Goal: Information Seeking & Learning: Learn about a topic

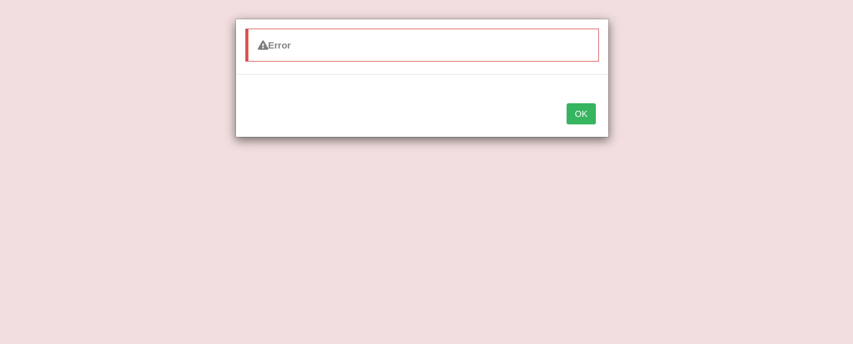
scroll to position [321, 0]
click at [576, 119] on button "OK" at bounding box center [581, 113] width 29 height 21
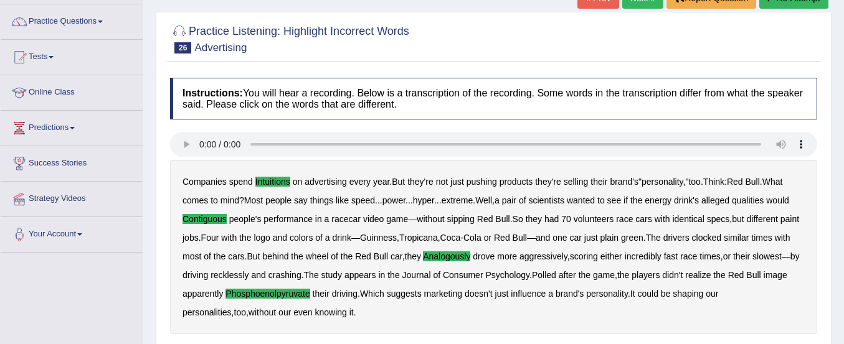
scroll to position [0, 0]
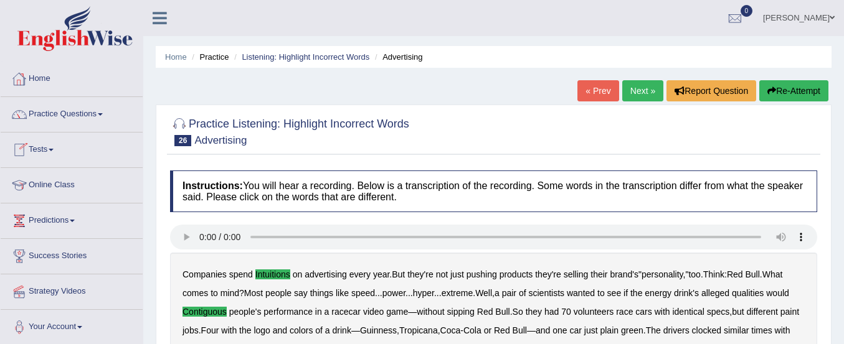
click at [39, 80] on link "Home" at bounding box center [72, 77] width 142 height 31
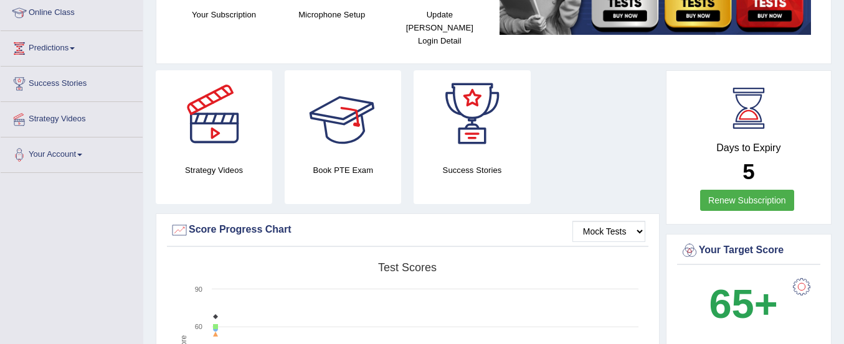
scroll to position [177, 0]
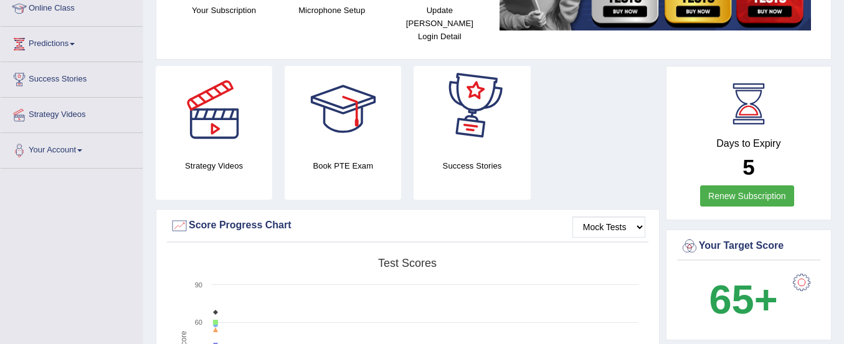
click at [719, 187] on link "Renew Subscription" at bounding box center [747, 196] width 94 height 21
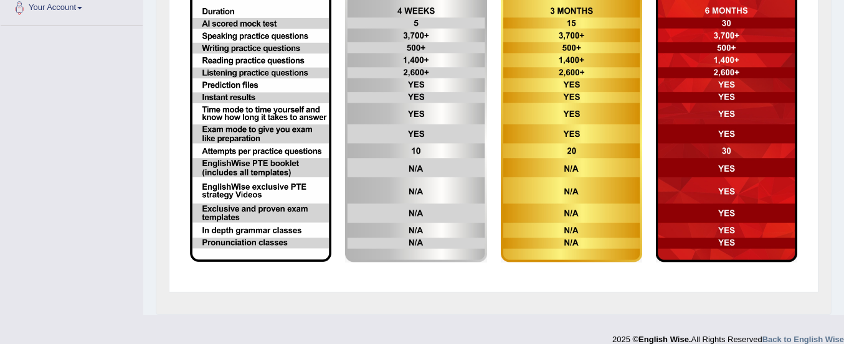
scroll to position [320, 0]
click at [719, 187] on img at bounding box center [726, 102] width 141 height 319
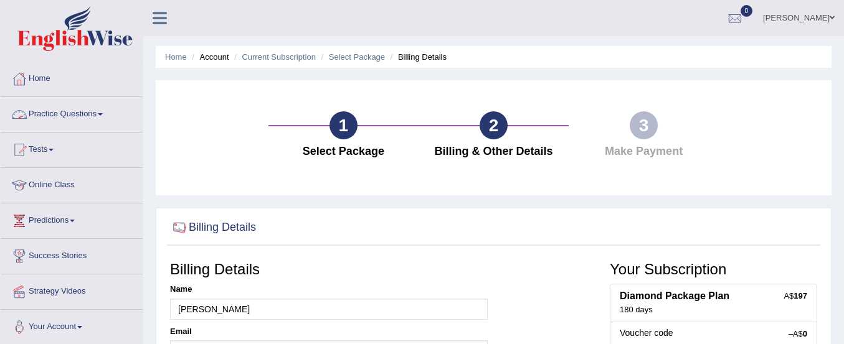
click at [41, 82] on link "Home" at bounding box center [72, 77] width 142 height 31
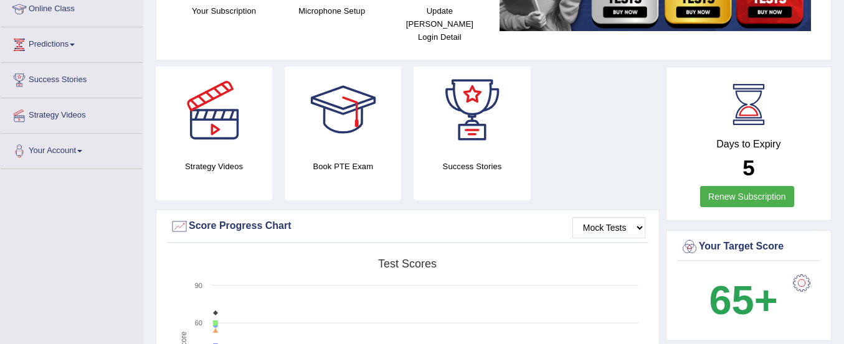
scroll to position [178, 0]
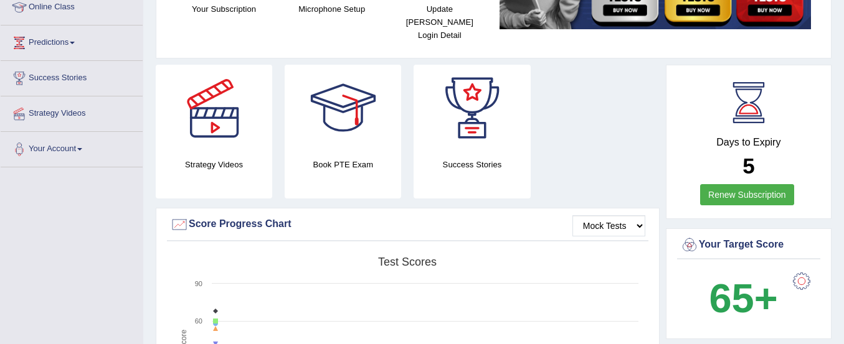
click at [735, 184] on link "Renew Subscription" at bounding box center [747, 194] width 94 height 21
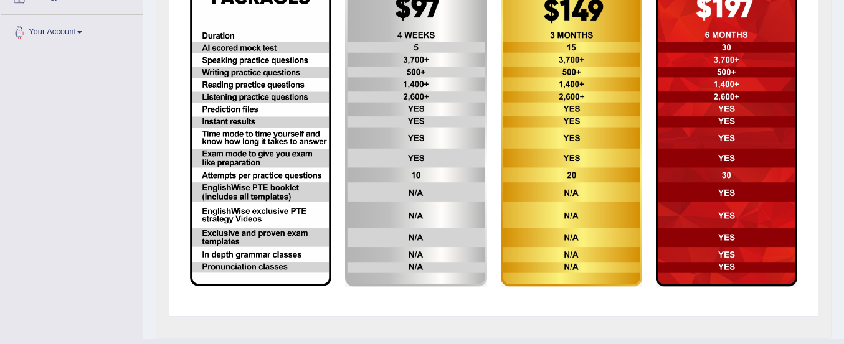
scroll to position [334, 0]
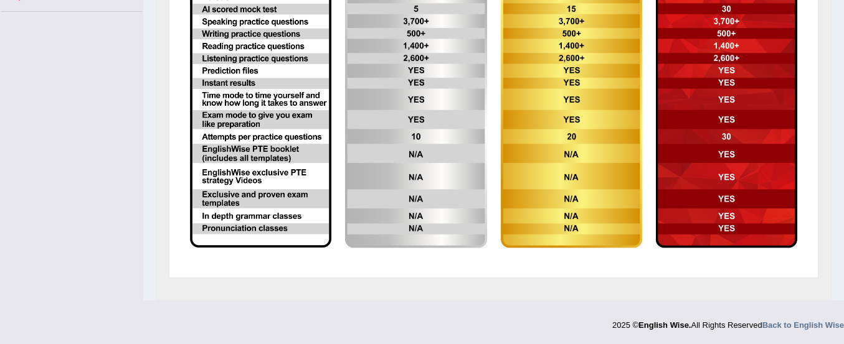
click at [385, 190] on img at bounding box center [415, 88] width 141 height 319
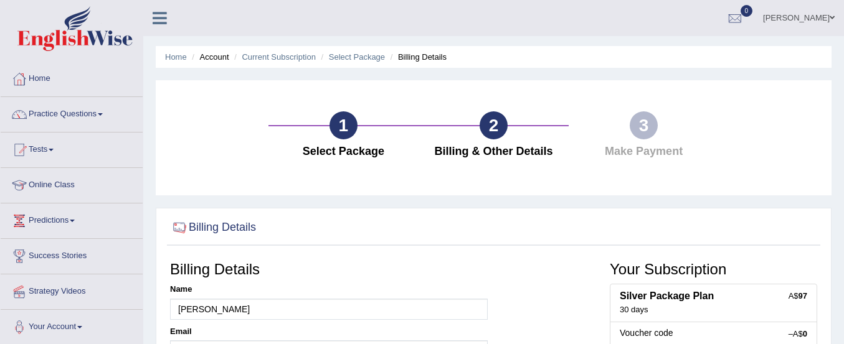
click at [46, 77] on link "Home" at bounding box center [72, 77] width 142 height 31
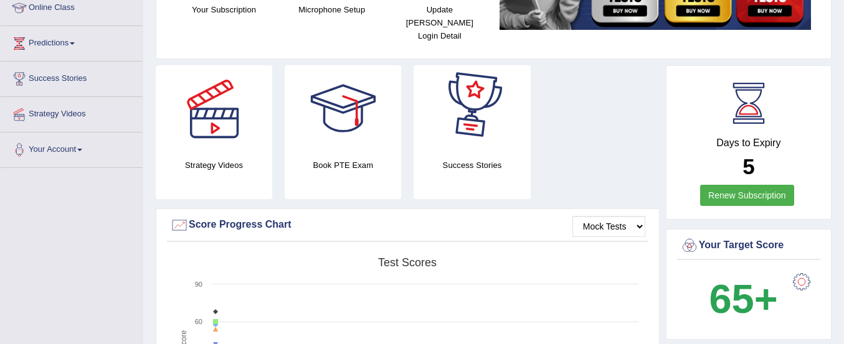
scroll to position [178, 0]
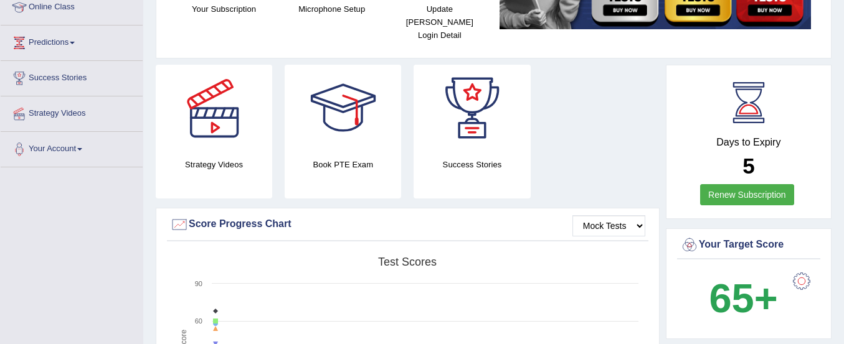
click at [727, 184] on link "Renew Subscription" at bounding box center [747, 194] width 94 height 21
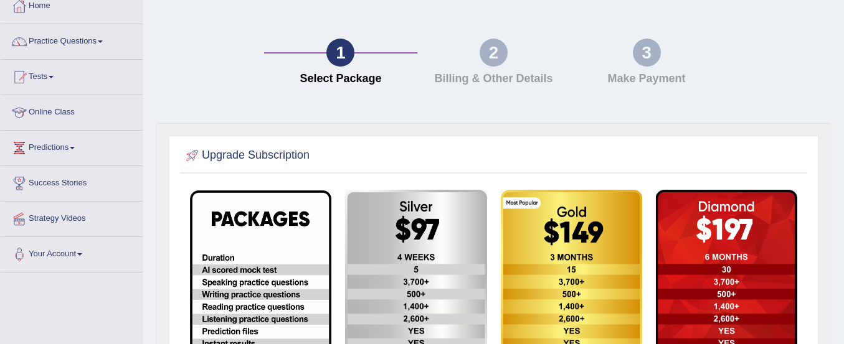
scroll to position [74, 0]
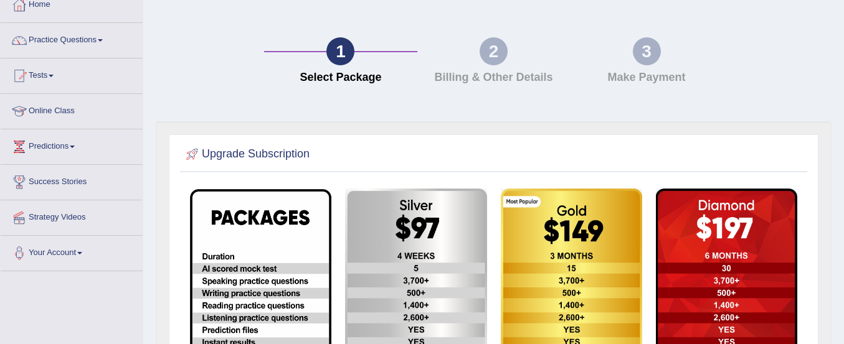
click at [408, 230] on img at bounding box center [415, 348] width 141 height 319
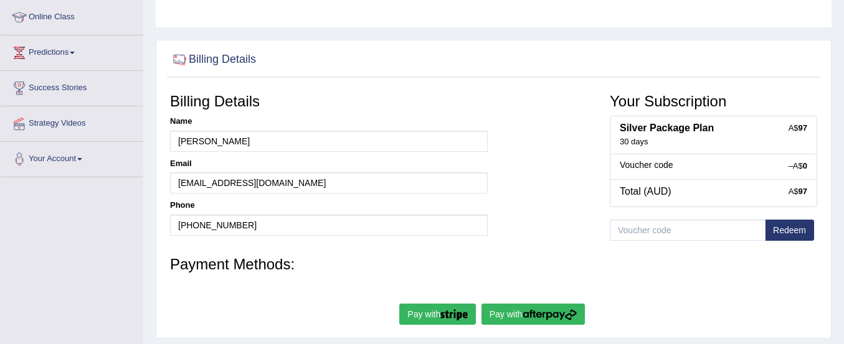
scroll to position [169, 0]
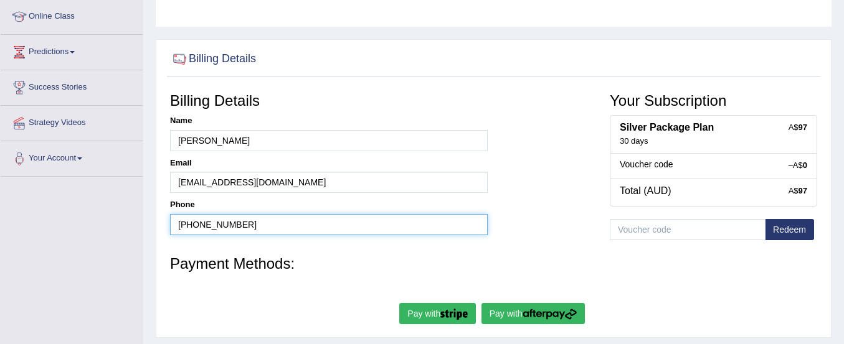
click at [408, 230] on input "[PHONE_NUMBER]" at bounding box center [329, 224] width 318 height 21
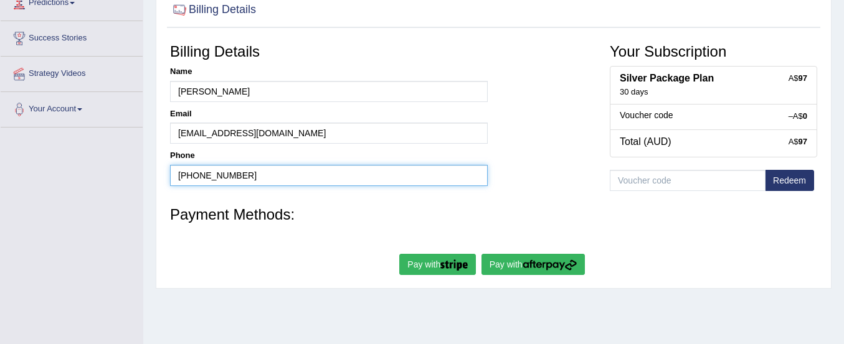
scroll to position [232, 0]
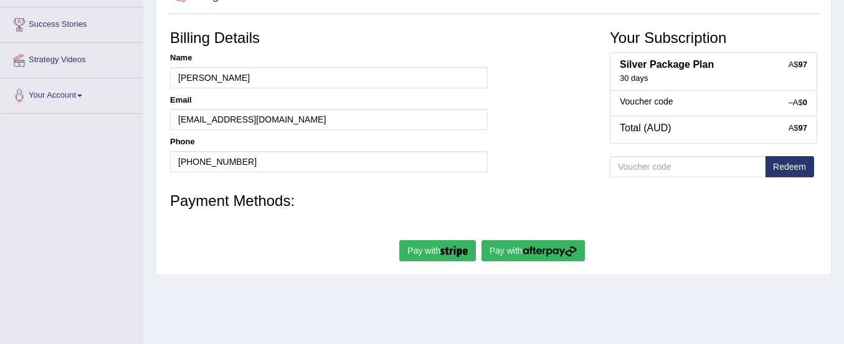
click at [444, 249] on img "submit" at bounding box center [453, 251] width 27 height 11
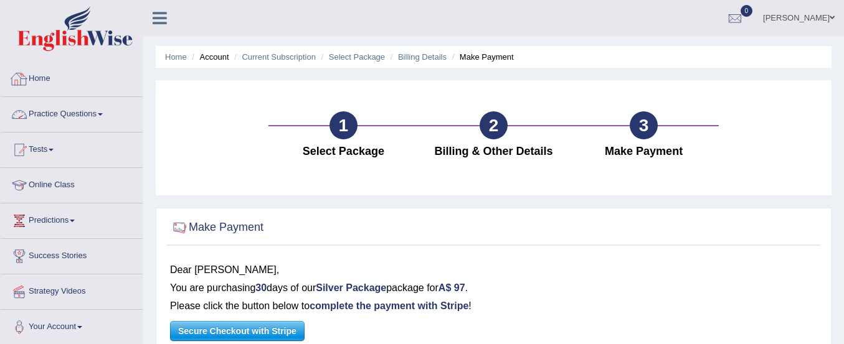
click at [45, 77] on link "Home" at bounding box center [72, 77] width 142 height 31
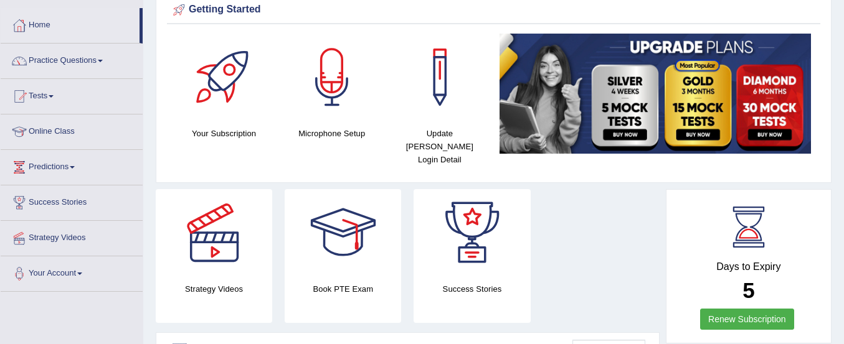
scroll to position [52, 0]
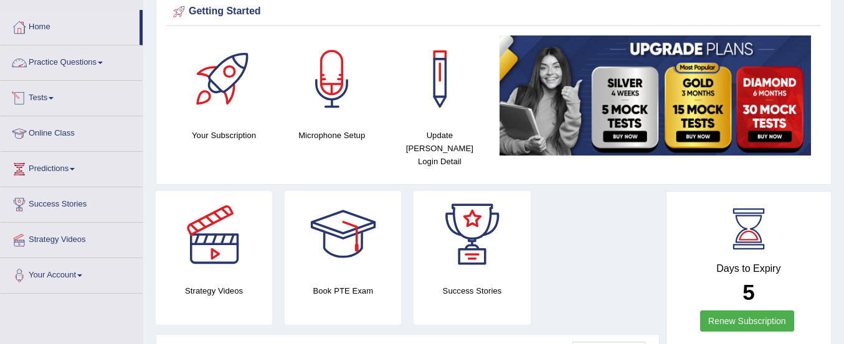
click at [77, 59] on link "Practice Questions" at bounding box center [72, 60] width 142 height 31
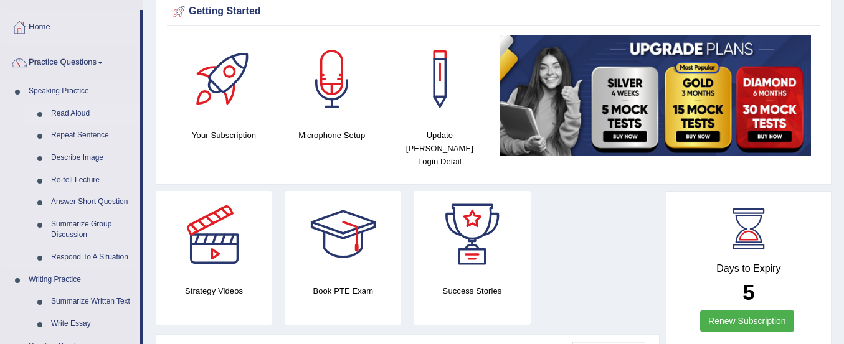
click at [68, 111] on link "Read Aloud" at bounding box center [92, 114] width 94 height 22
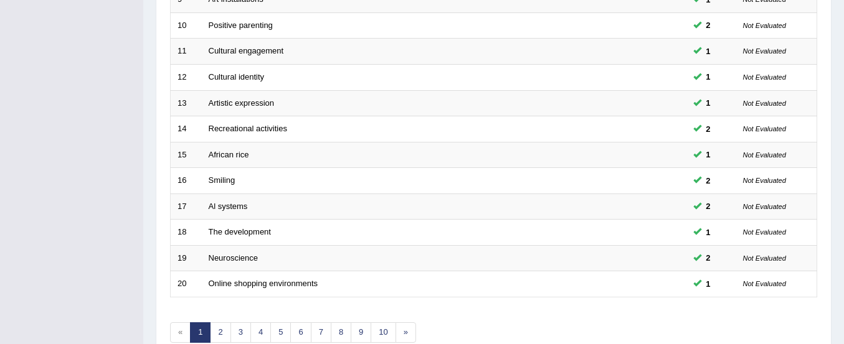
scroll to position [480, 0]
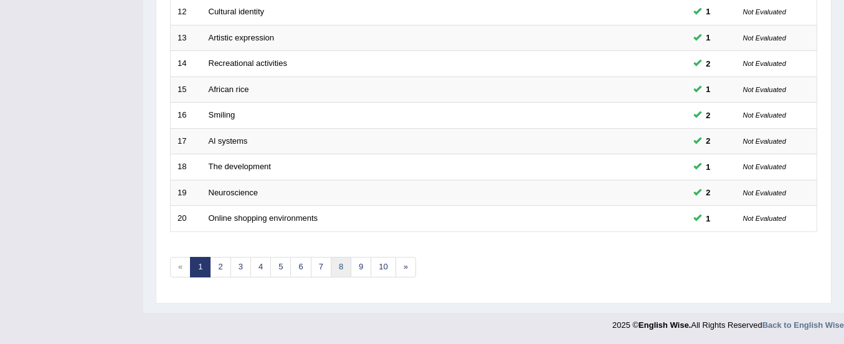
click at [340, 269] on link "8" at bounding box center [341, 267] width 21 height 21
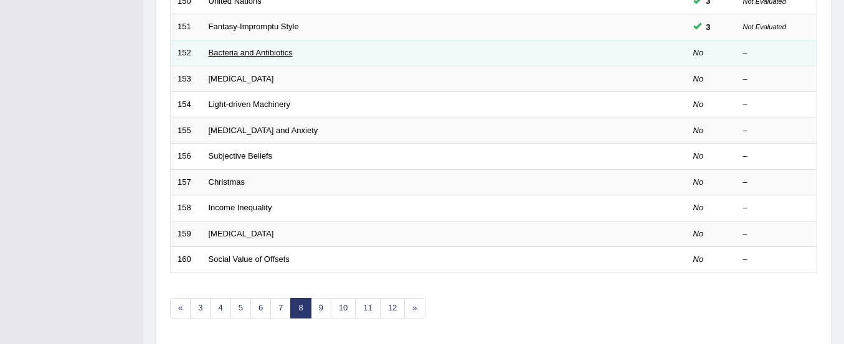
click at [260, 48] on link "Bacteria and Antibiotics" at bounding box center [251, 52] width 84 height 9
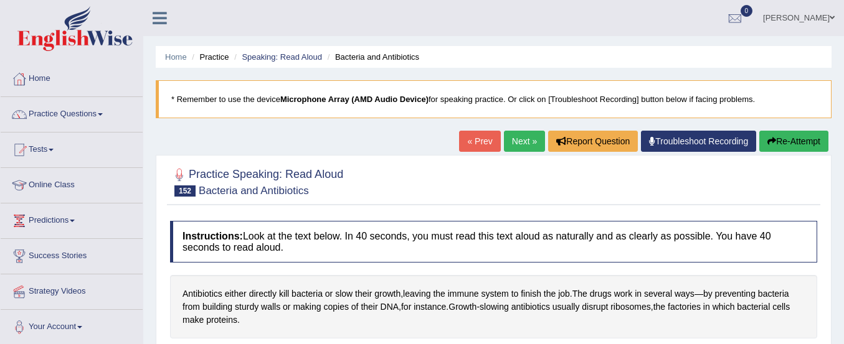
scroll to position [70, 0]
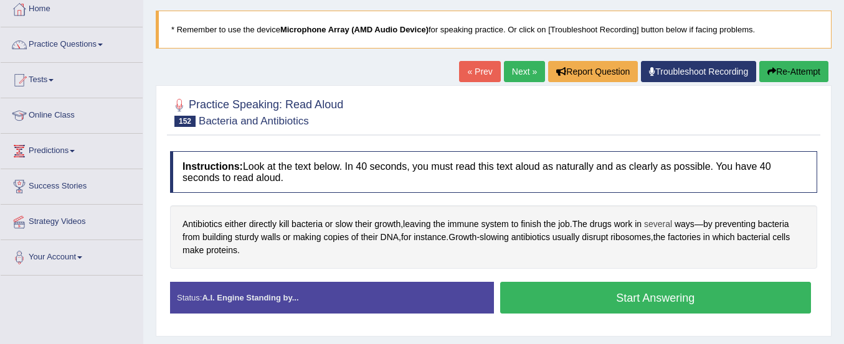
click at [666, 228] on span "several" at bounding box center [658, 224] width 28 height 13
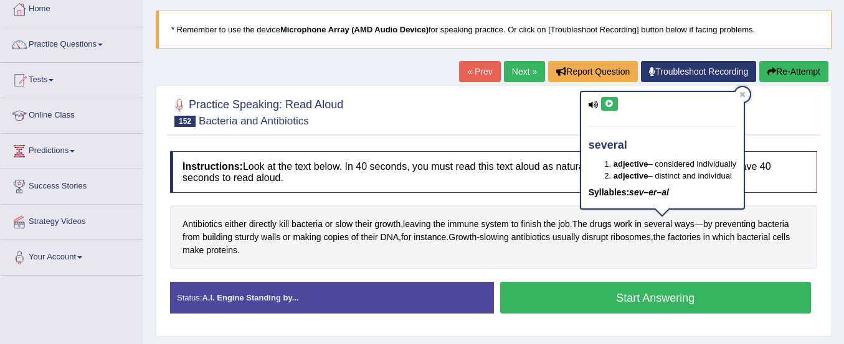
click at [610, 103] on icon at bounding box center [609, 103] width 9 height 7
click at [608, 103] on icon at bounding box center [609, 103] width 9 height 7
click at [469, 265] on div "Antibiotics either directly kill bacteria or slow their growth , leaving the im…" at bounding box center [493, 237] width 647 height 64
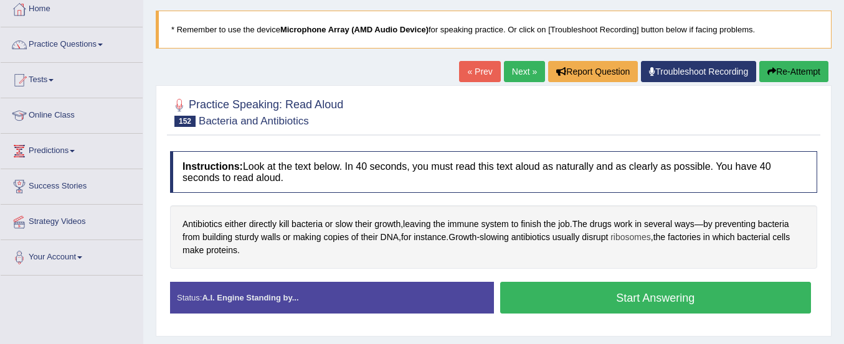
click at [631, 235] on span "ribosomes" at bounding box center [630, 237] width 40 height 13
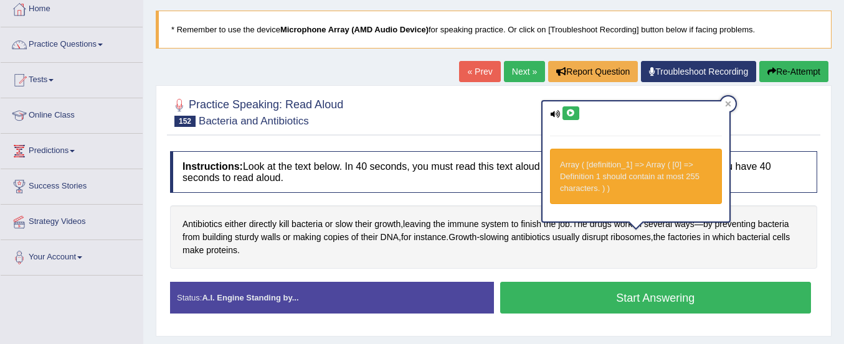
click at [568, 110] on icon at bounding box center [570, 113] width 9 height 7
click at [483, 192] on h4 "Instructions: Look at the text below. In 40 seconds, you must read this text al…" at bounding box center [493, 172] width 647 height 42
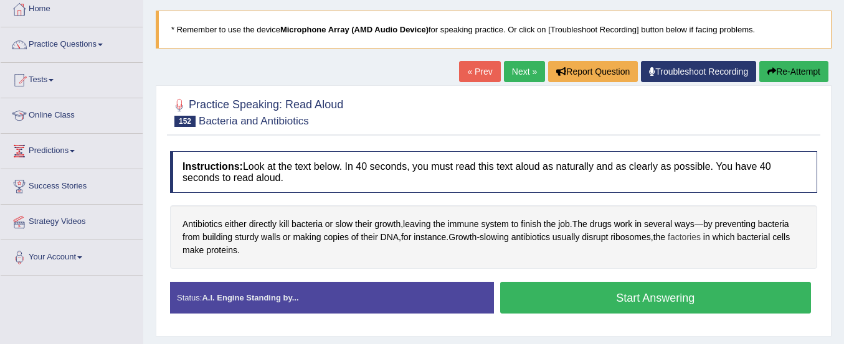
click at [684, 237] on span "factories" at bounding box center [683, 237] width 33 height 13
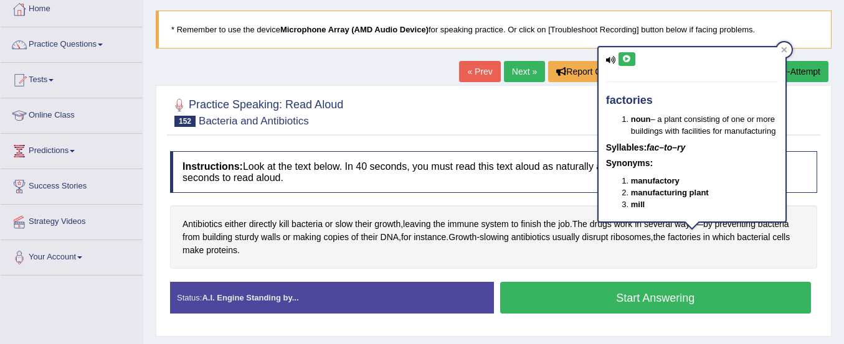
click at [629, 62] on icon at bounding box center [626, 58] width 9 height 7
click at [583, 108] on div at bounding box center [493, 112] width 647 height 38
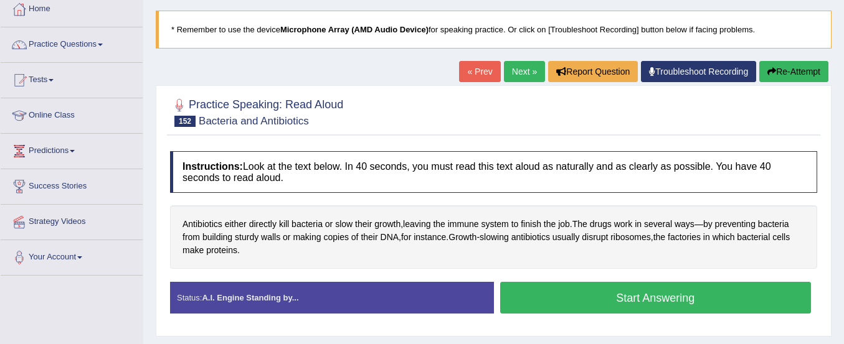
click at [571, 292] on button "Start Answering" at bounding box center [655, 298] width 311 height 32
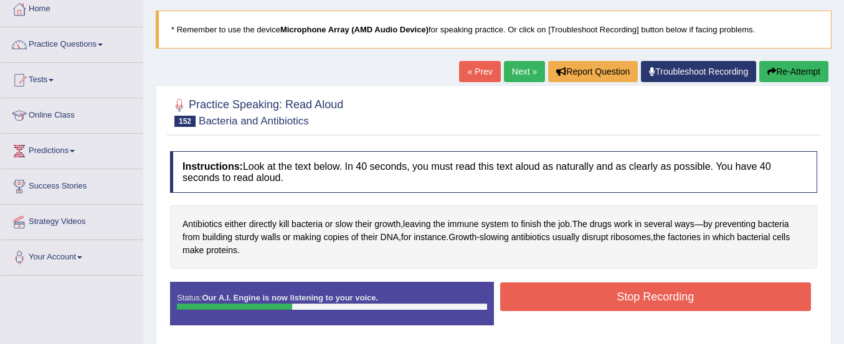
click at [791, 81] on button "Re-Attempt" at bounding box center [793, 71] width 69 height 21
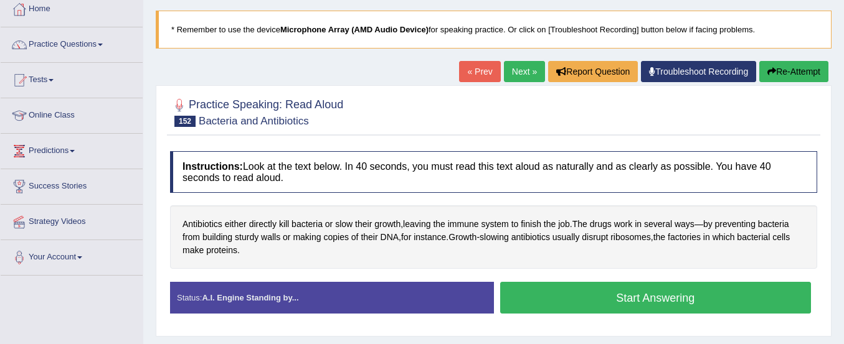
click at [620, 299] on button "Start Answering" at bounding box center [655, 298] width 311 height 32
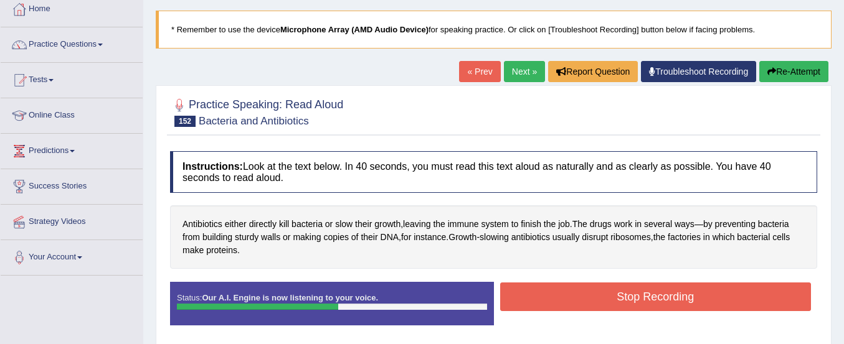
click at [620, 299] on button "Stop Recording" at bounding box center [655, 297] width 311 height 29
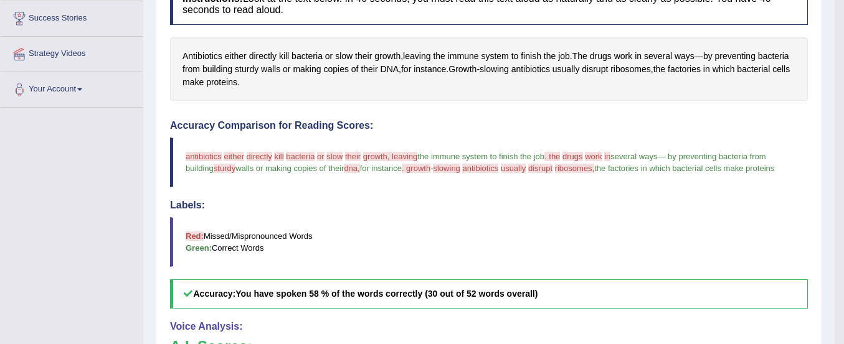
scroll to position [203, 0]
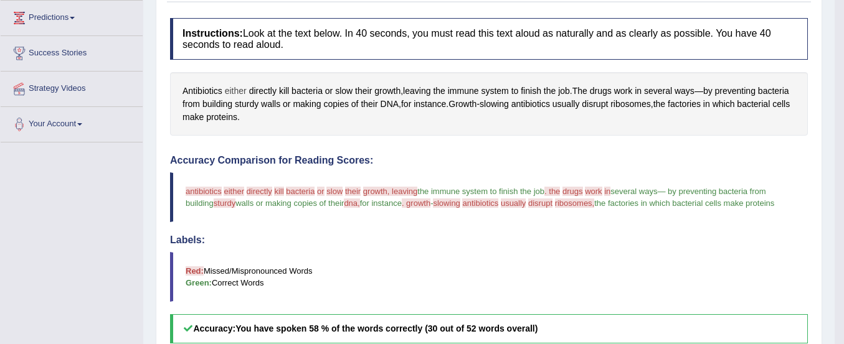
click at [232, 90] on span "either" at bounding box center [236, 91] width 22 height 13
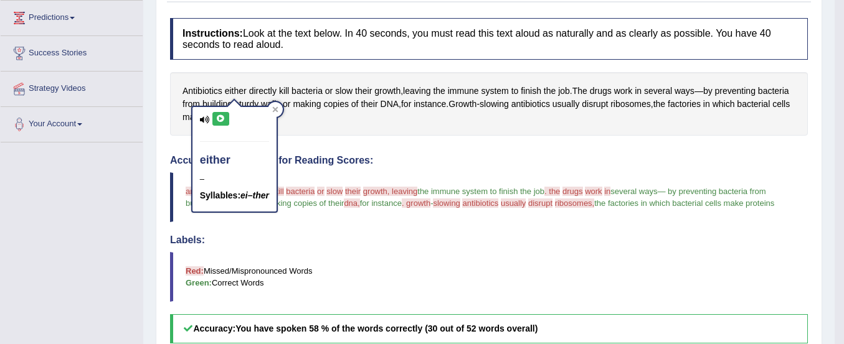
click at [214, 116] on button at bounding box center [220, 119] width 17 height 14
click at [313, 111] on div "Antibiotics either directly kill bacteria or slow their growth , leaving the im…" at bounding box center [489, 104] width 638 height 64
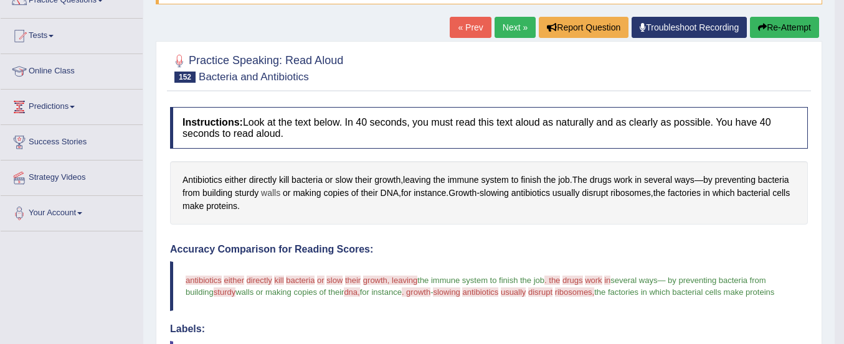
scroll to position [113, 0]
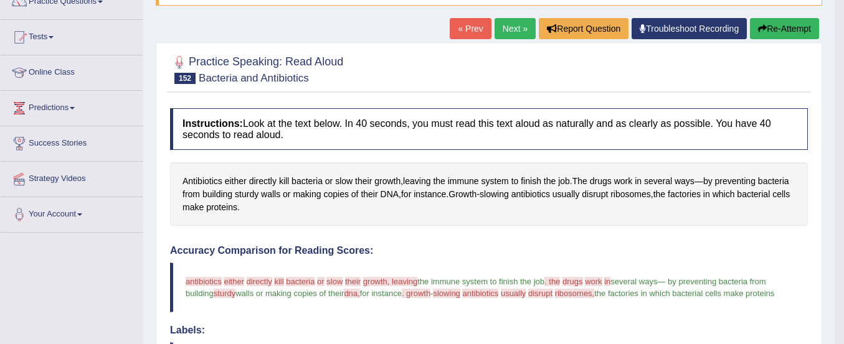
click at [780, 32] on button "Re-Attempt" at bounding box center [784, 28] width 69 height 21
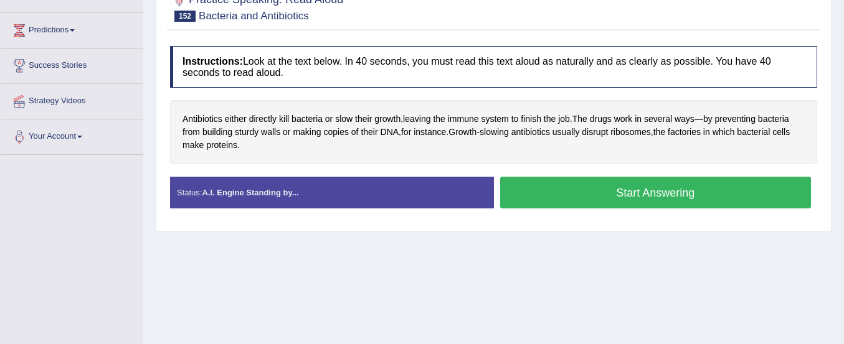
click at [697, 183] on button "Start Answering" at bounding box center [655, 193] width 311 height 32
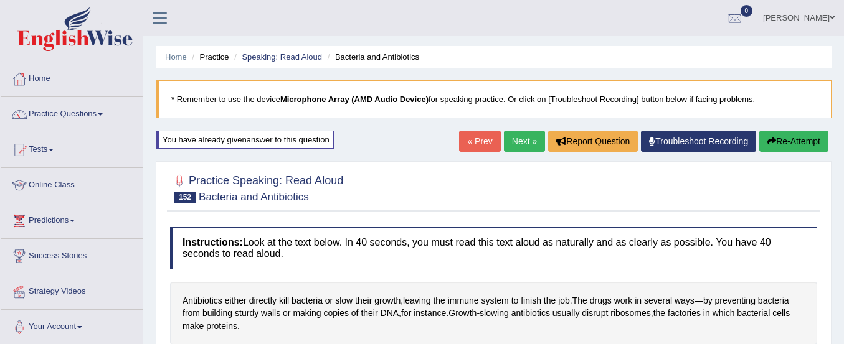
click at [799, 141] on button "Re-Attempt" at bounding box center [793, 141] width 69 height 21
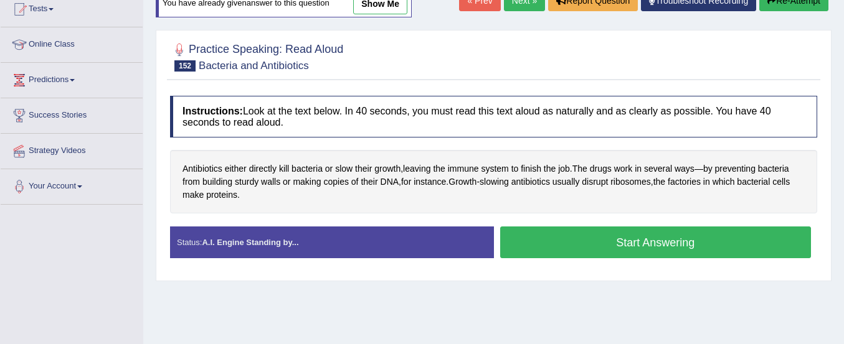
click at [687, 248] on button "Start Answering" at bounding box center [655, 243] width 311 height 32
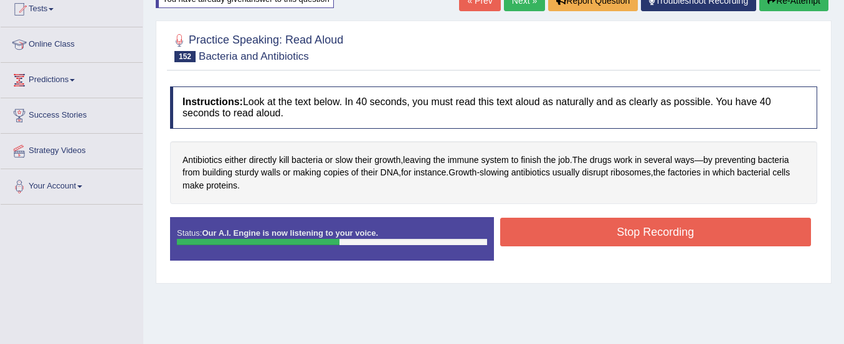
click at [687, 248] on div "Stop Recording" at bounding box center [656, 234] width 324 height 32
click at [675, 236] on button "Stop Recording" at bounding box center [655, 232] width 311 height 29
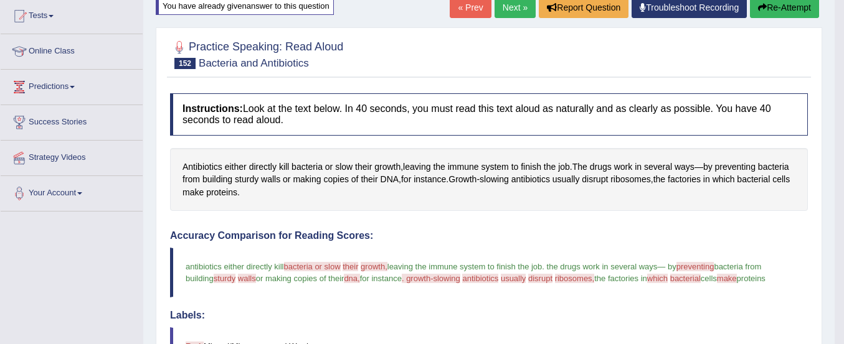
scroll to position [120, 0]
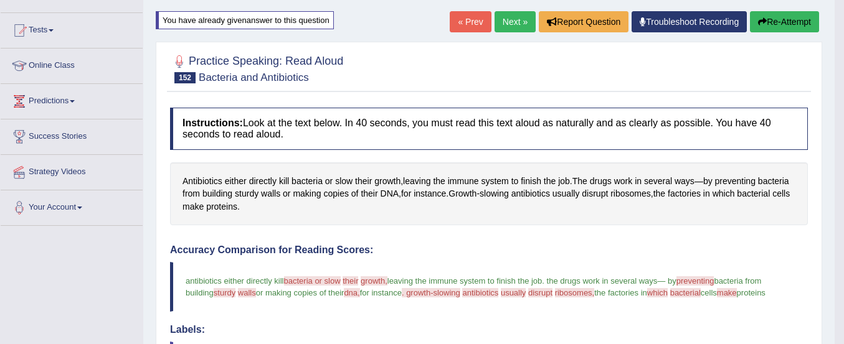
click at [781, 20] on button "Re-Attempt" at bounding box center [784, 21] width 69 height 21
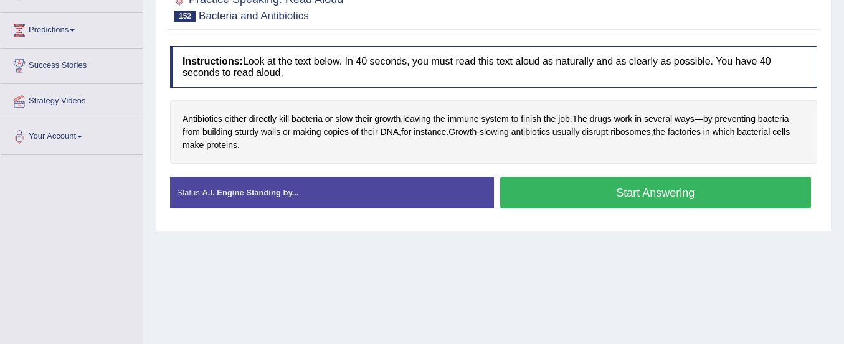
click at [556, 196] on button "Start Answering" at bounding box center [655, 193] width 311 height 32
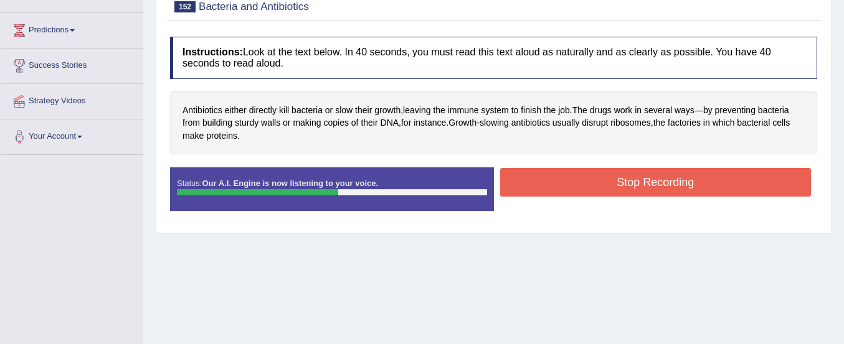
click at [546, 191] on button "Stop Recording" at bounding box center [655, 182] width 311 height 29
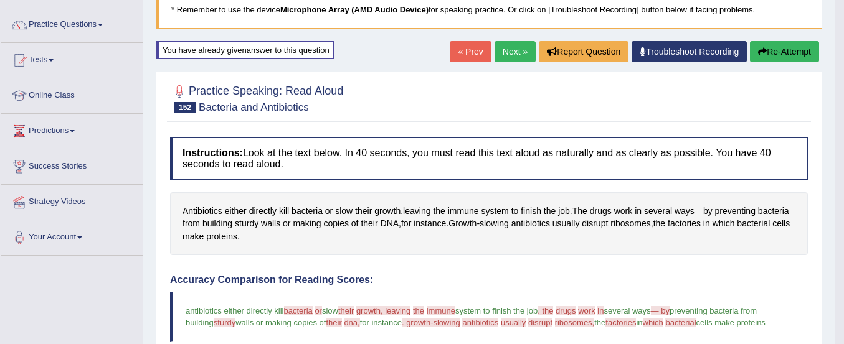
scroll to position [89, 0]
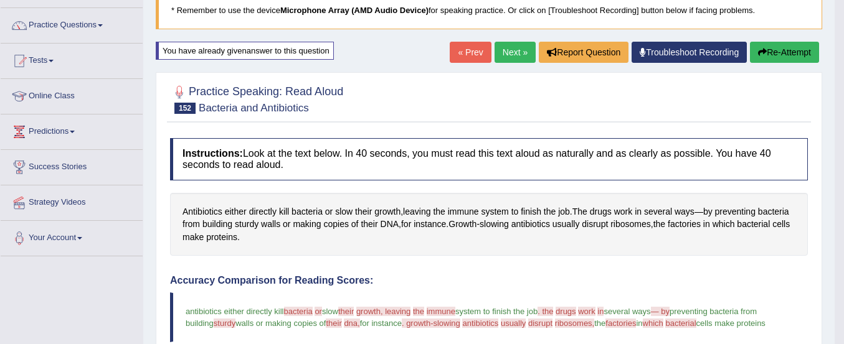
click at [508, 49] on link "Next »" at bounding box center [514, 52] width 41 height 21
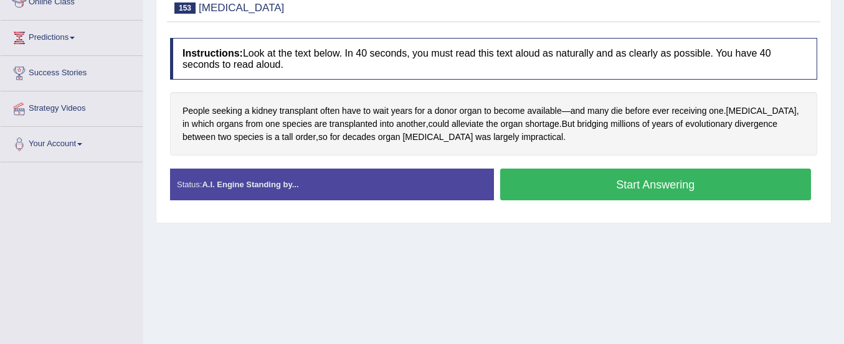
click at [520, 188] on button "Start Answering" at bounding box center [655, 185] width 311 height 32
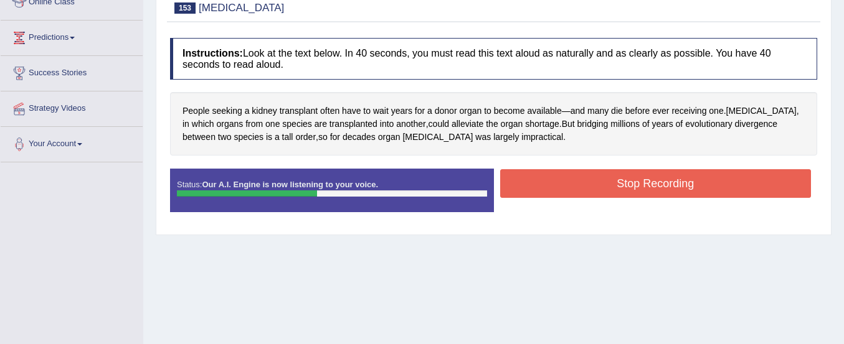
scroll to position [41, 0]
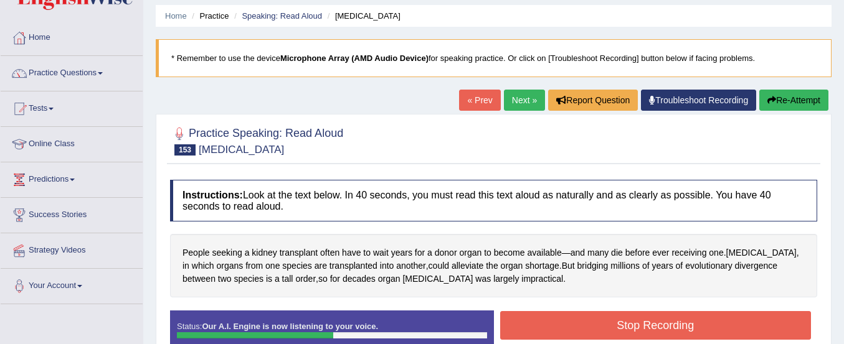
click at [783, 95] on button "Re-Attempt" at bounding box center [793, 100] width 69 height 21
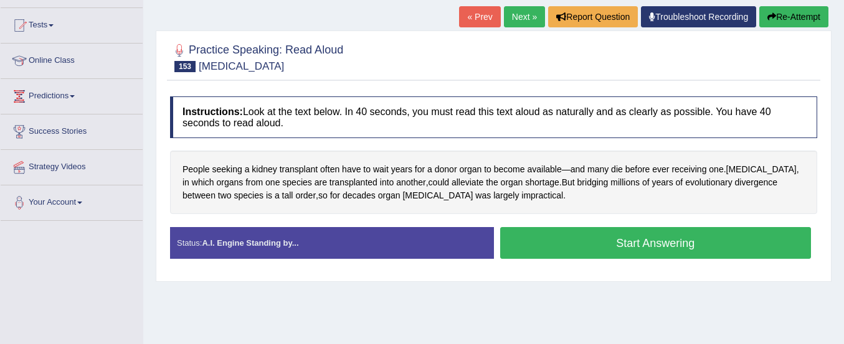
scroll to position [125, 0]
click at [705, 239] on button "Start Answering" at bounding box center [655, 243] width 311 height 32
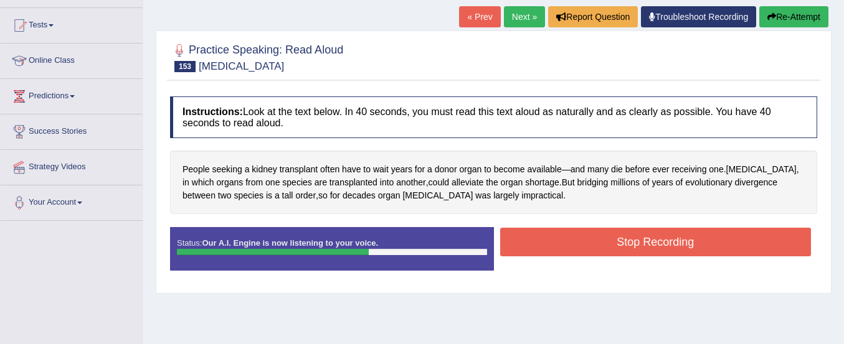
click at [705, 239] on button "Stop Recording" at bounding box center [655, 242] width 311 height 29
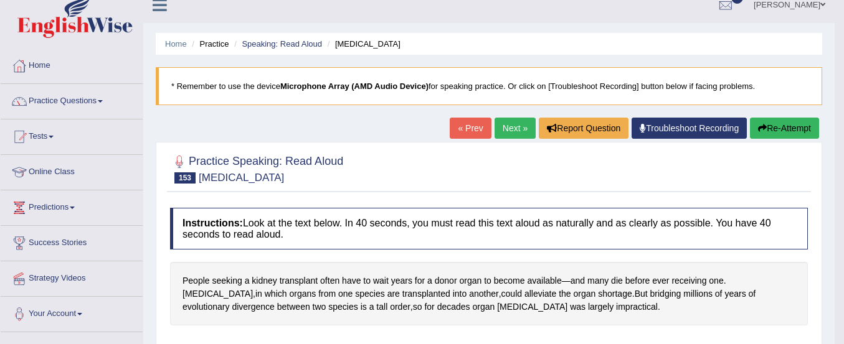
scroll to position [12, 0]
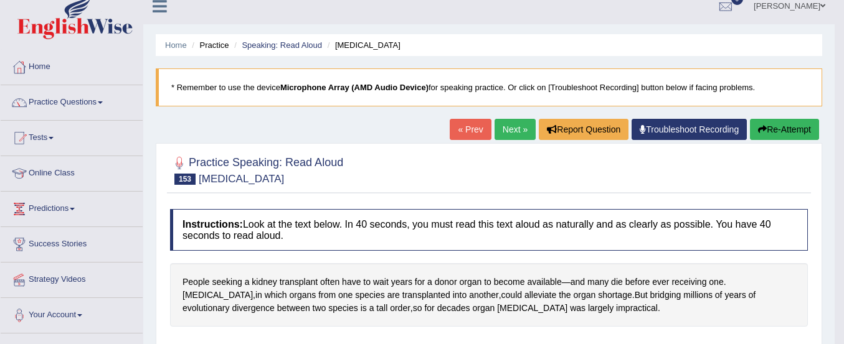
click at [772, 128] on button "Re-Attempt" at bounding box center [784, 129] width 69 height 21
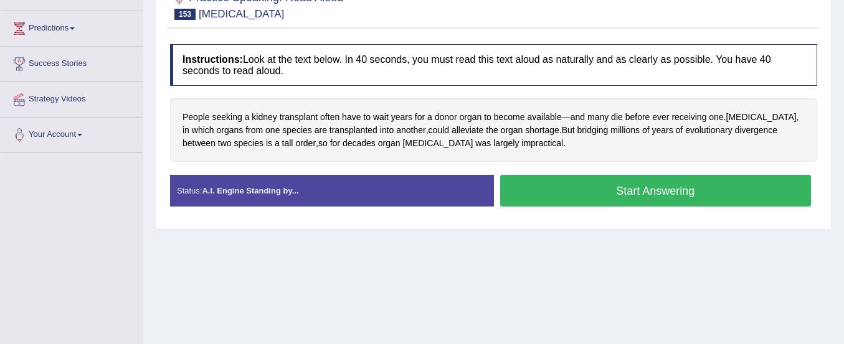
scroll to position [193, 0]
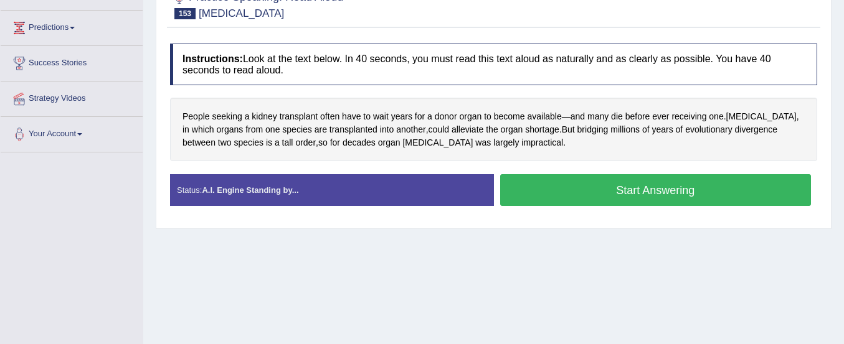
click at [690, 184] on button "Start Answering" at bounding box center [655, 190] width 311 height 32
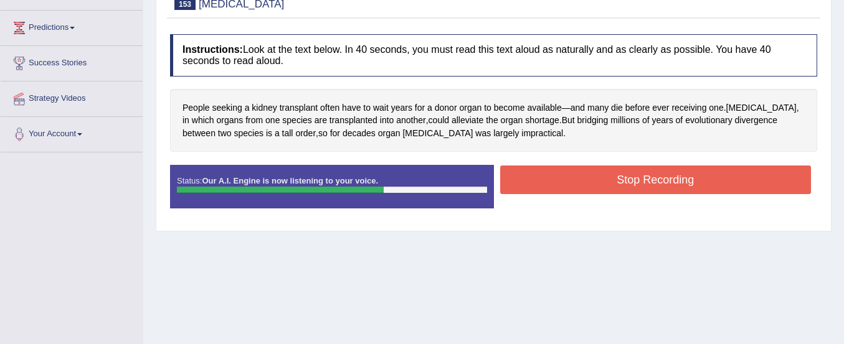
scroll to position [21, 0]
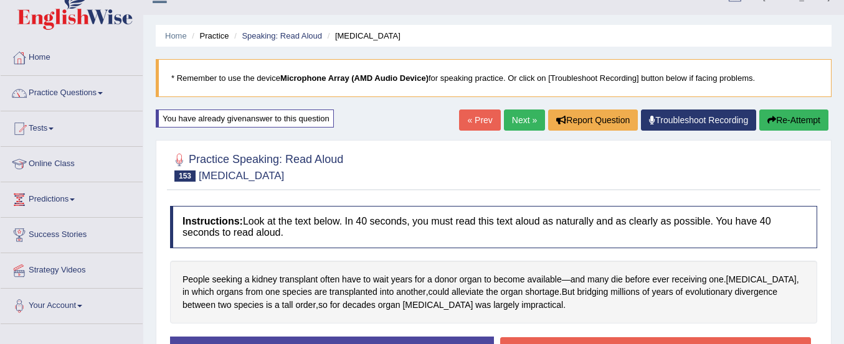
click at [774, 119] on button "Re-Attempt" at bounding box center [793, 120] width 69 height 21
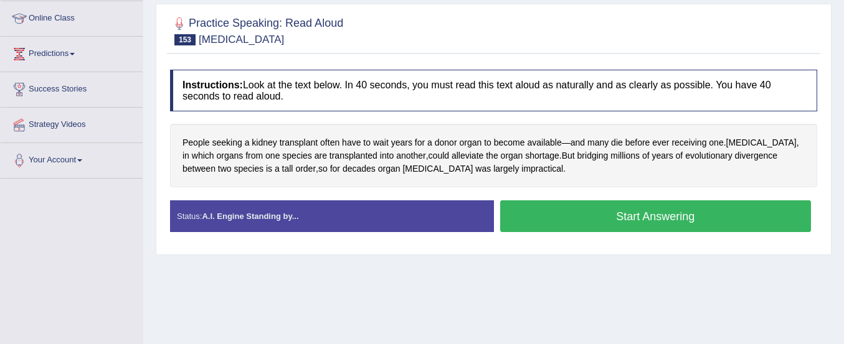
click at [662, 217] on button "Start Answering" at bounding box center [655, 216] width 311 height 32
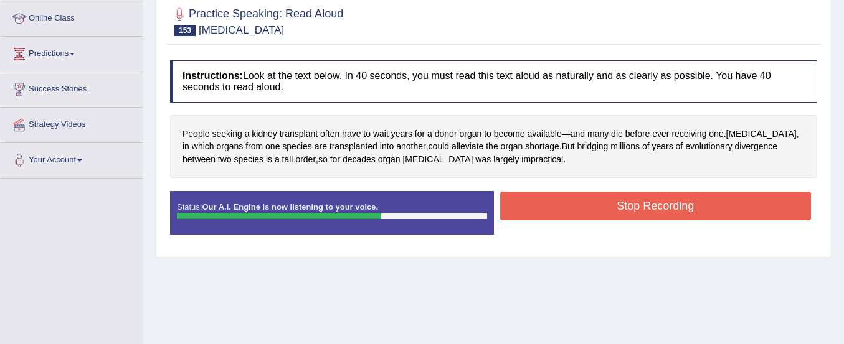
click at [653, 214] on button "Stop Recording" at bounding box center [655, 206] width 311 height 29
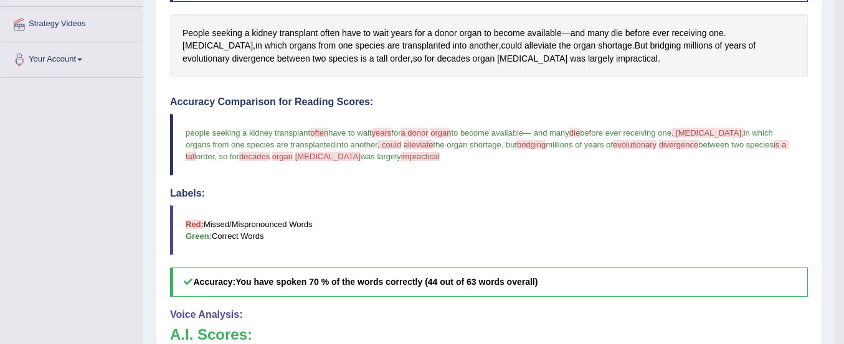
scroll to position [266, 0]
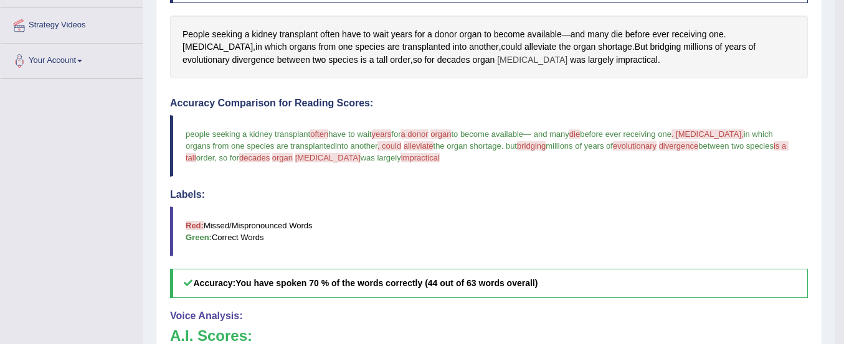
click at [526, 58] on span "xenotransplantation" at bounding box center [532, 60] width 70 height 13
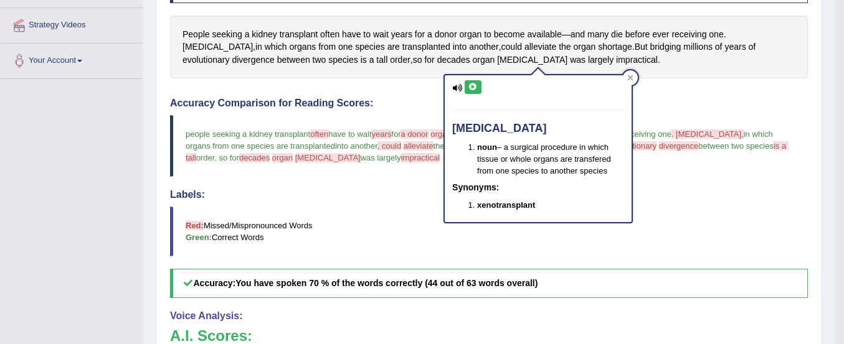
click at [468, 87] on icon at bounding box center [472, 86] width 9 height 7
click at [408, 225] on blockquote "Red: Missed/Mispronounced Words Green: Correct Words" at bounding box center [489, 232] width 638 height 50
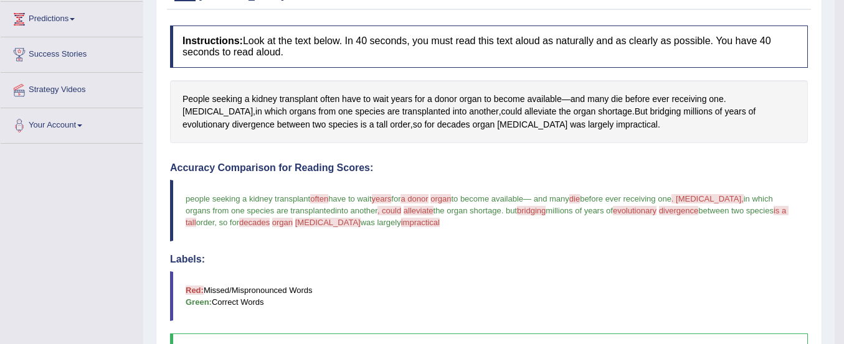
scroll to position [199, 0]
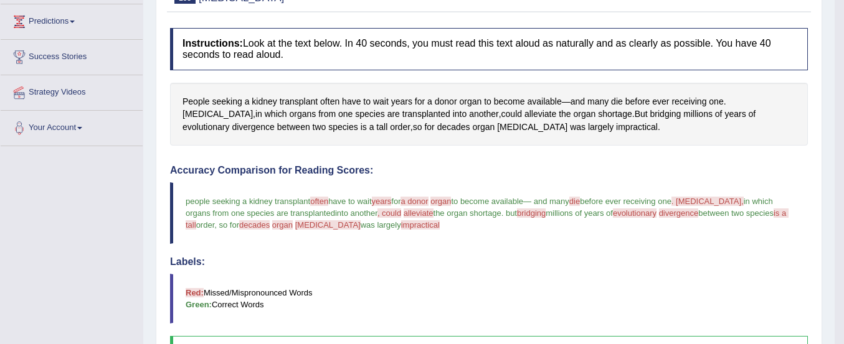
click at [361, 225] on span "xenotransplantation" at bounding box center [327, 224] width 65 height 9
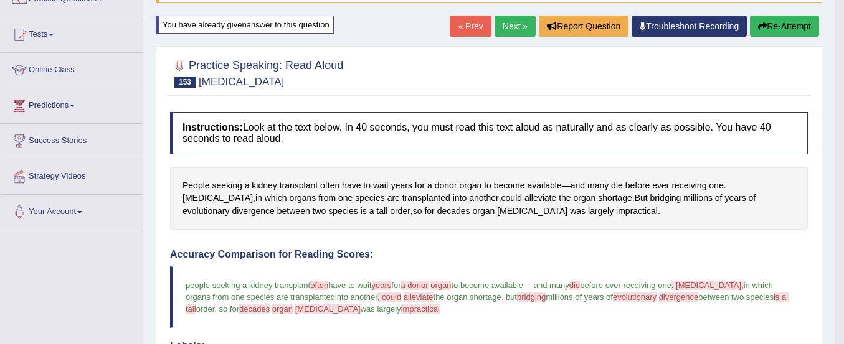
scroll to position [107, 0]
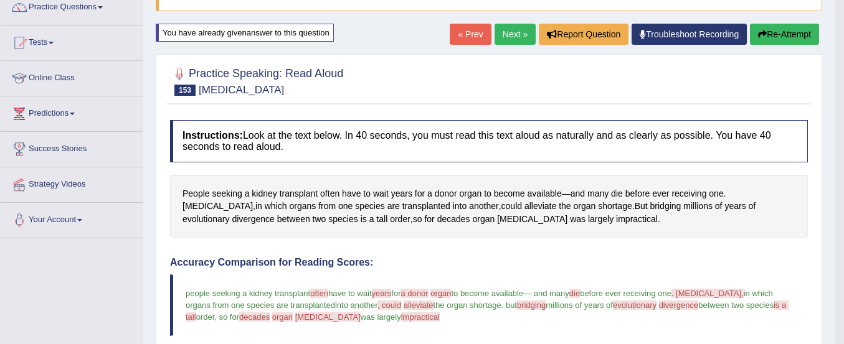
click at [769, 38] on button "Re-Attempt" at bounding box center [784, 34] width 69 height 21
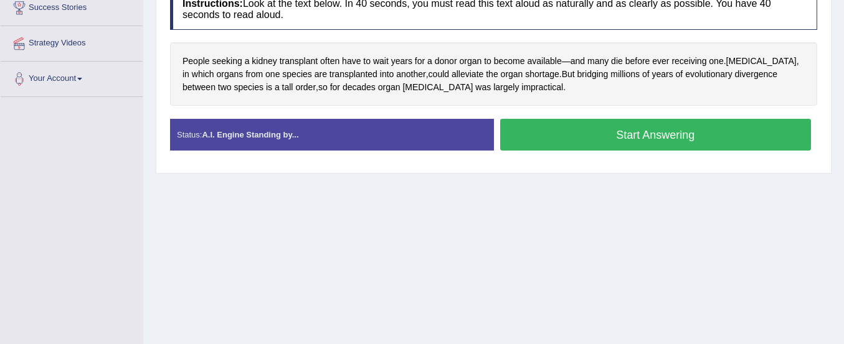
click at [686, 141] on button "Start Answering" at bounding box center [655, 135] width 311 height 32
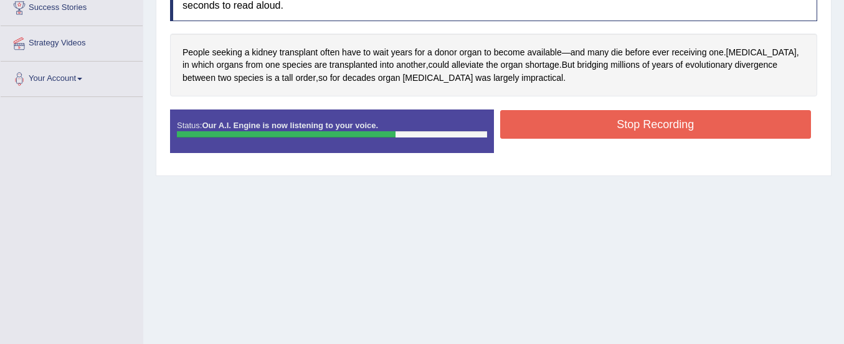
click at [667, 118] on button "Stop Recording" at bounding box center [655, 124] width 311 height 29
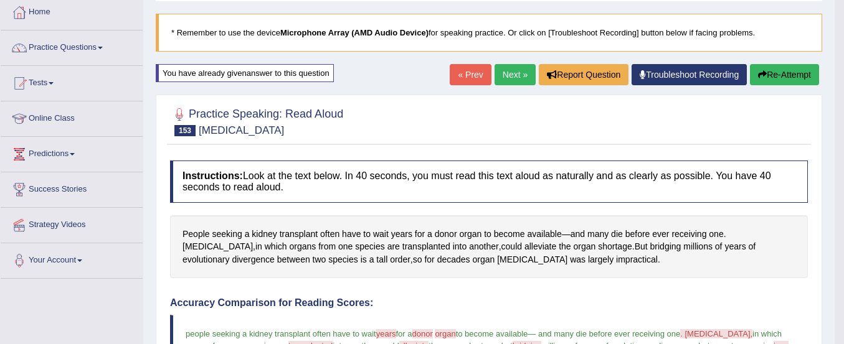
scroll to position [66, 0]
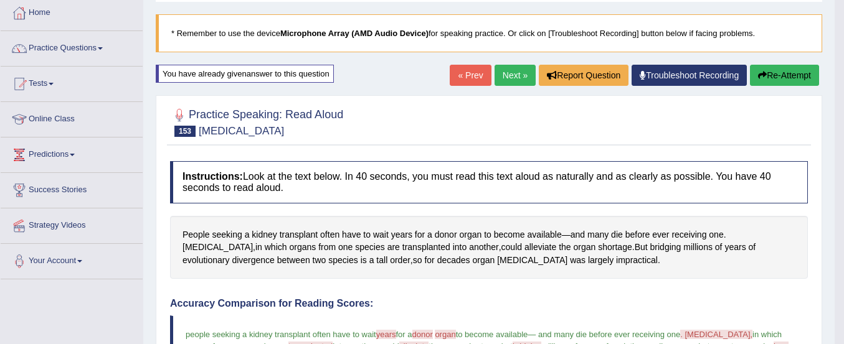
click at [780, 72] on button "Re-Attempt" at bounding box center [784, 75] width 69 height 21
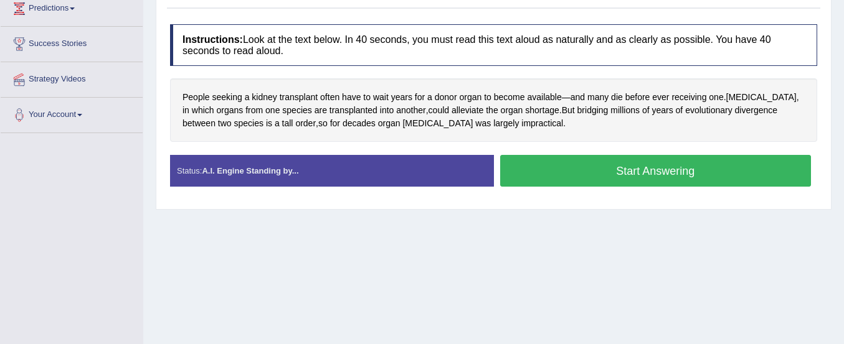
click at [711, 168] on button "Start Answering" at bounding box center [655, 171] width 311 height 32
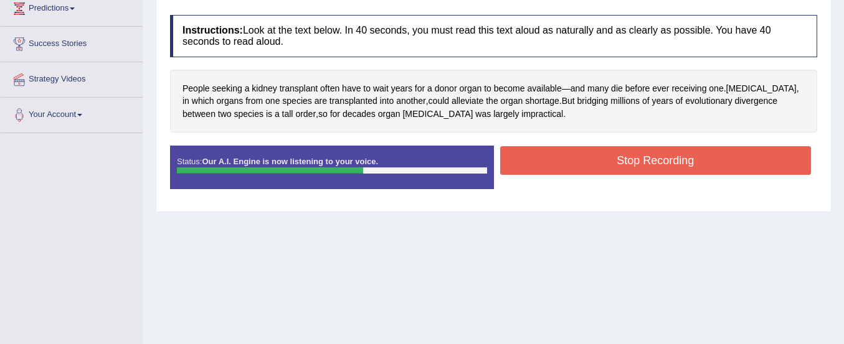
click at [711, 168] on button "Stop Recording" at bounding box center [655, 160] width 311 height 29
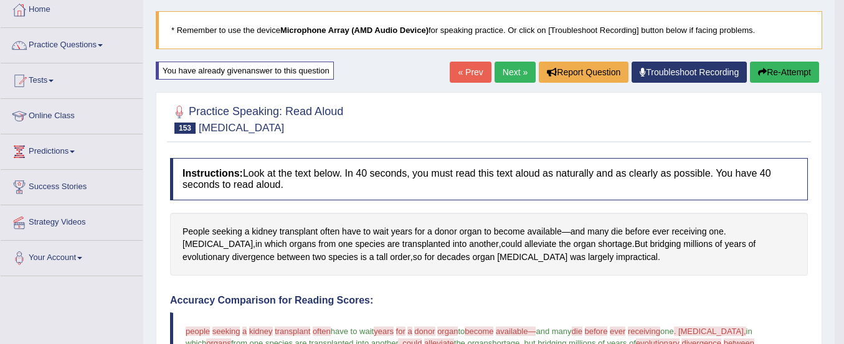
scroll to position [68, 0]
click at [507, 74] on link "Next »" at bounding box center [514, 72] width 41 height 21
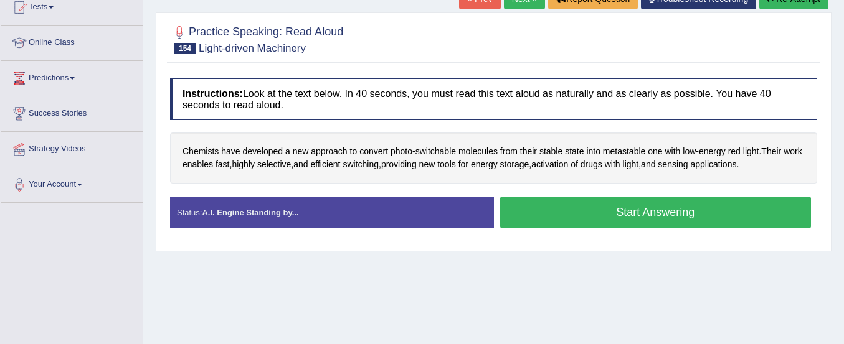
click at [550, 211] on button "Start Answering" at bounding box center [655, 213] width 311 height 32
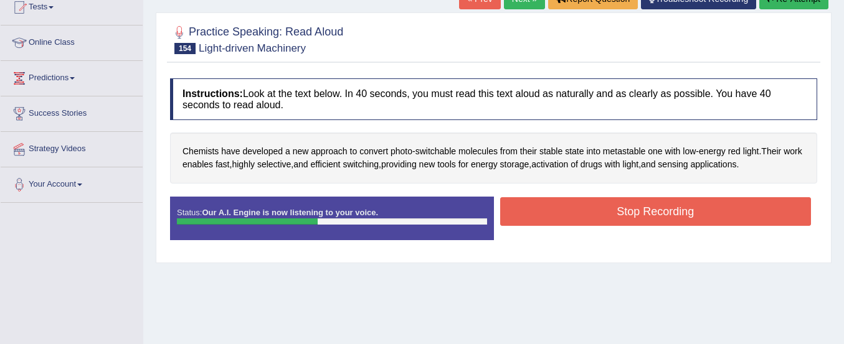
click at [550, 211] on button "Stop Recording" at bounding box center [655, 211] width 311 height 29
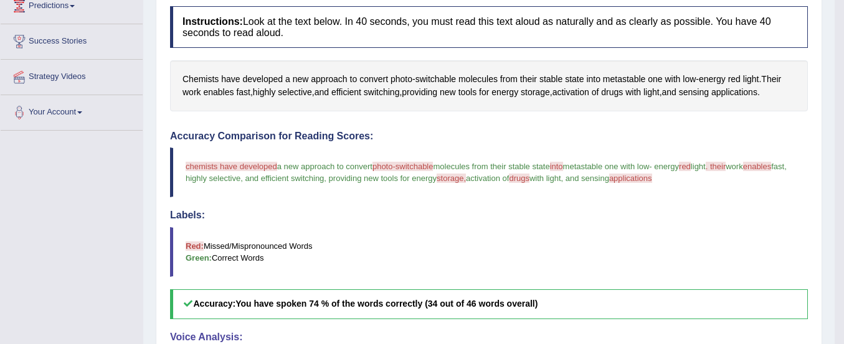
scroll to position [32, 0]
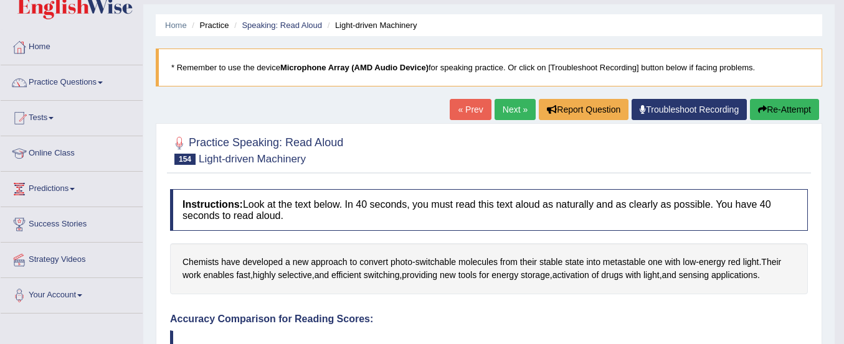
click at [767, 99] on button "Re-Attempt" at bounding box center [784, 109] width 69 height 21
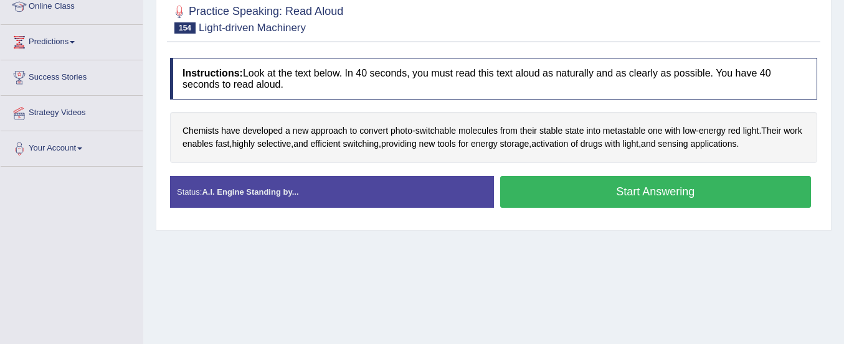
click at [671, 196] on button "Start Answering" at bounding box center [655, 192] width 311 height 32
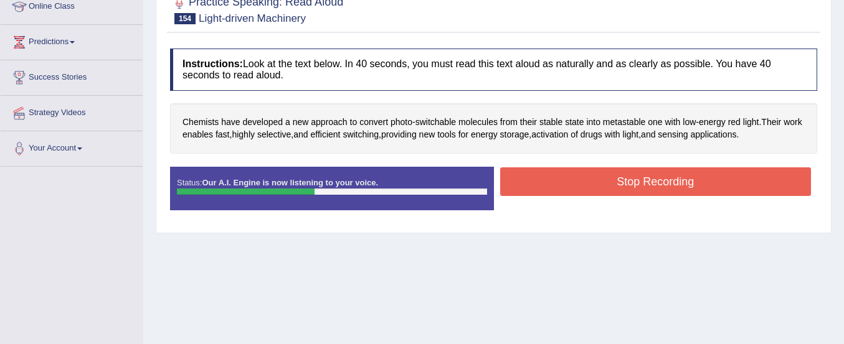
click at [657, 185] on button "Stop Recording" at bounding box center [655, 181] width 311 height 29
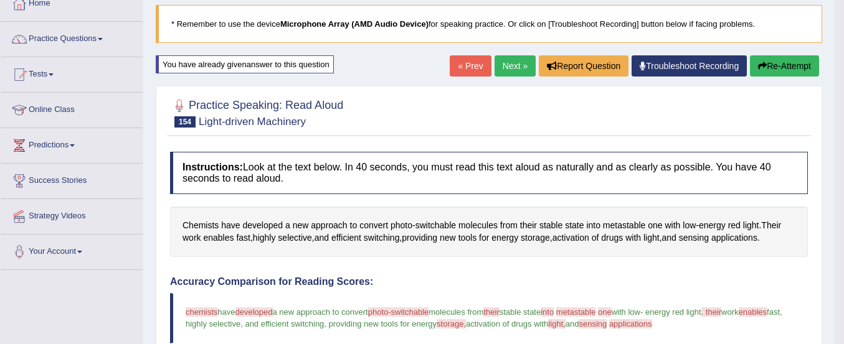
scroll to position [75, 0]
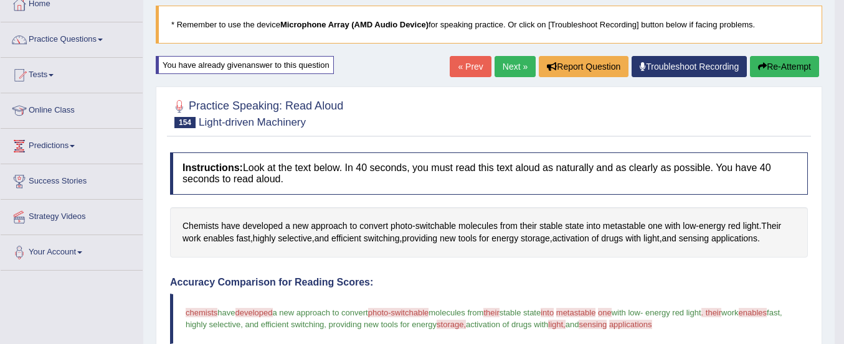
click at [775, 56] on button "Re-Attempt" at bounding box center [784, 66] width 69 height 21
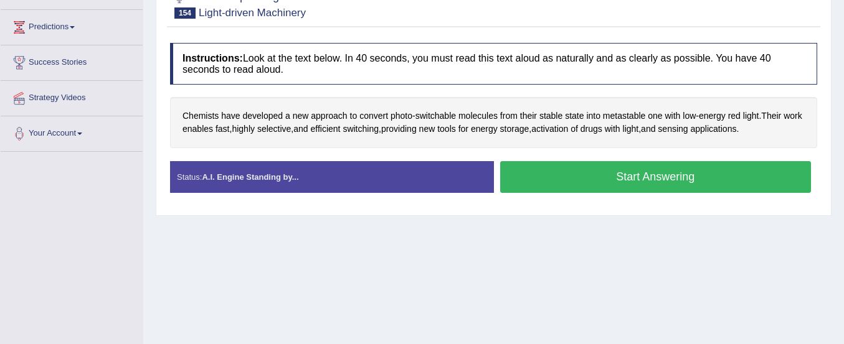
click at [693, 189] on button "Start Answering" at bounding box center [655, 177] width 311 height 32
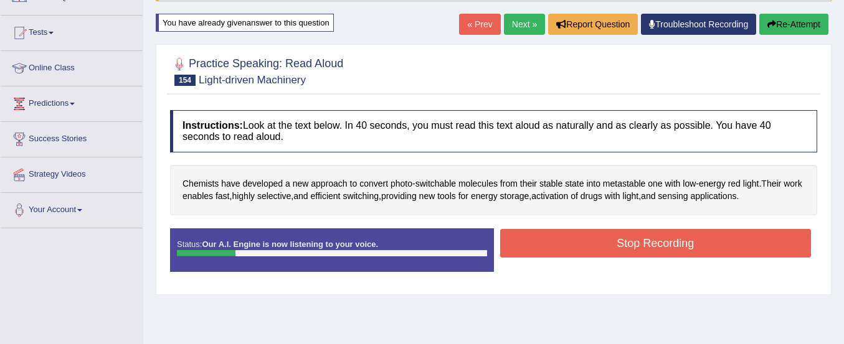
scroll to position [116, 0]
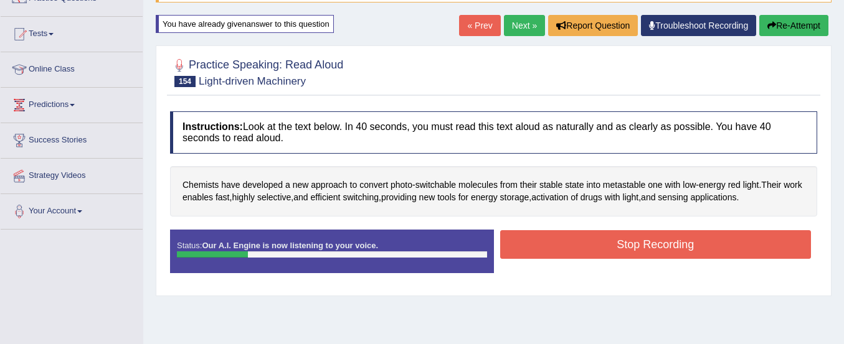
click at [780, 25] on button "Re-Attempt" at bounding box center [793, 25] width 69 height 21
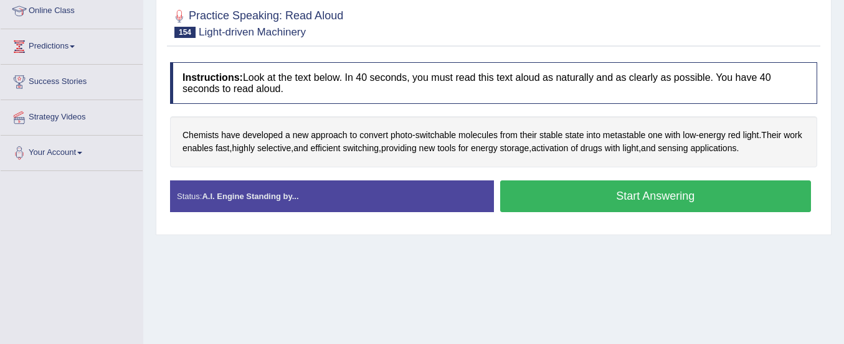
click at [644, 198] on button "Start Answering" at bounding box center [655, 197] width 311 height 32
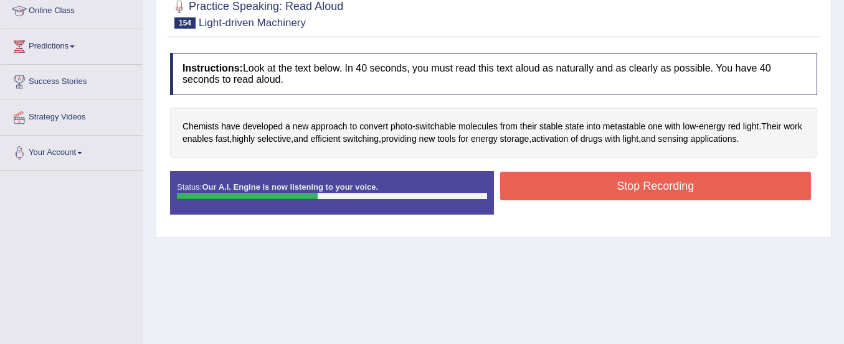
click at [644, 198] on button "Stop Recording" at bounding box center [655, 186] width 311 height 29
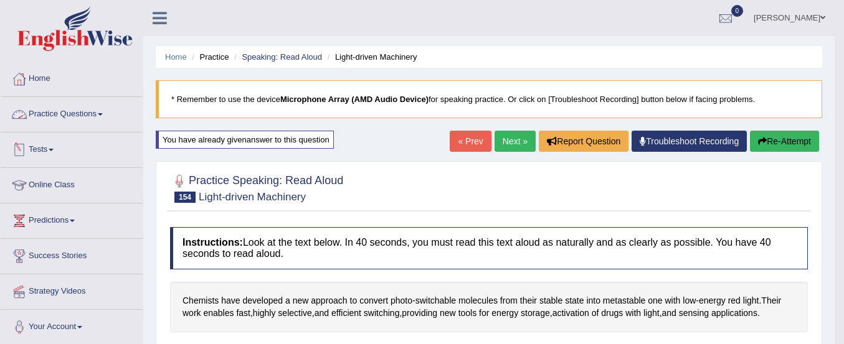
click at [56, 118] on link "Practice Questions" at bounding box center [72, 112] width 142 height 31
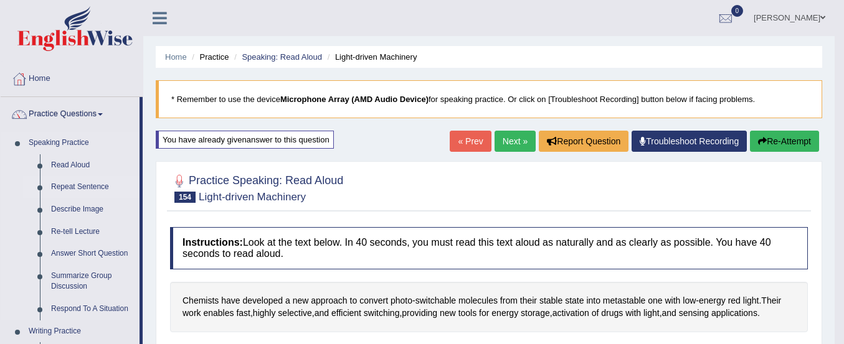
click at [79, 190] on link "Repeat Sentence" at bounding box center [92, 187] width 94 height 22
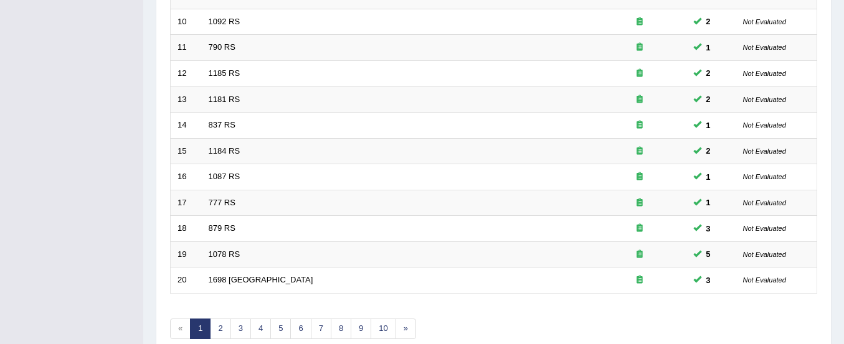
scroll to position [480, 0]
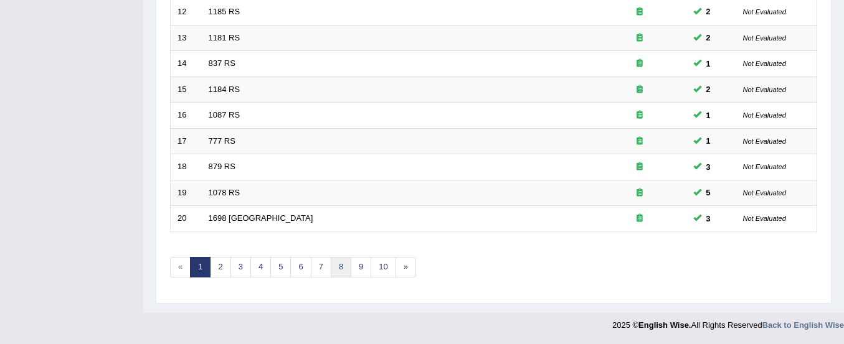
click at [339, 271] on link "8" at bounding box center [341, 267] width 21 height 21
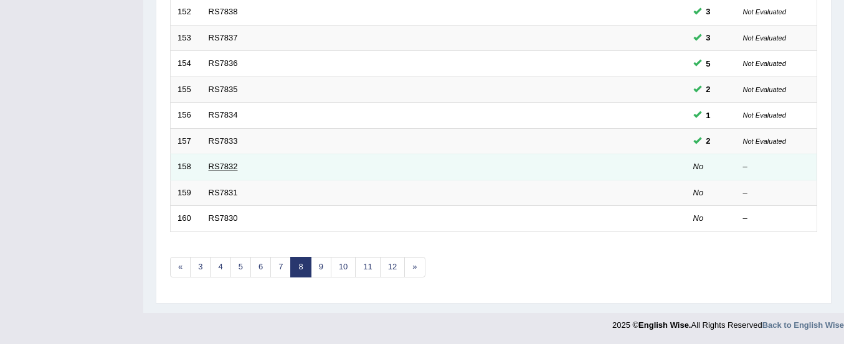
click at [228, 164] on link "RS7832" at bounding box center [223, 166] width 29 height 9
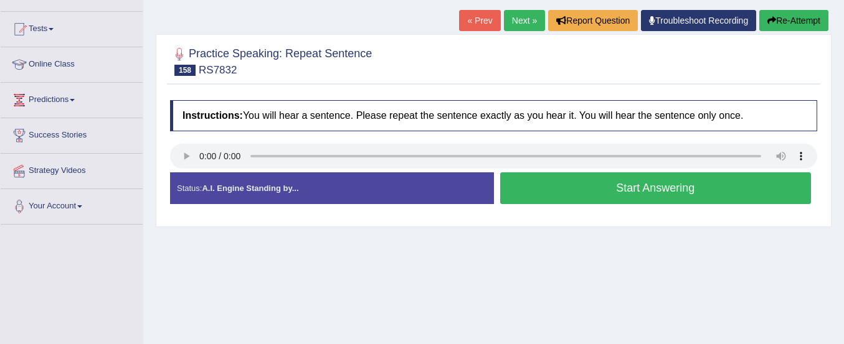
click at [551, 181] on button "Start Answering" at bounding box center [655, 188] width 311 height 32
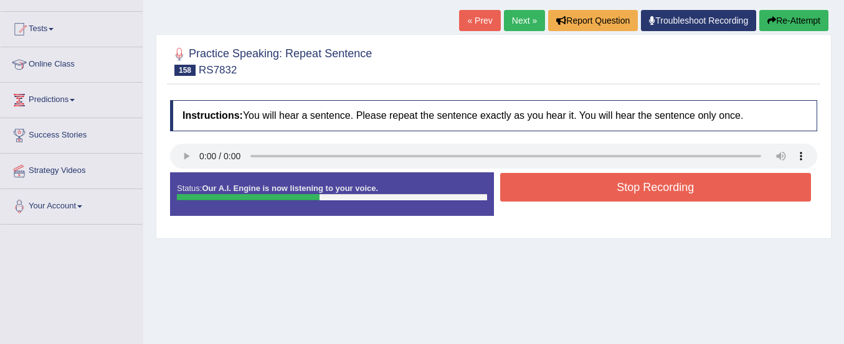
click at [551, 181] on button "Stop Recording" at bounding box center [655, 187] width 311 height 29
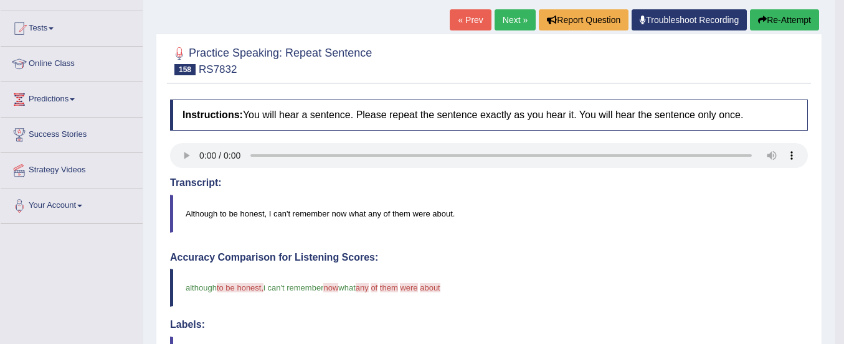
scroll to position [121, 0]
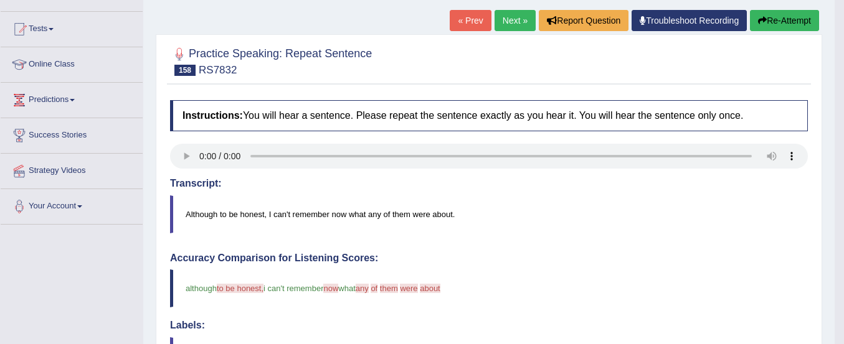
click at [763, 12] on button "Re-Attempt" at bounding box center [784, 20] width 69 height 21
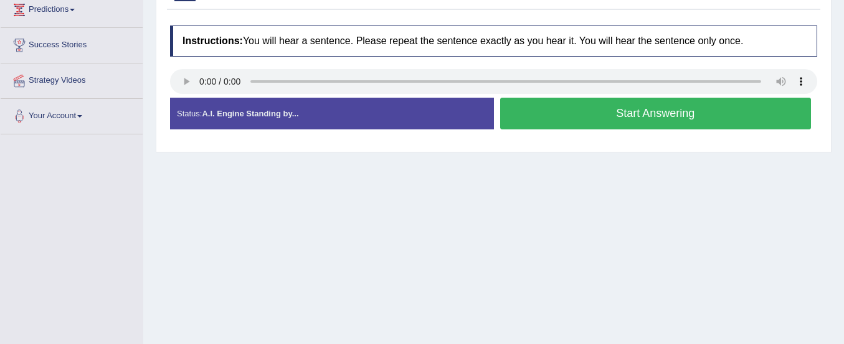
click at [654, 114] on button "Start Answering" at bounding box center [655, 114] width 311 height 32
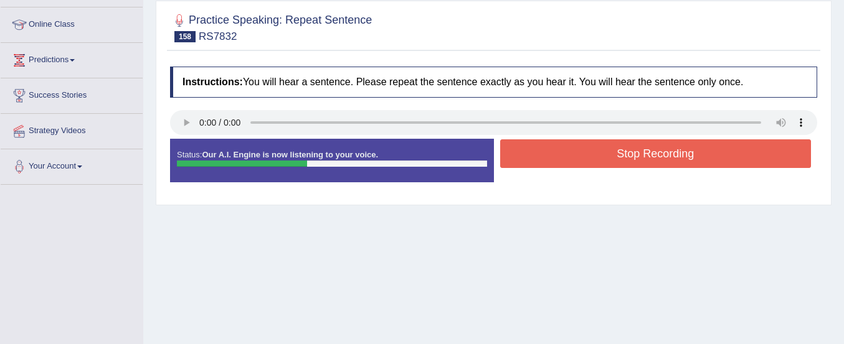
scroll to position [116, 0]
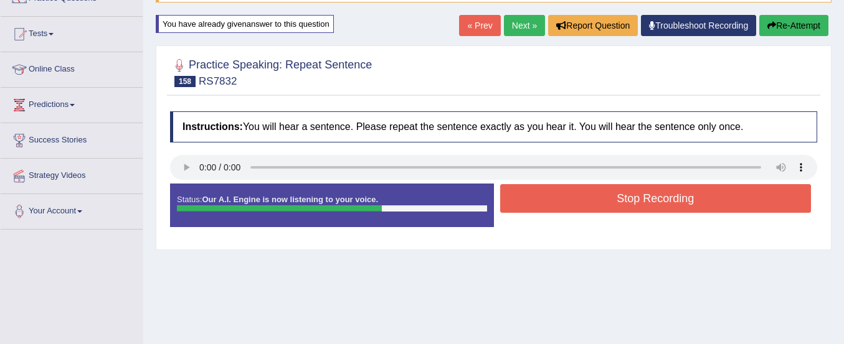
click at [786, 25] on button "Re-Attempt" at bounding box center [793, 25] width 69 height 21
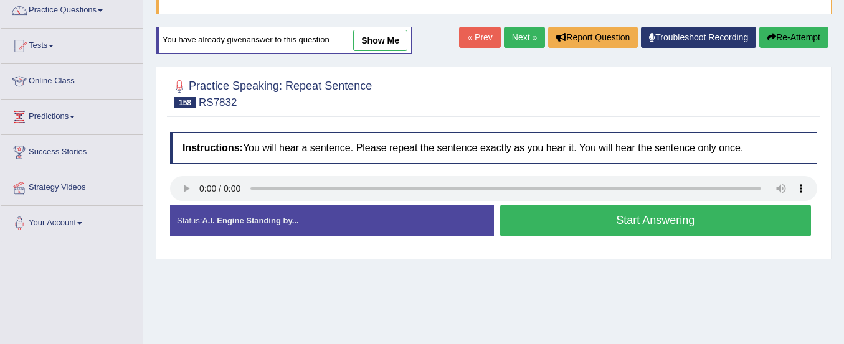
scroll to position [103, 0]
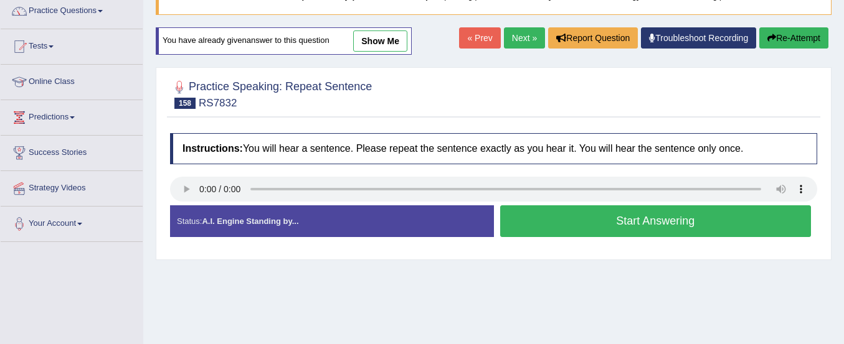
click at [534, 218] on button "Start Answering" at bounding box center [655, 221] width 311 height 32
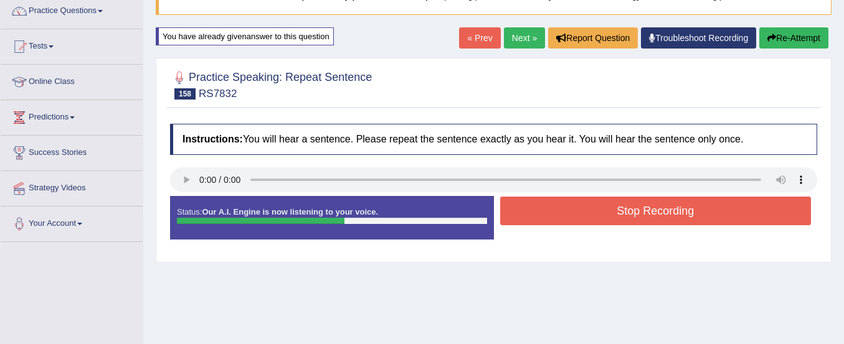
click at [534, 218] on button "Stop Recording" at bounding box center [655, 211] width 311 height 29
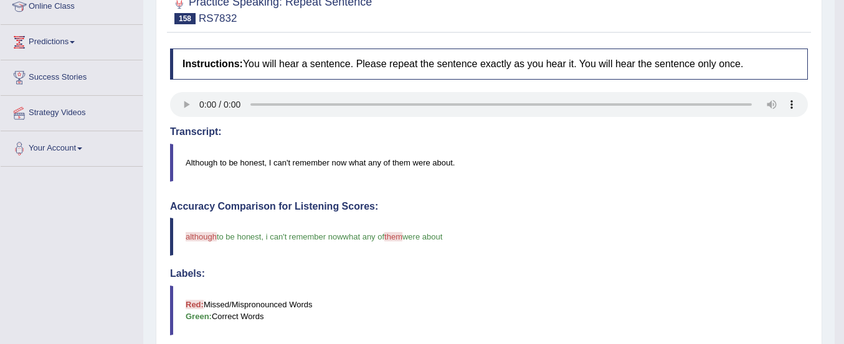
scroll to position [128, 0]
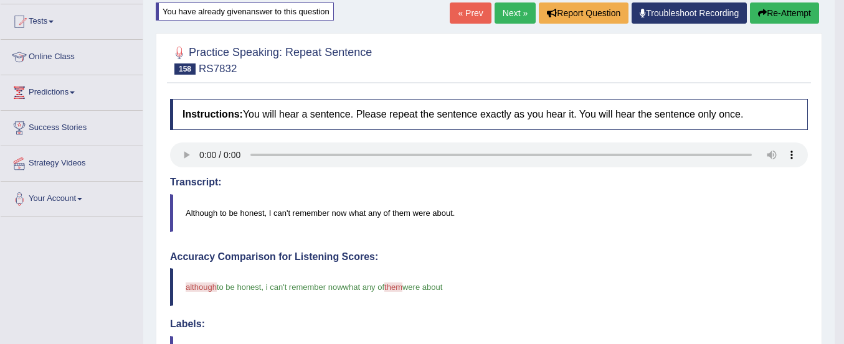
click at [784, 6] on button "Re-Attempt" at bounding box center [784, 12] width 69 height 21
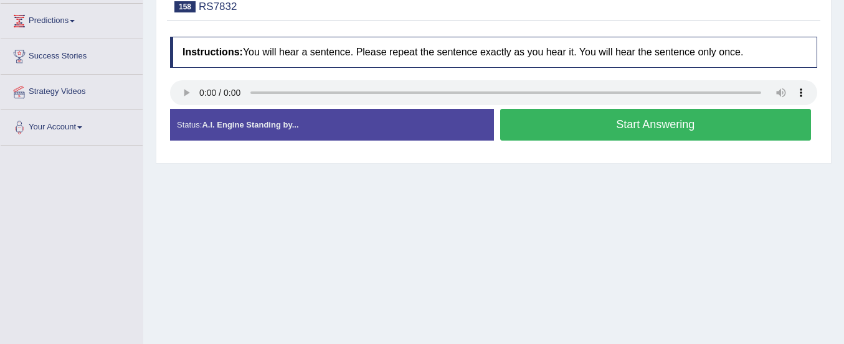
click at [633, 125] on button "Start Answering" at bounding box center [655, 125] width 311 height 32
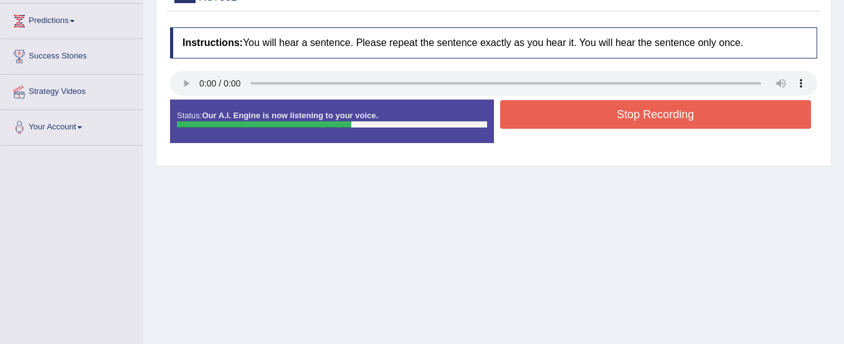
click at [634, 115] on button "Stop Recording" at bounding box center [655, 114] width 311 height 29
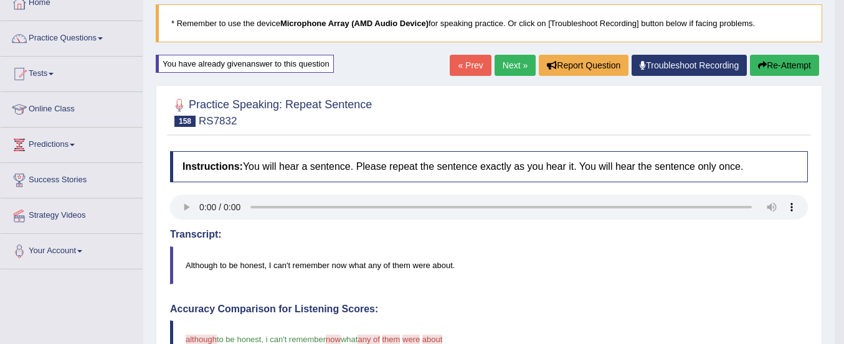
scroll to position [75, 0]
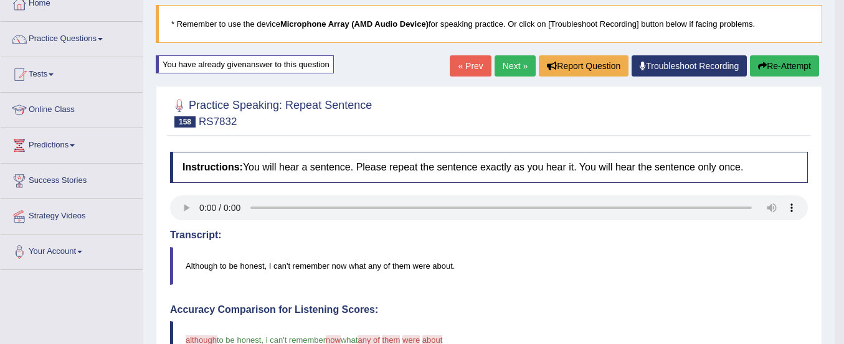
click at [780, 65] on button "Re-Attempt" at bounding box center [784, 65] width 69 height 21
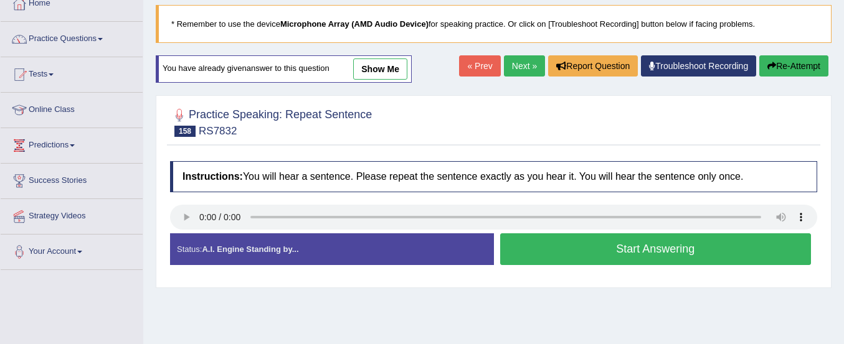
click at [598, 243] on button "Start Answering" at bounding box center [655, 249] width 311 height 32
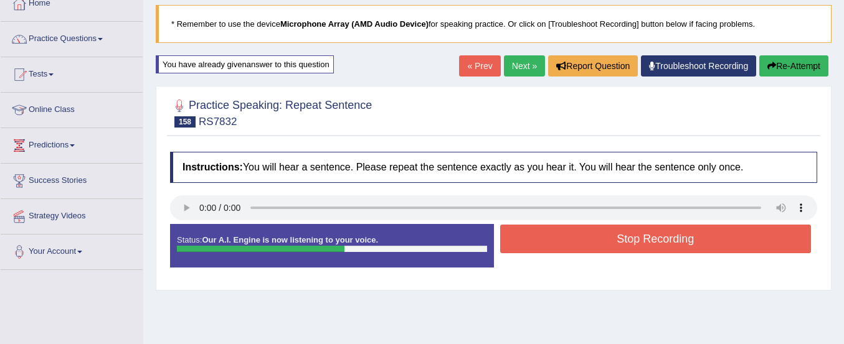
click at [598, 243] on button "Stop Recording" at bounding box center [655, 239] width 311 height 29
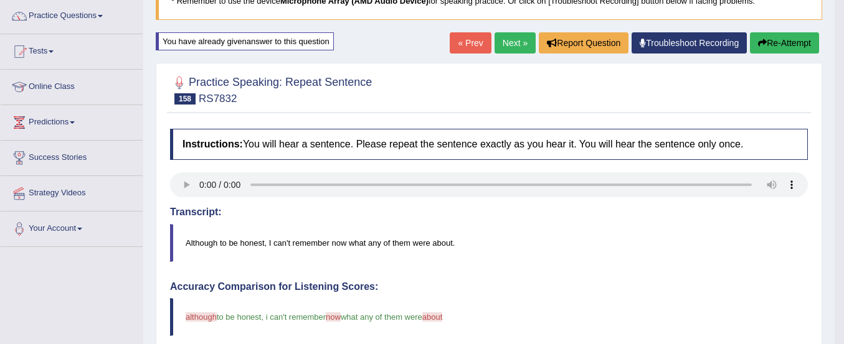
scroll to position [98, 0]
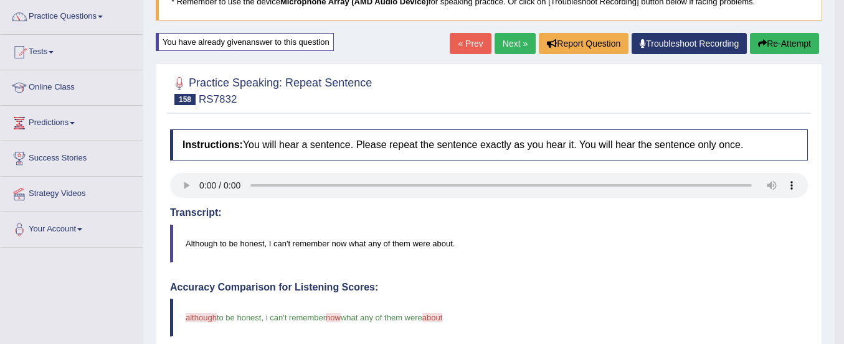
click at [761, 39] on button "Re-Attempt" at bounding box center [784, 43] width 69 height 21
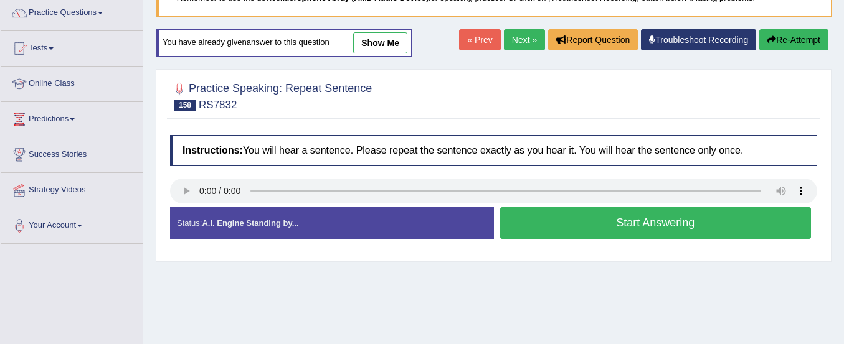
click at [593, 220] on button "Start Answering" at bounding box center [655, 223] width 311 height 32
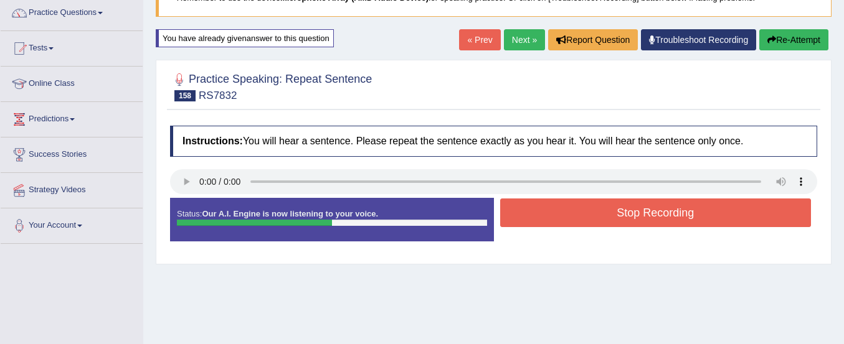
click at [593, 220] on button "Stop Recording" at bounding box center [655, 213] width 311 height 29
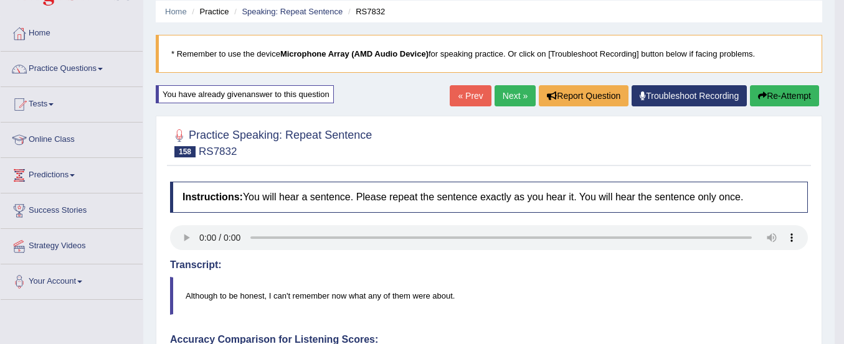
scroll to position [42, 0]
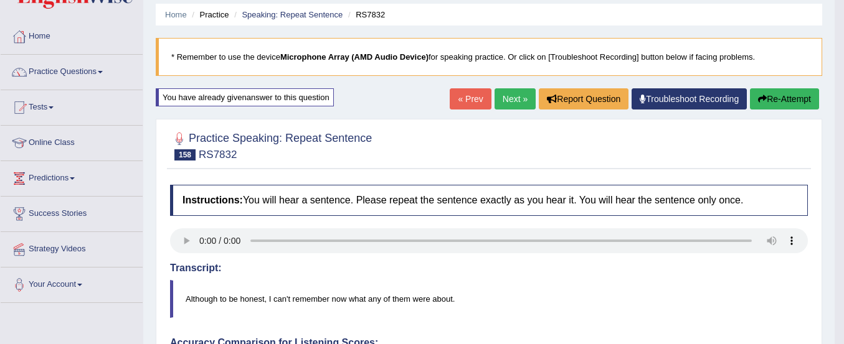
click at [501, 100] on link "Next »" at bounding box center [514, 98] width 41 height 21
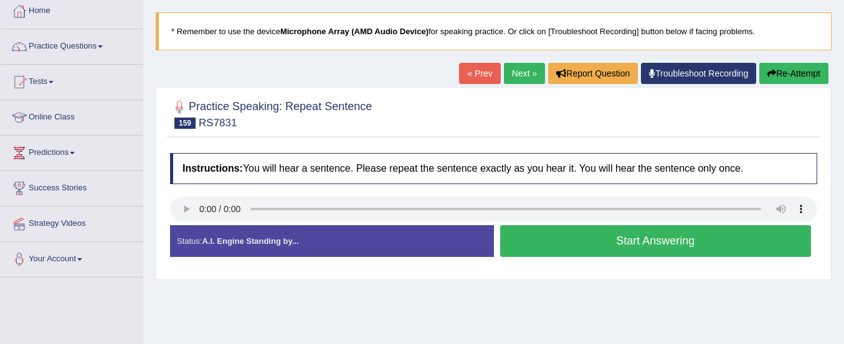
click at [549, 238] on button "Start Answering" at bounding box center [655, 241] width 311 height 32
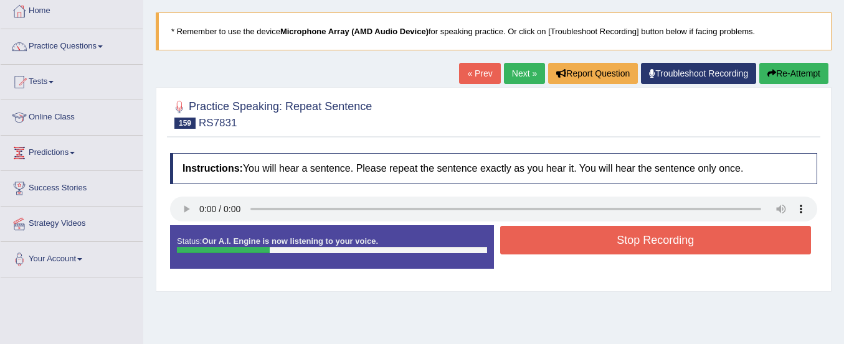
click at [549, 238] on button "Stop Recording" at bounding box center [655, 240] width 311 height 29
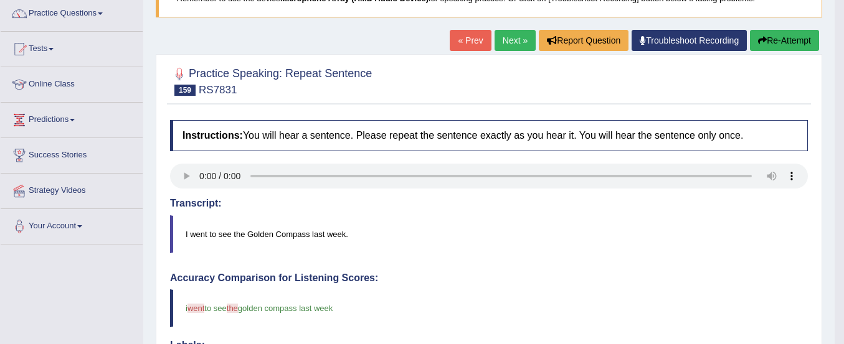
scroll to position [96, 0]
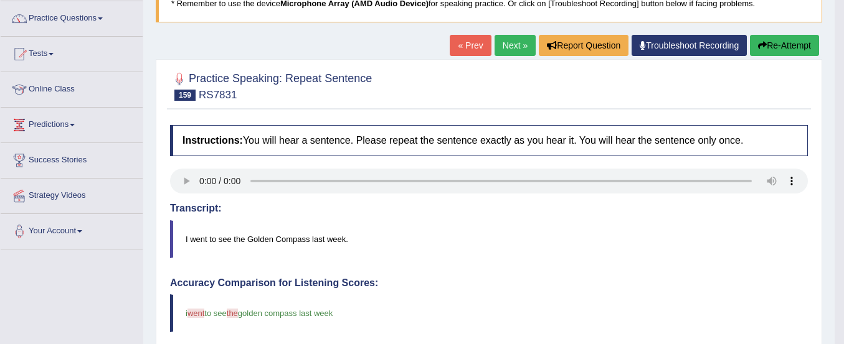
click at [804, 41] on button "Re-Attempt" at bounding box center [784, 45] width 69 height 21
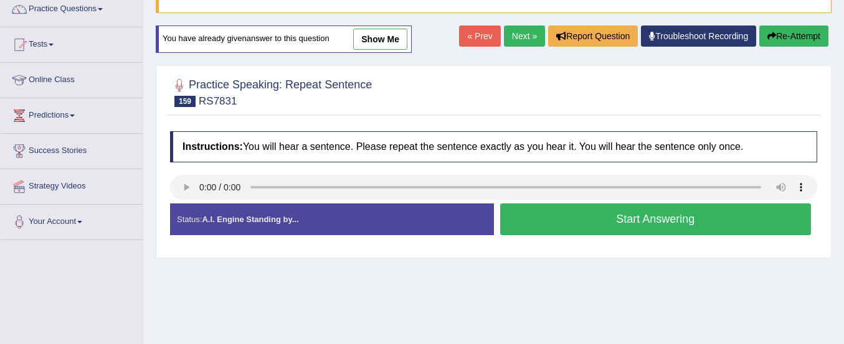
click at [628, 222] on button "Start Answering" at bounding box center [655, 220] width 311 height 32
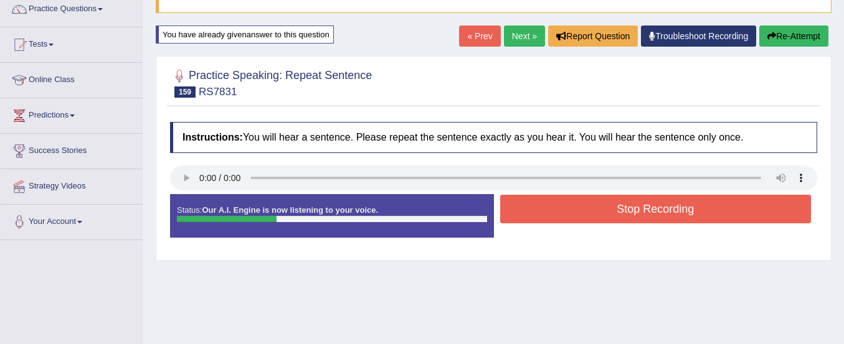
click at [628, 222] on button "Stop Recording" at bounding box center [655, 209] width 311 height 29
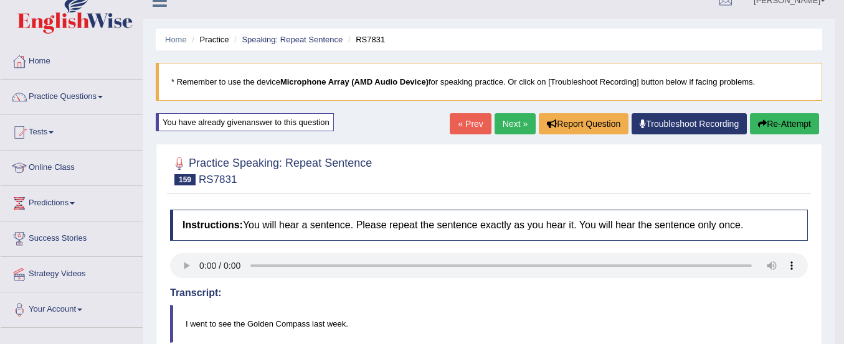
scroll to position [17, 0]
click at [778, 130] on button "Re-Attempt" at bounding box center [784, 124] width 69 height 21
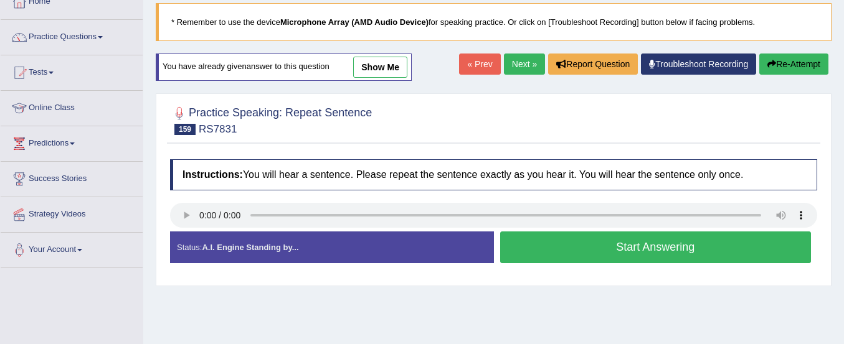
scroll to position [133, 0]
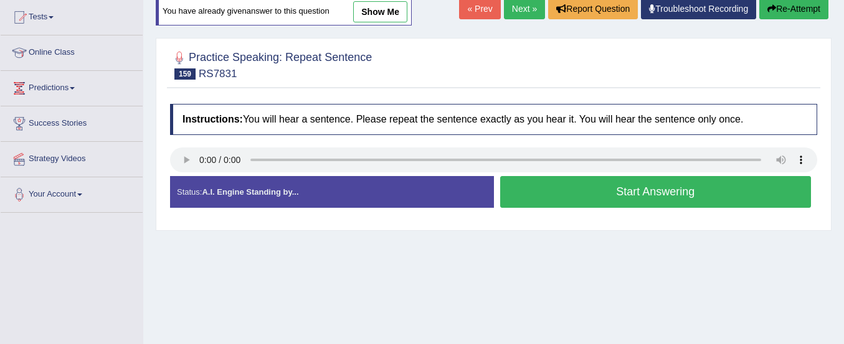
click at [645, 188] on button "Start Answering" at bounding box center [655, 192] width 311 height 32
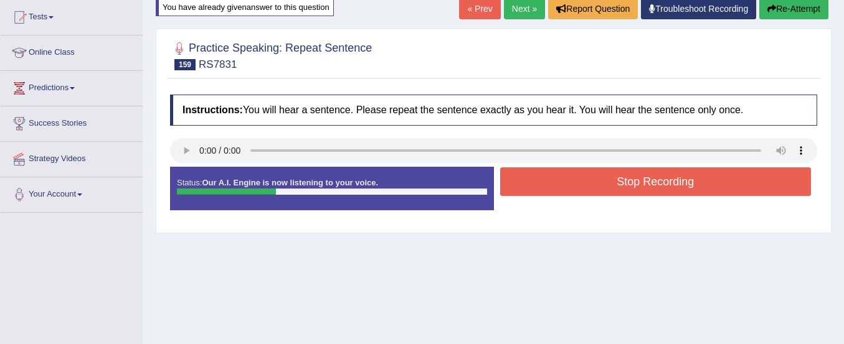
click at [645, 188] on button "Stop Recording" at bounding box center [655, 181] width 311 height 29
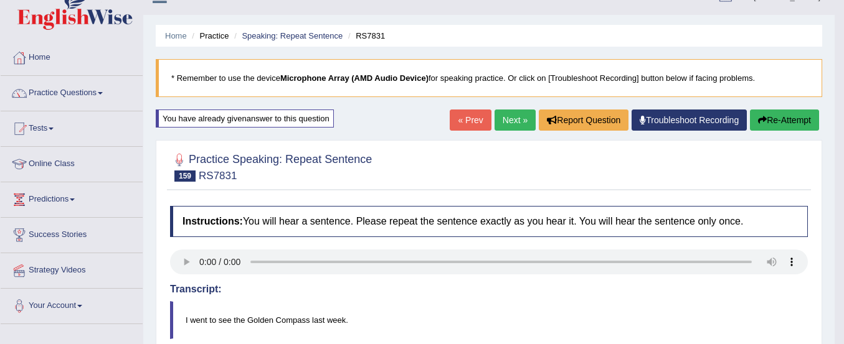
scroll to position [21, 0]
click at [510, 117] on link "Next »" at bounding box center [514, 120] width 41 height 21
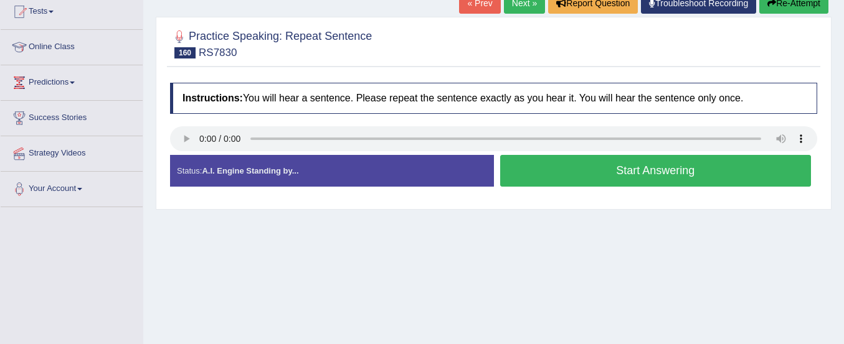
scroll to position [139, 0]
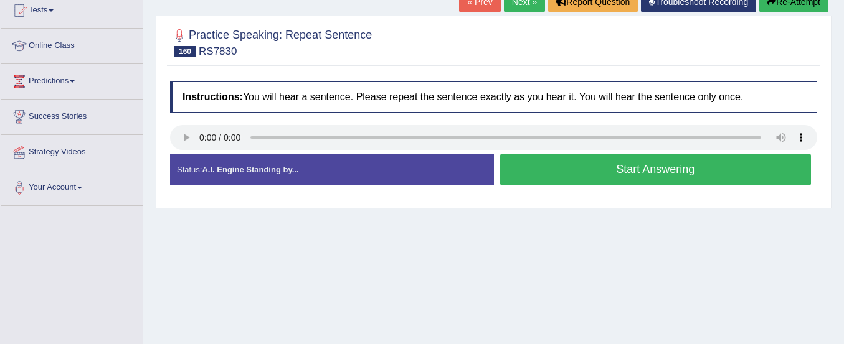
click at [524, 169] on button "Start Answering" at bounding box center [655, 170] width 311 height 32
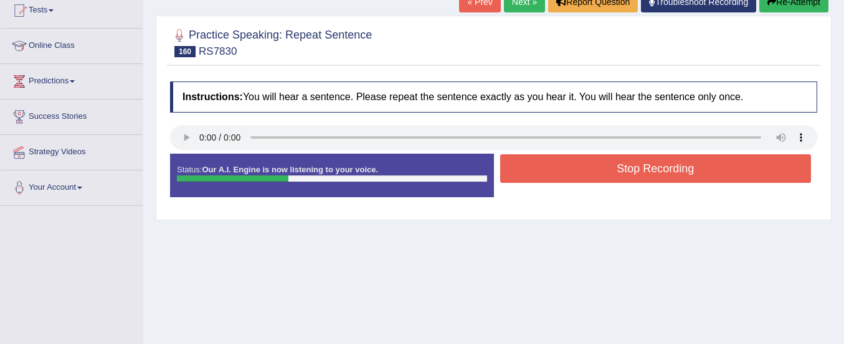
click at [524, 169] on button "Stop Recording" at bounding box center [655, 168] width 311 height 29
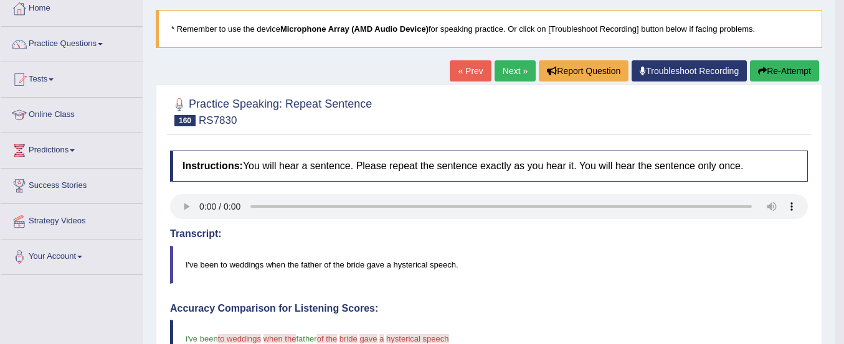
scroll to position [67, 0]
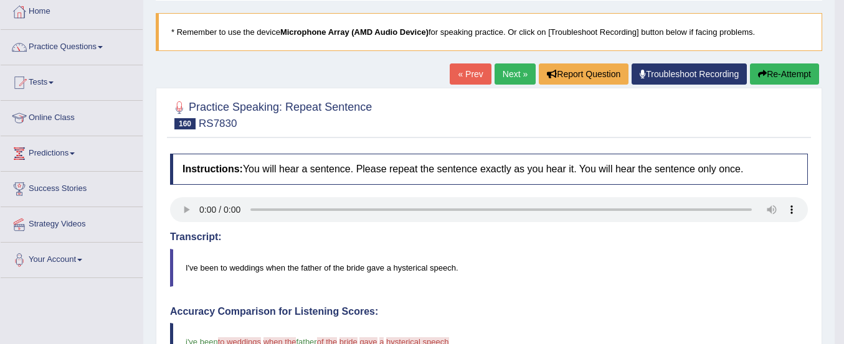
click at [781, 74] on button "Re-Attempt" at bounding box center [784, 74] width 69 height 21
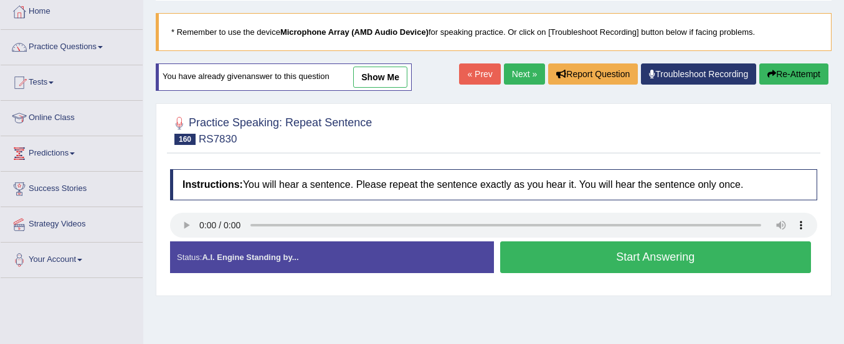
click at [610, 258] on button "Start Answering" at bounding box center [655, 258] width 311 height 32
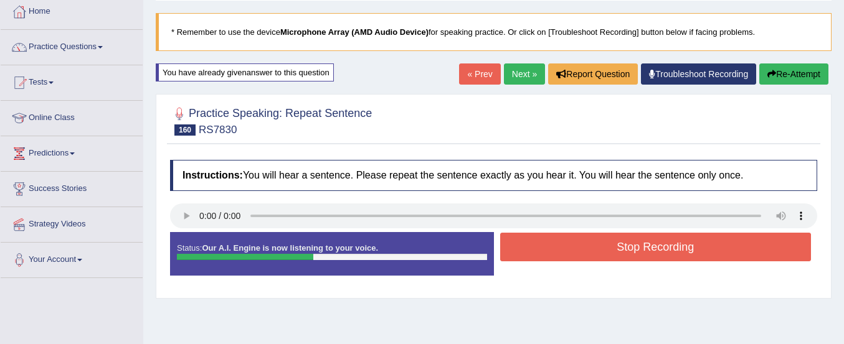
click at [610, 258] on button "Stop Recording" at bounding box center [655, 247] width 311 height 29
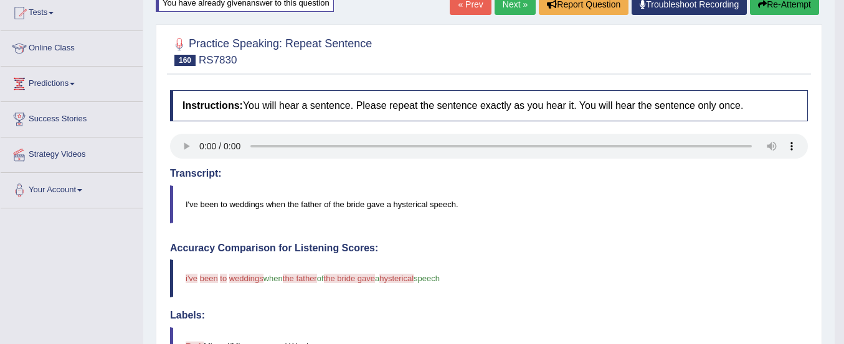
scroll to position [100, 0]
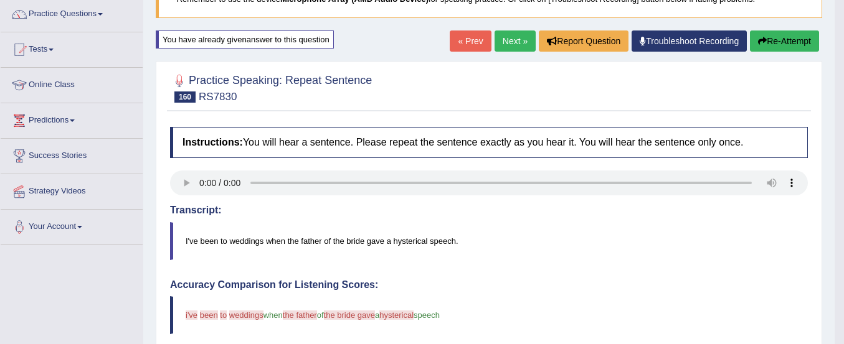
click at [767, 30] on div "Home Practice Speaking: Repeat Sentence RS7830 * Remember to use the device Mic…" at bounding box center [488, 308] width 691 height 817
click at [771, 37] on button "Re-Attempt" at bounding box center [784, 41] width 69 height 21
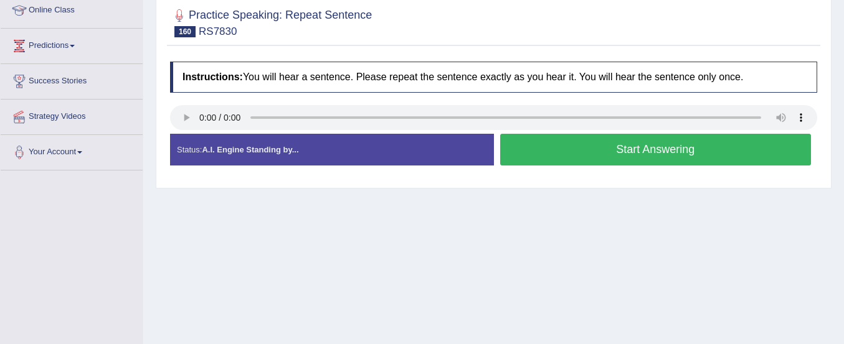
click at [681, 146] on button "Start Answering" at bounding box center [655, 150] width 311 height 32
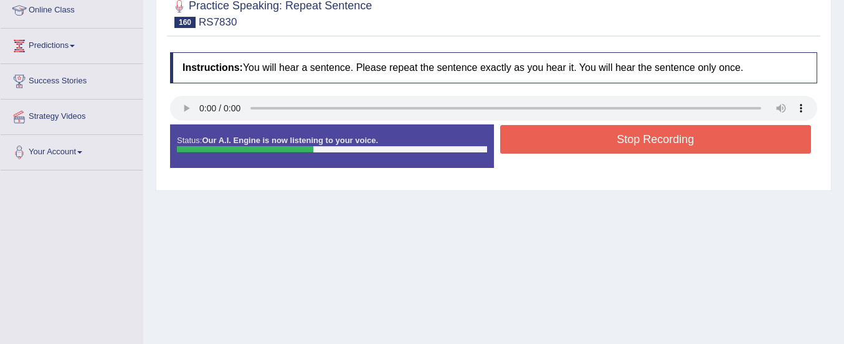
click at [681, 146] on button "Stop Recording" at bounding box center [655, 139] width 311 height 29
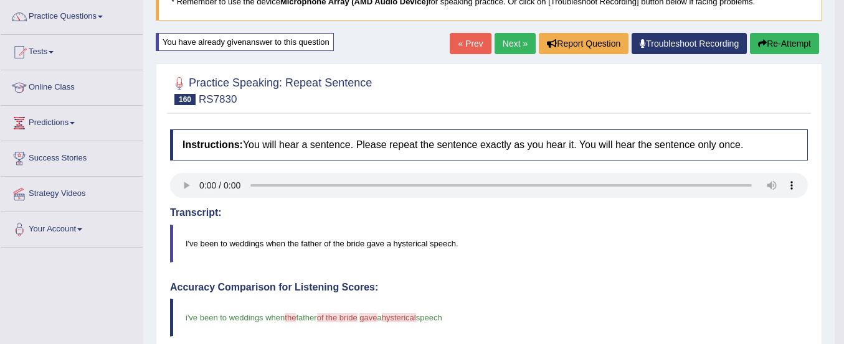
scroll to position [97, 0]
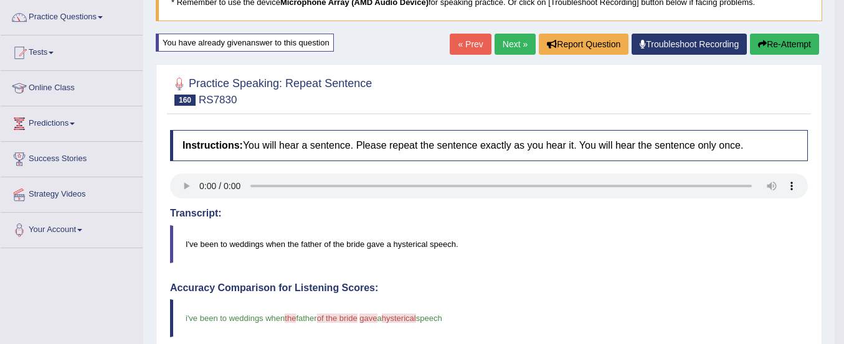
click at [771, 39] on button "Re-Attempt" at bounding box center [784, 44] width 69 height 21
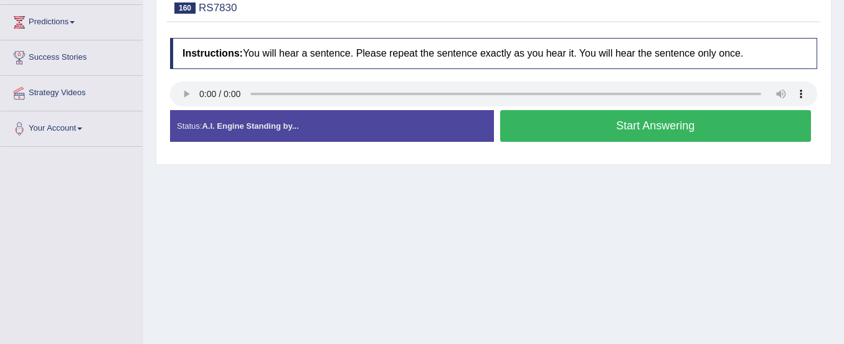
click at [676, 129] on button "Start Answering" at bounding box center [655, 126] width 311 height 32
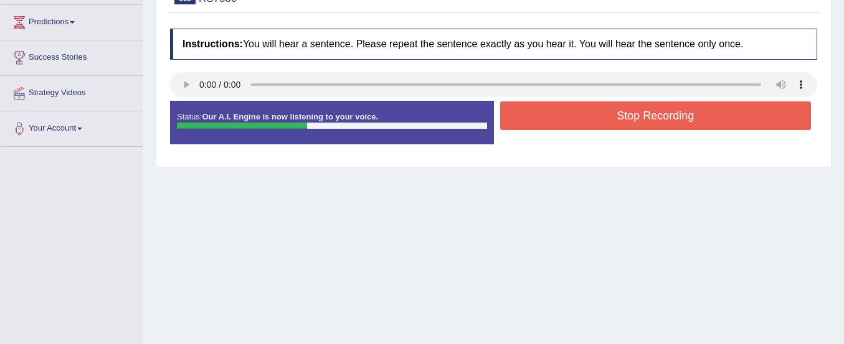
click at [672, 116] on button "Stop Recording" at bounding box center [655, 115] width 311 height 29
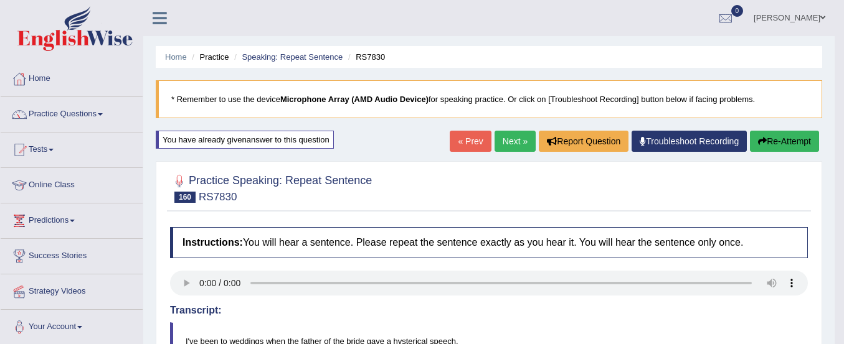
click at [516, 137] on link "Next »" at bounding box center [514, 141] width 41 height 21
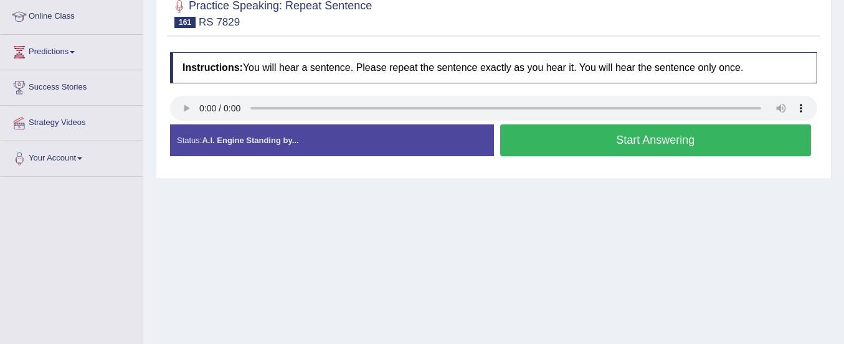
click at [544, 136] on button "Start Answering" at bounding box center [655, 141] width 311 height 32
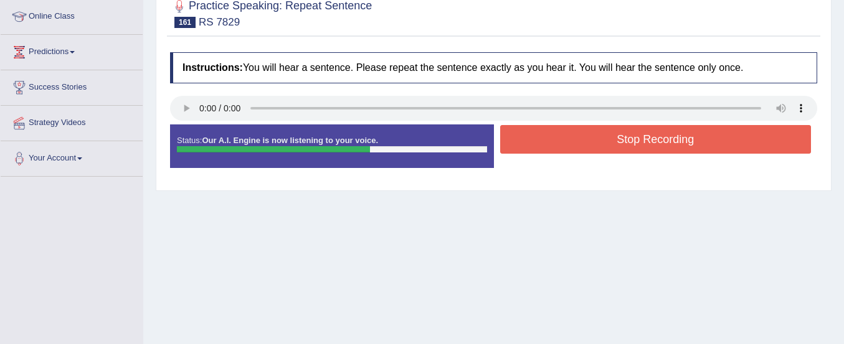
click at [544, 136] on button "Stop Recording" at bounding box center [655, 139] width 311 height 29
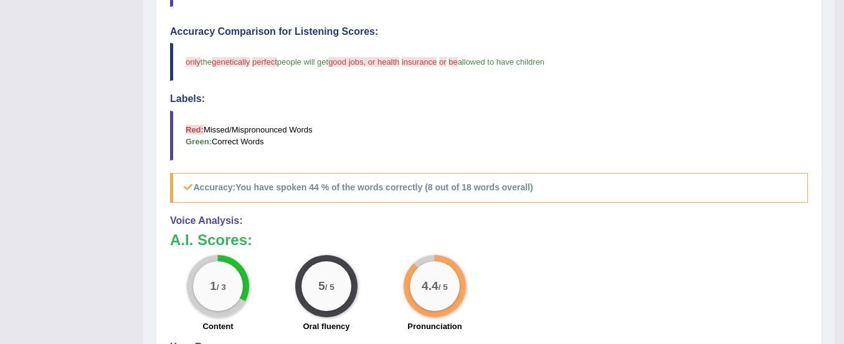
scroll to position [303, 0]
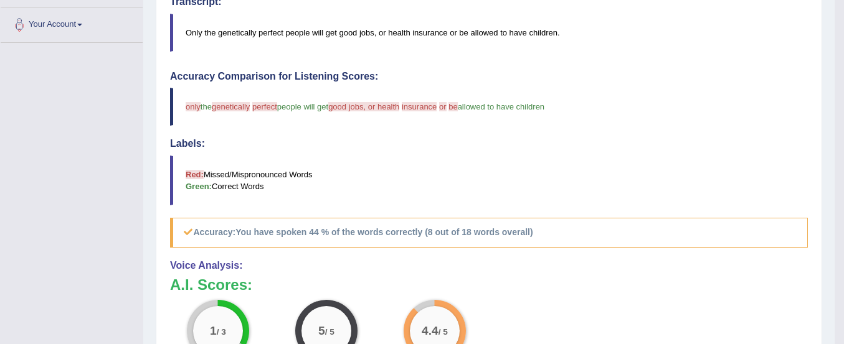
click at [547, 126] on div "Accuracy Comparison for Listening Scores: only on the genetically genetic perfe…" at bounding box center [489, 159] width 638 height 177
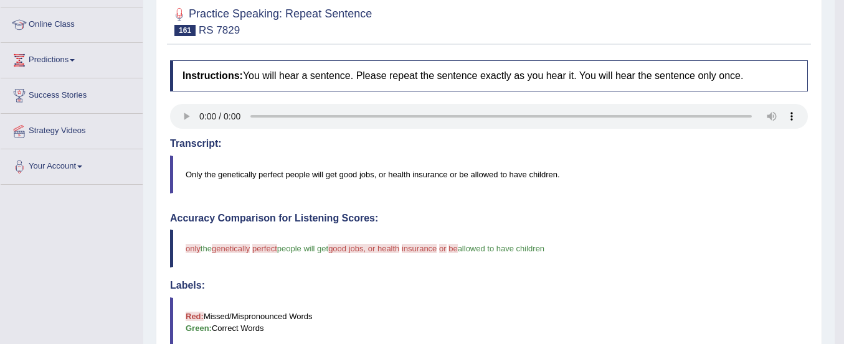
scroll to position [93, 0]
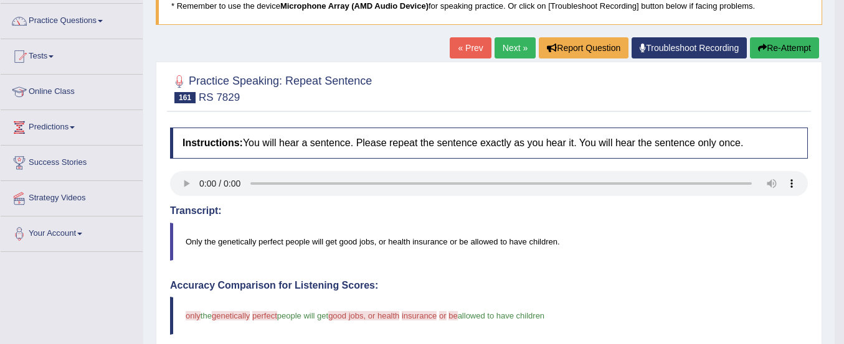
click at [759, 49] on icon "button" at bounding box center [762, 48] width 9 height 9
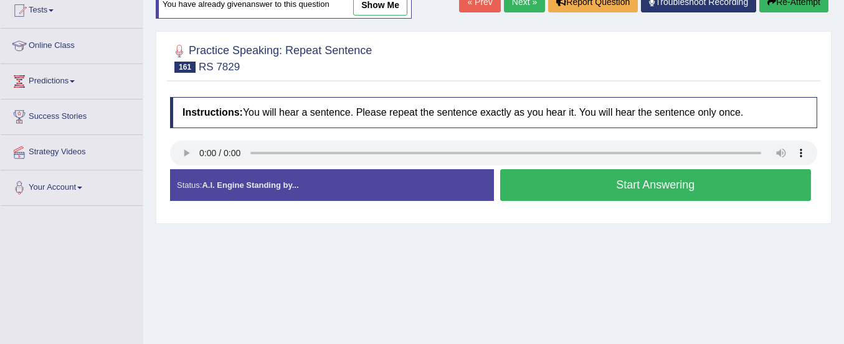
scroll to position [164, 0]
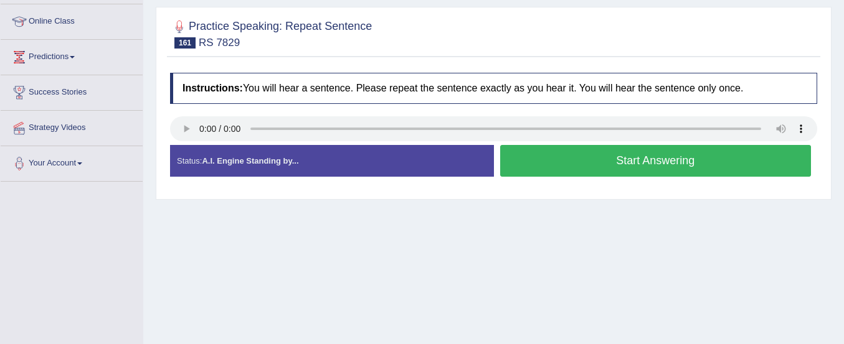
click at [638, 172] on button "Start Answering" at bounding box center [655, 161] width 311 height 32
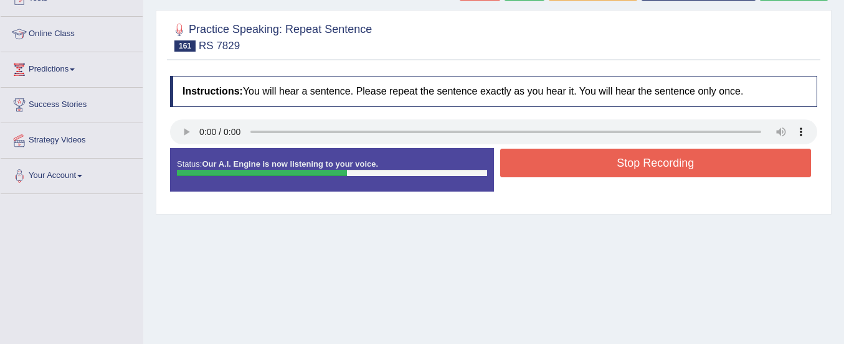
scroll to position [113, 0]
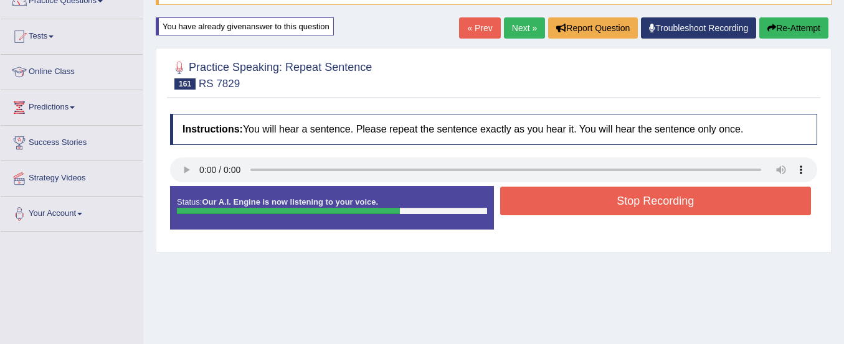
click at [767, 30] on icon "button" at bounding box center [771, 28] width 9 height 9
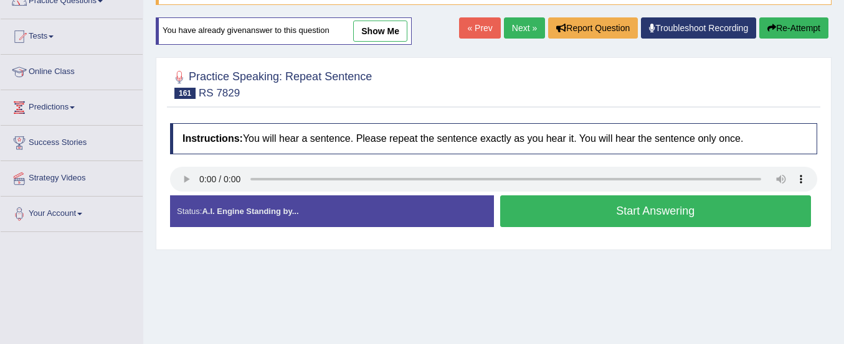
click at [655, 197] on button "Start Answering" at bounding box center [655, 212] width 311 height 32
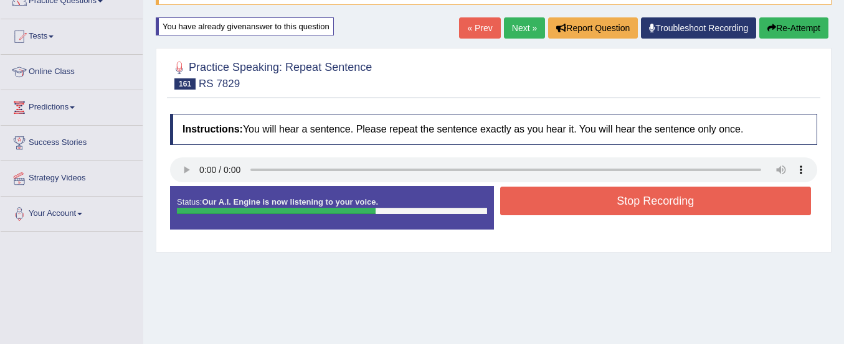
click at [655, 197] on button "Stop Recording" at bounding box center [655, 201] width 311 height 29
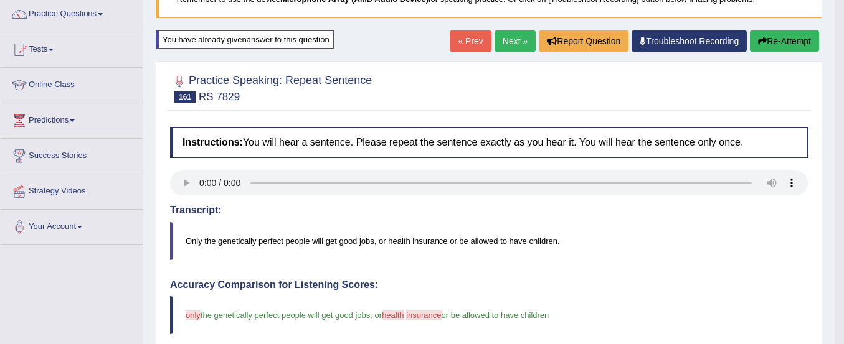
scroll to position [99, 0]
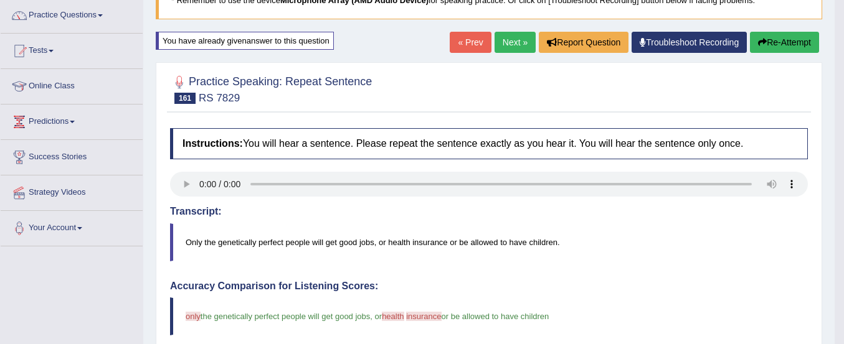
click at [762, 45] on icon "button" at bounding box center [762, 42] width 9 height 9
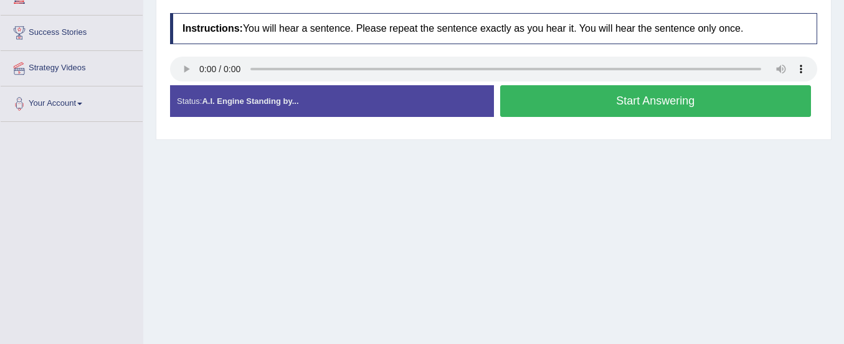
click at [710, 98] on button "Start Answering" at bounding box center [655, 101] width 311 height 32
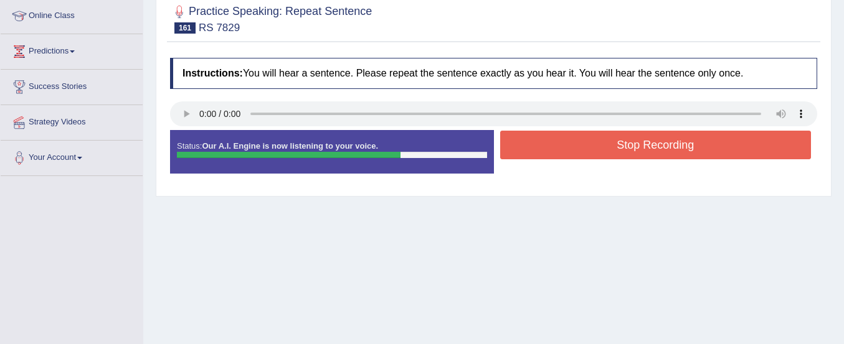
scroll to position [83, 0]
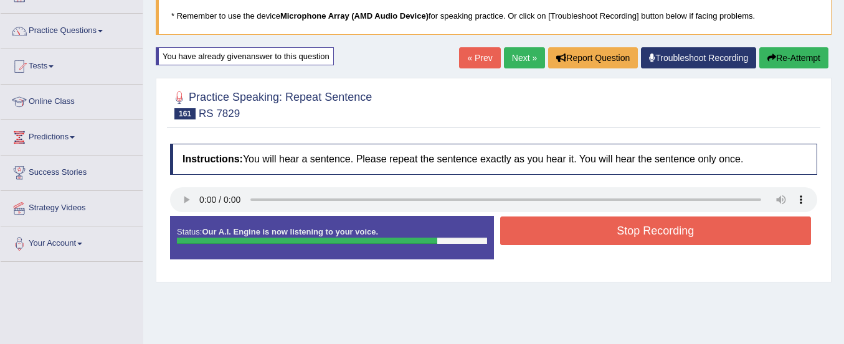
click at [788, 60] on button "Re-Attempt" at bounding box center [793, 57] width 69 height 21
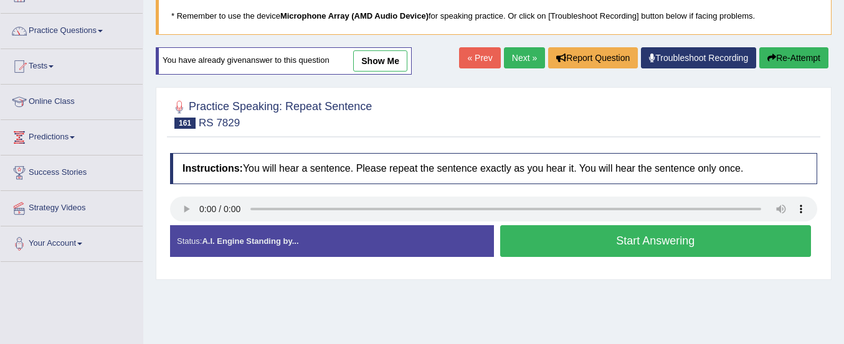
click at [529, 248] on button "Start Answering" at bounding box center [655, 241] width 311 height 32
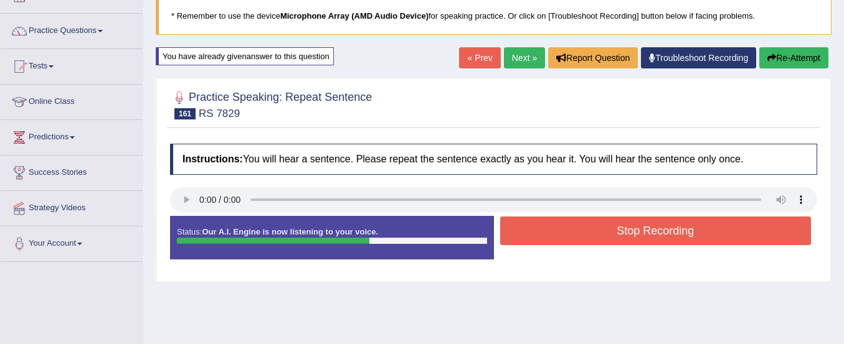
click at [550, 229] on button "Stop Recording" at bounding box center [655, 231] width 311 height 29
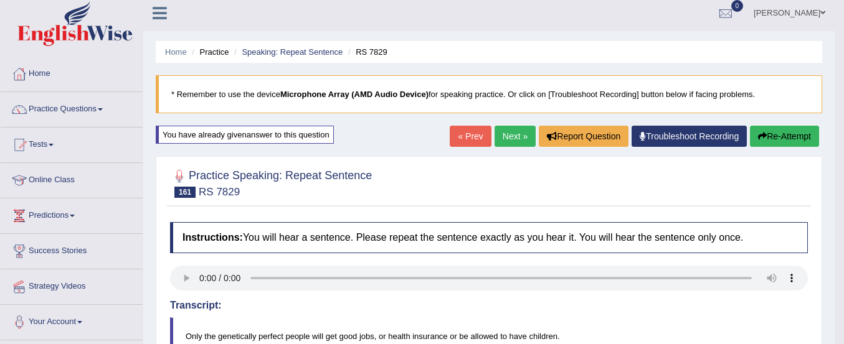
scroll to position [4, 0]
click at [72, 109] on link "Practice Questions" at bounding box center [72, 108] width 142 height 31
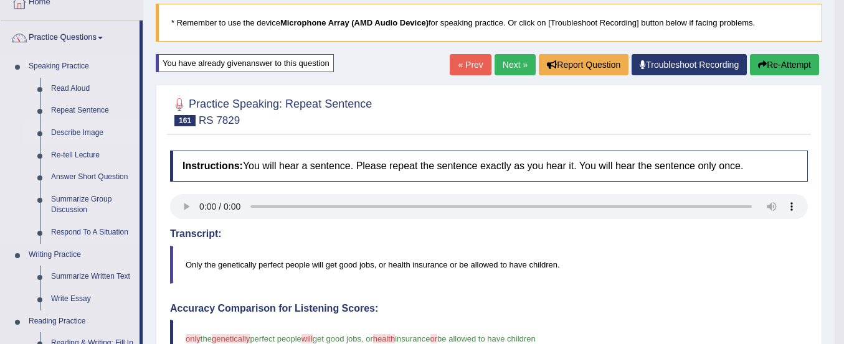
scroll to position [81, 0]
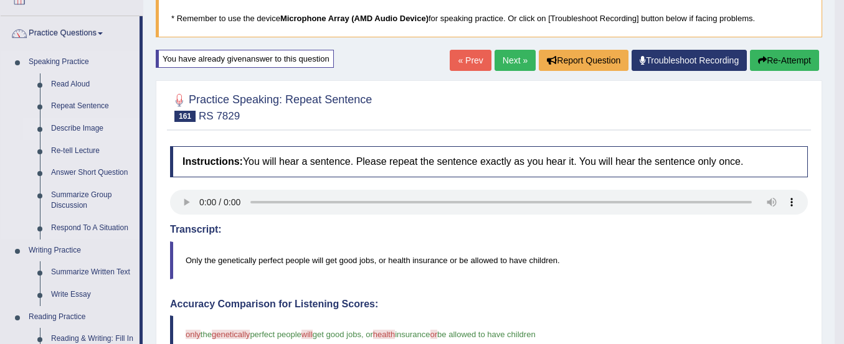
click at [91, 123] on link "Describe Image" at bounding box center [92, 129] width 94 height 22
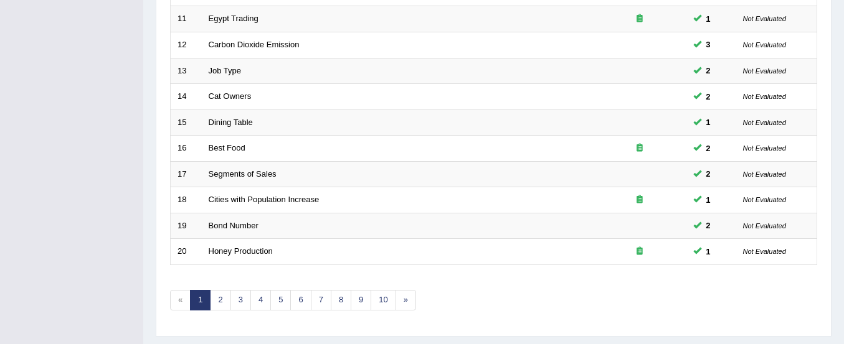
scroll to position [480, 0]
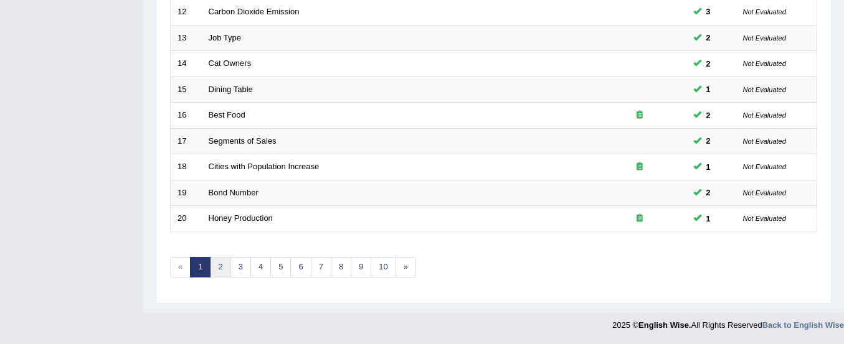
click at [224, 264] on link "2" at bounding box center [220, 267] width 21 height 21
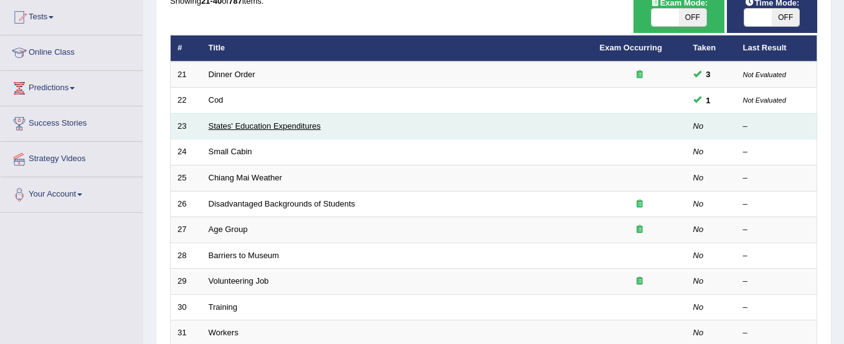
click at [243, 126] on link "States' Education Expenditures" at bounding box center [265, 125] width 112 height 9
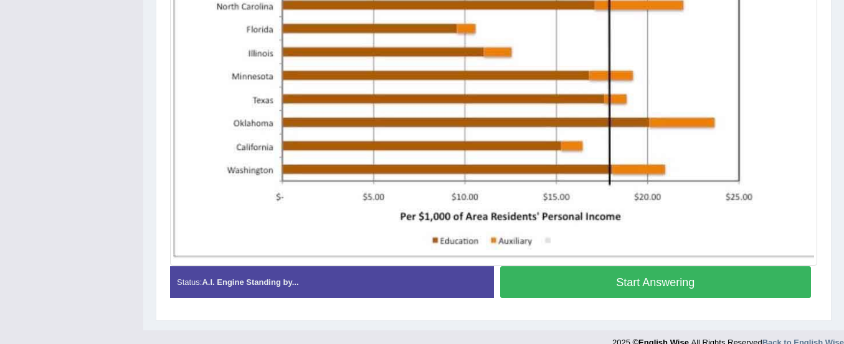
scroll to position [488, 0]
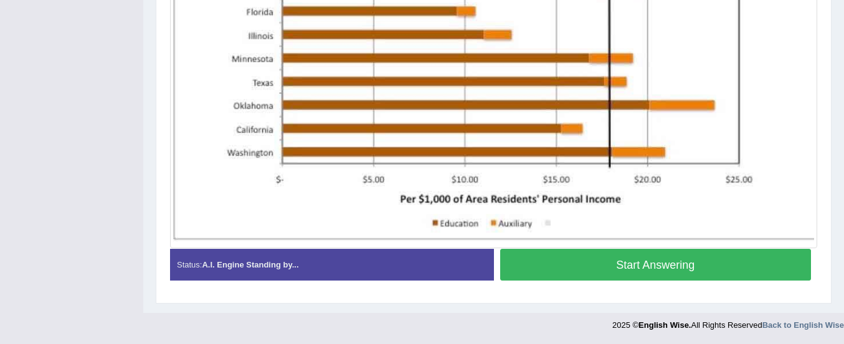
click at [552, 252] on button "Start Answering" at bounding box center [655, 265] width 311 height 32
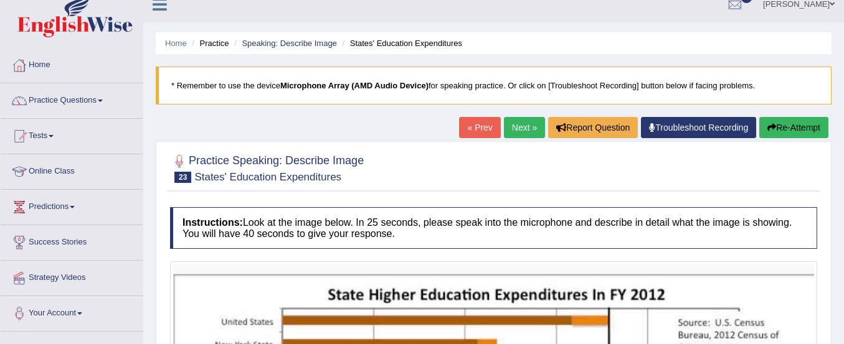
scroll to position [26, 0]
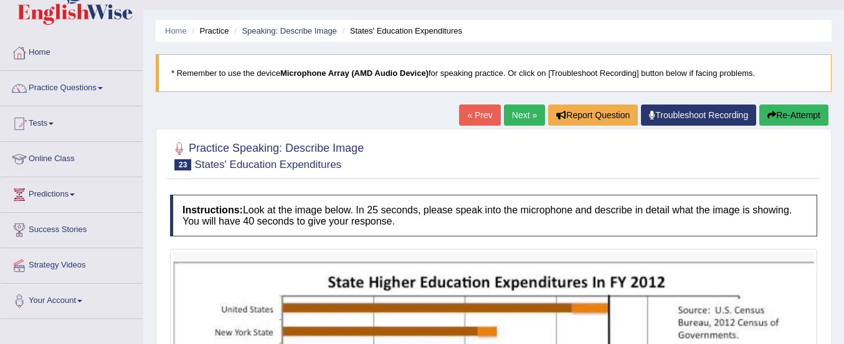
click at [780, 113] on button "Re-Attempt" at bounding box center [793, 115] width 69 height 21
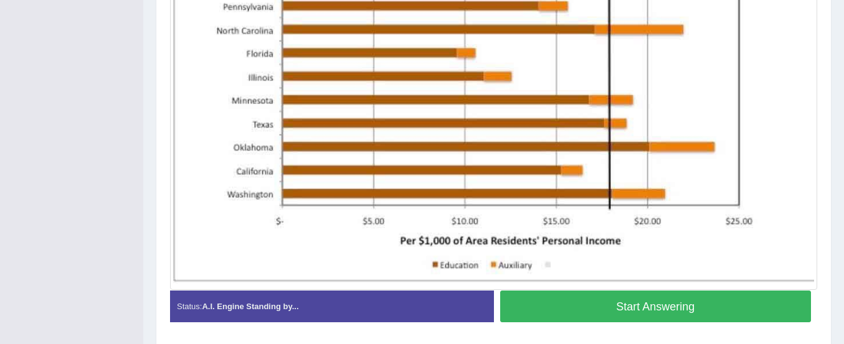
scroll to position [488, 0]
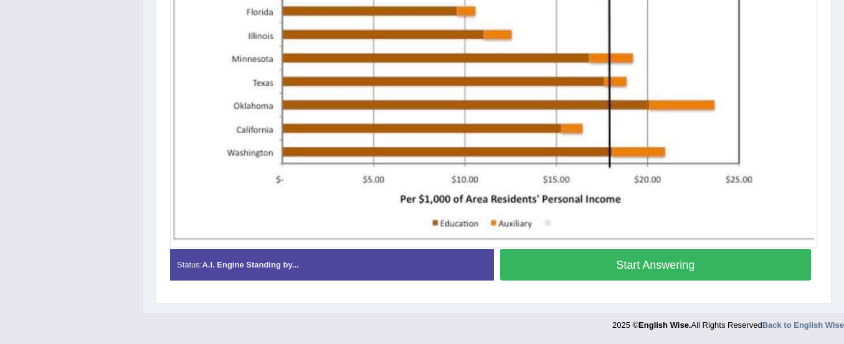
click at [661, 268] on button "Start Answering" at bounding box center [655, 265] width 311 height 32
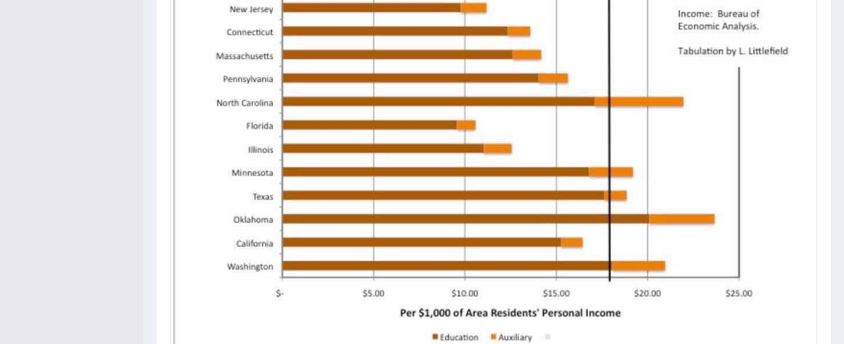
scroll to position [499, 0]
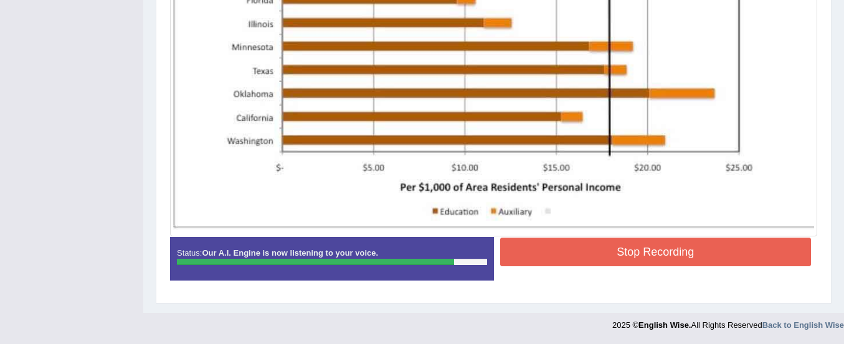
click at [564, 240] on button "Stop Recording" at bounding box center [655, 252] width 311 height 29
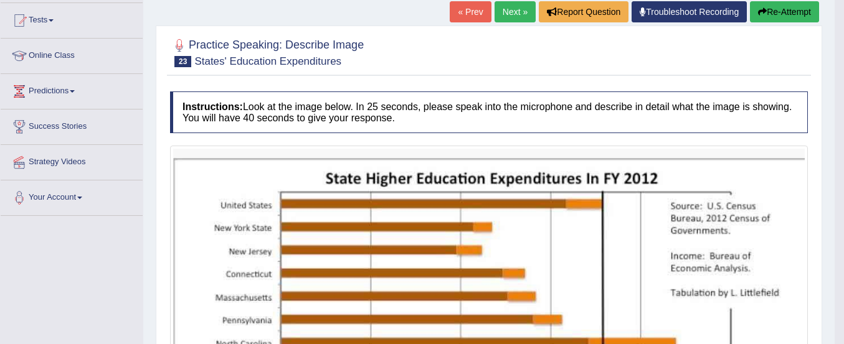
scroll to position [133, 0]
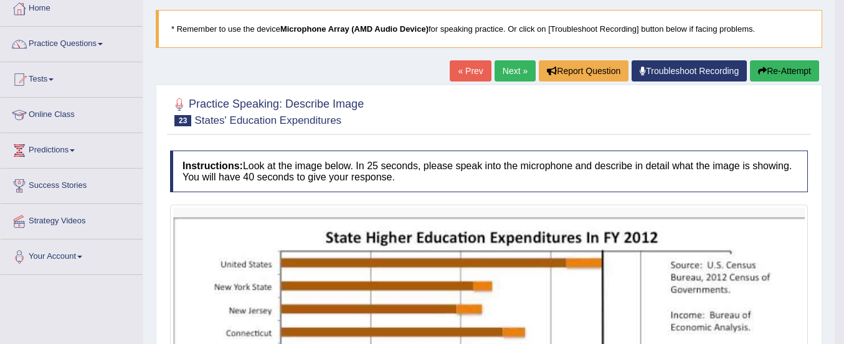
click at [776, 67] on button "Re-Attempt" at bounding box center [784, 70] width 69 height 21
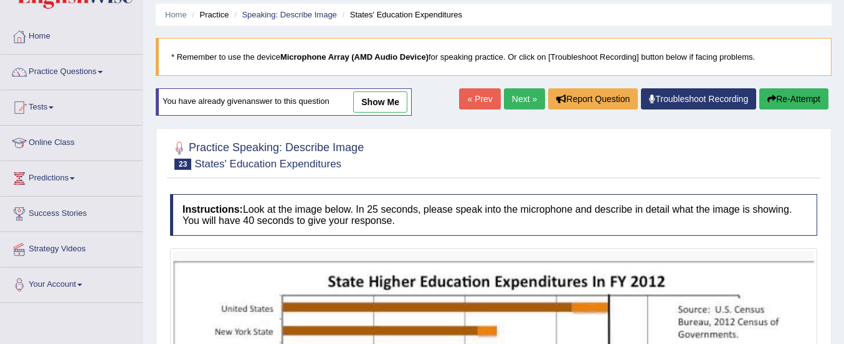
scroll to position [42, 0]
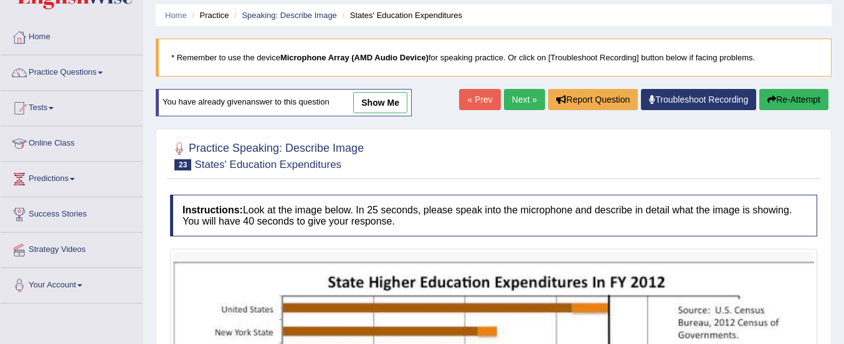
click at [788, 98] on button "Re-Attempt" at bounding box center [793, 99] width 69 height 21
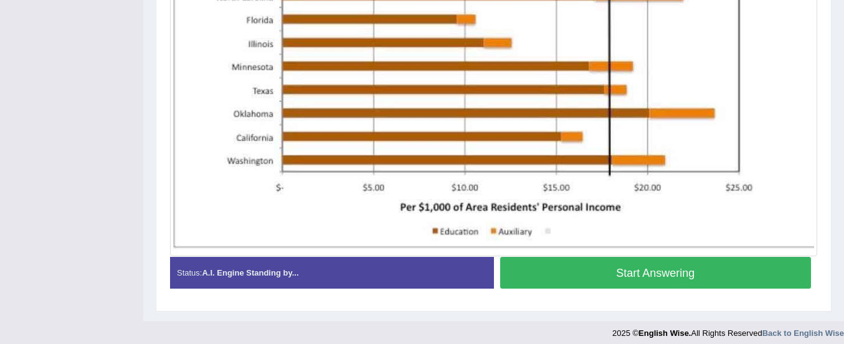
scroll to position [503, 0]
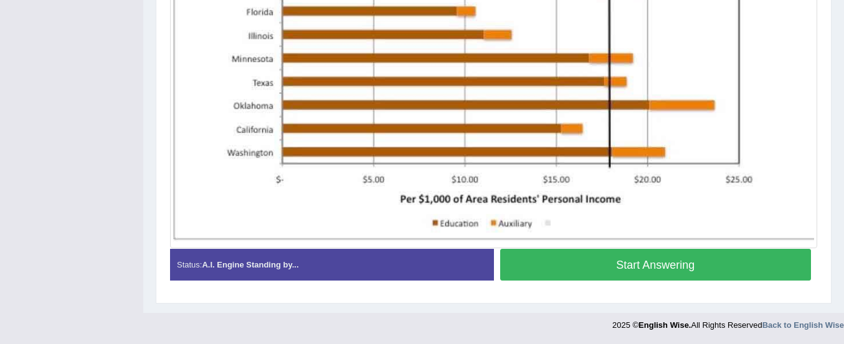
click at [583, 270] on button "Start Answering" at bounding box center [655, 265] width 311 height 32
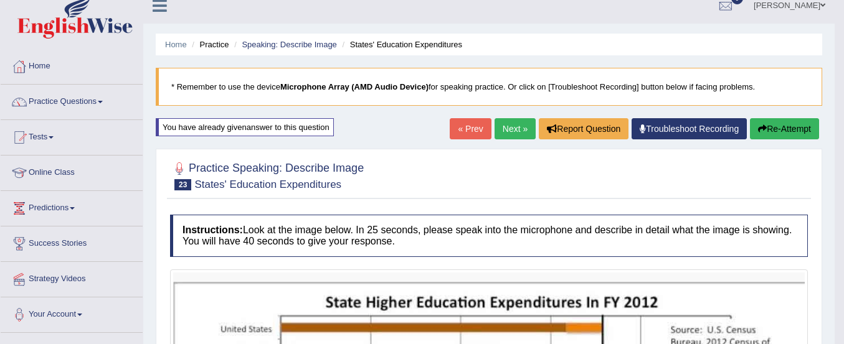
scroll to position [12, 0]
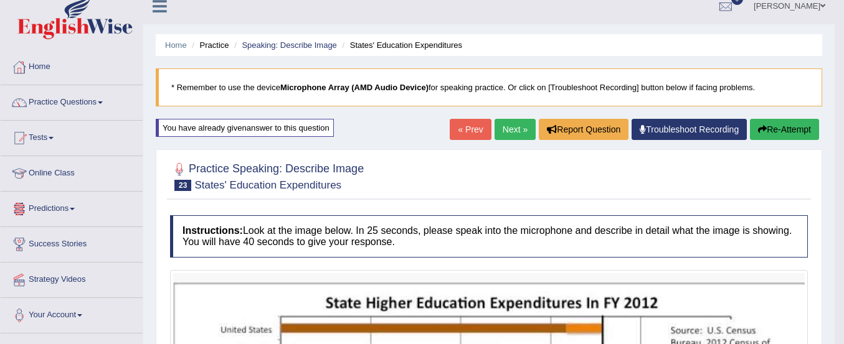
click at [85, 101] on link "Practice Questions" at bounding box center [72, 100] width 142 height 31
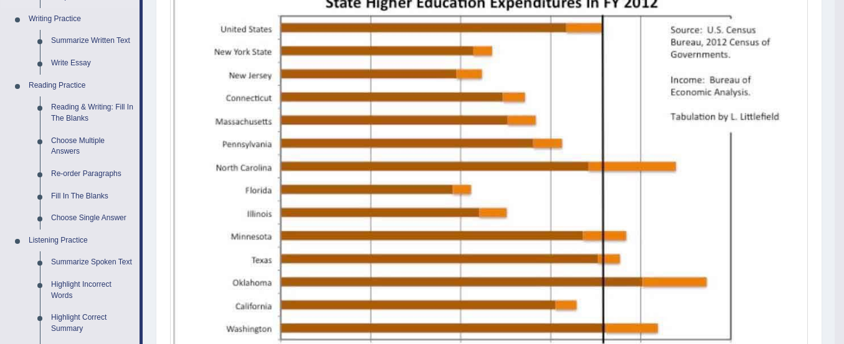
scroll to position [328, 0]
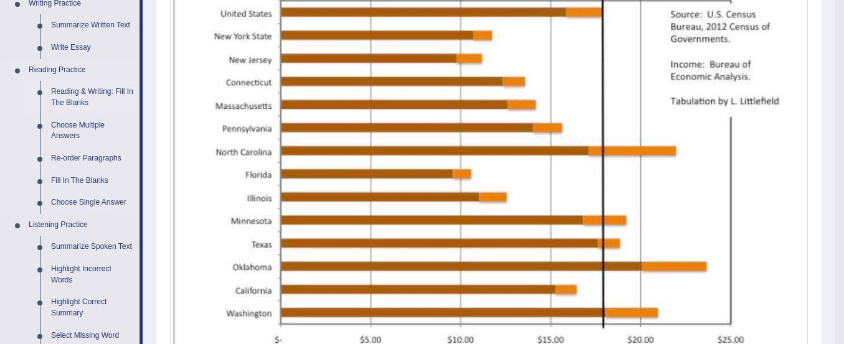
click at [75, 93] on link "Reading & Writing: Fill In The Blanks" at bounding box center [92, 97] width 94 height 33
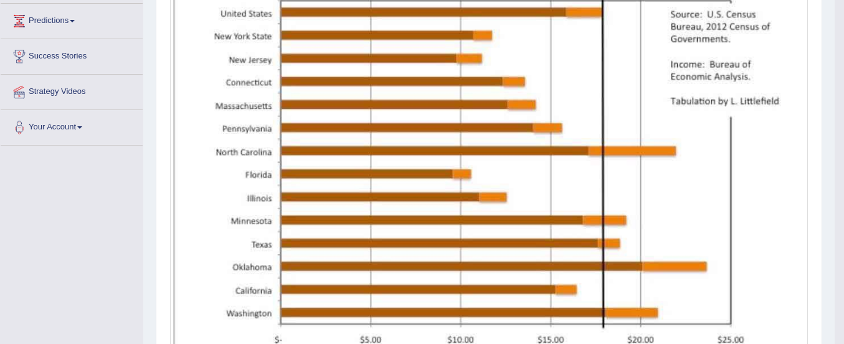
scroll to position [496, 0]
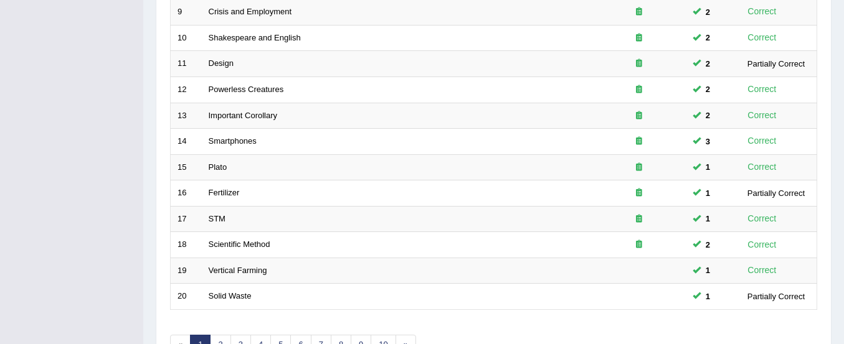
scroll to position [480, 0]
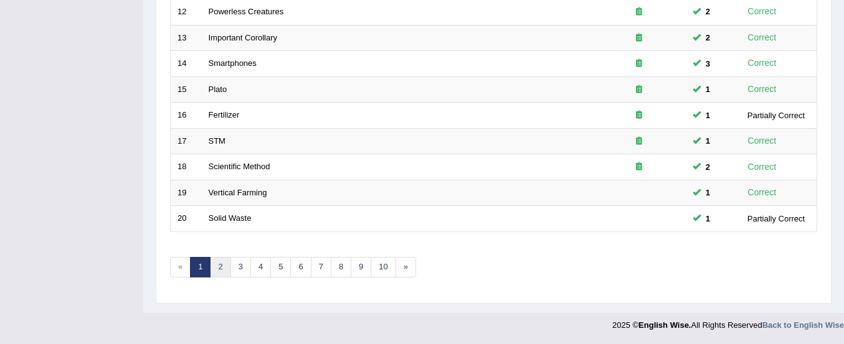
click at [225, 267] on link "2" at bounding box center [220, 267] width 21 height 21
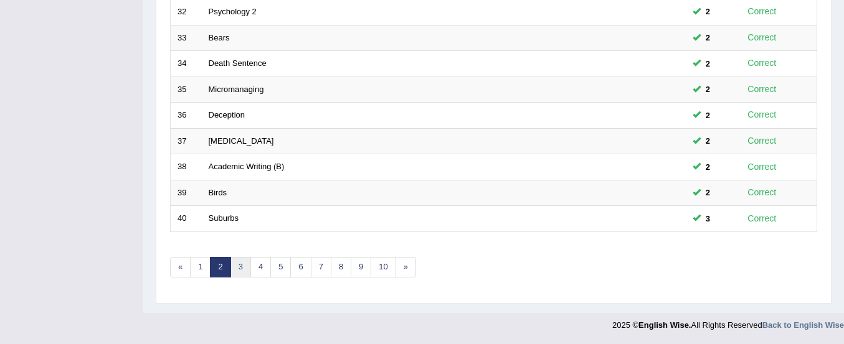
click at [237, 271] on link "3" at bounding box center [240, 267] width 21 height 21
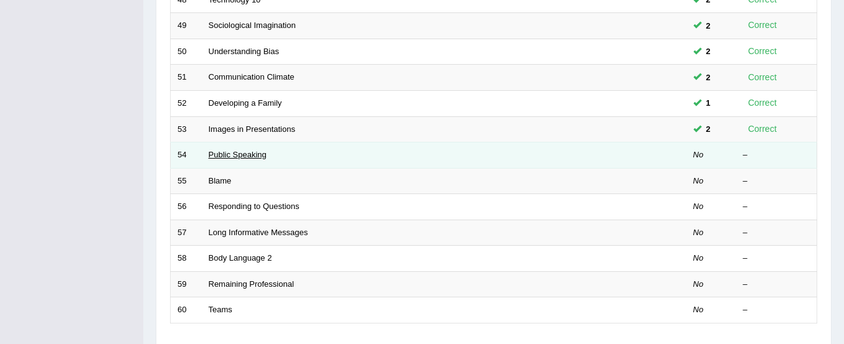
click at [209, 153] on link "Public Speaking" at bounding box center [238, 154] width 58 height 9
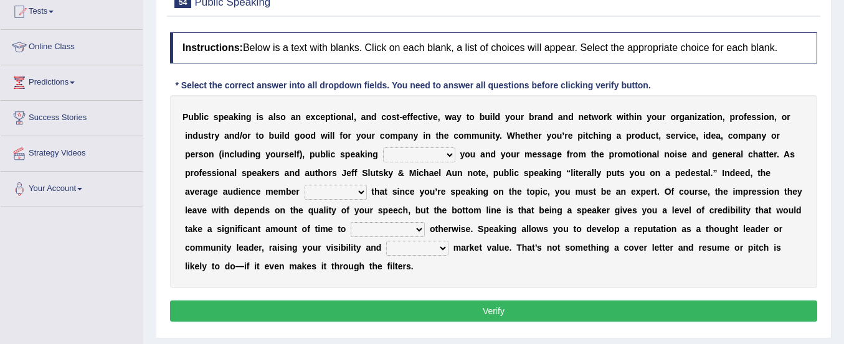
click at [415, 154] on select "differentiates disguises distributes dispute" at bounding box center [419, 155] width 72 height 15
select select "differentiates"
click at [383, 148] on select "differentiates disguises distributes dispute" at bounding box center [419, 155] width 72 height 15
click at [349, 190] on select "assists assumes accesses assesses" at bounding box center [335, 192] width 62 height 15
select select "assumes"
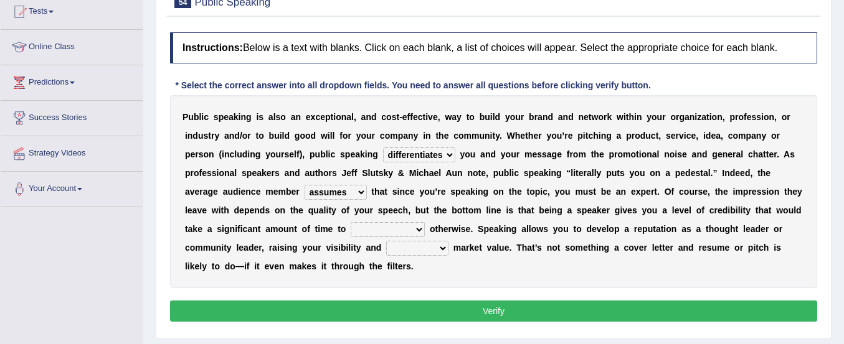
click at [304, 185] on select "assists assumes accesses assesses" at bounding box center [335, 192] width 62 height 15
click at [372, 228] on select "cultivate procrastinate communicate culminate" at bounding box center [388, 229] width 74 height 15
select select "cultivate"
click at [351, 222] on select "cultivate procrastinate communicate culminate" at bounding box center [388, 229] width 74 height 15
drag, startPoint x: 390, startPoint y: 260, endPoint x: 393, endPoint y: 247, distance: 13.6
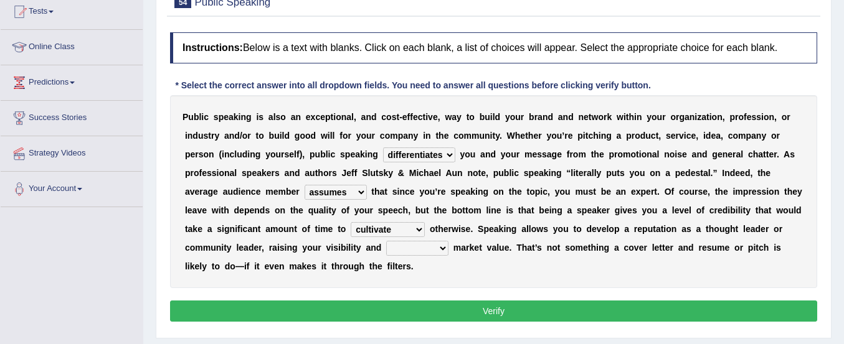
click at [393, 247] on div "P u b l i c s p e a k i n g i s a l s o a n e x c e p t i o n a l , a n d c o s…" at bounding box center [493, 191] width 647 height 193
click at [393, 247] on select "perceived diagnosed recessed divided" at bounding box center [417, 248] width 62 height 15
select select "recessed"
click at [386, 241] on select "perceived diagnosed recessed divided" at bounding box center [417, 248] width 62 height 15
click at [416, 309] on button "Verify" at bounding box center [493, 311] width 647 height 21
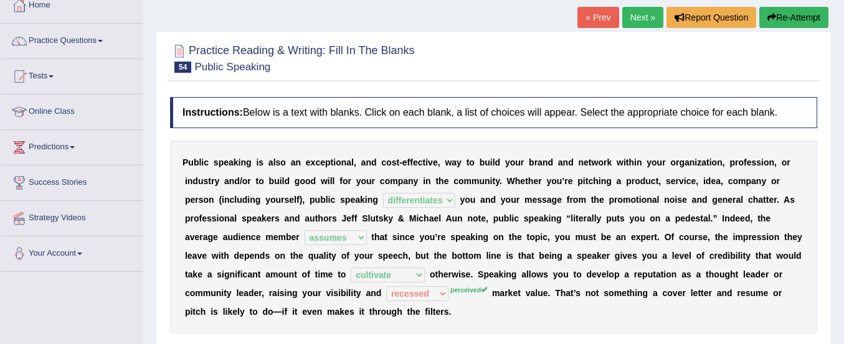
scroll to position [70, 0]
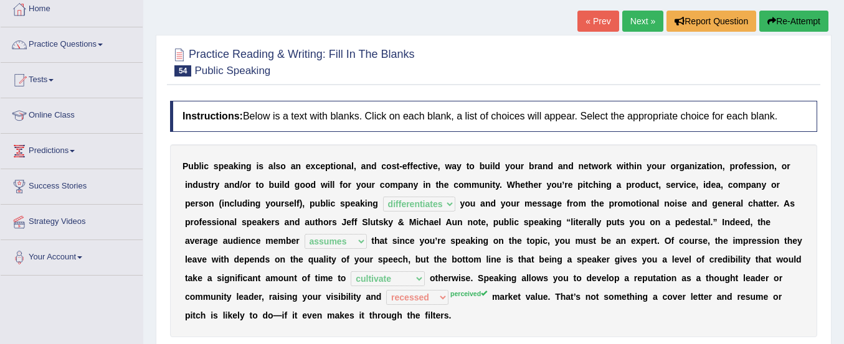
click at [791, 17] on button "Re-Attempt" at bounding box center [793, 21] width 69 height 21
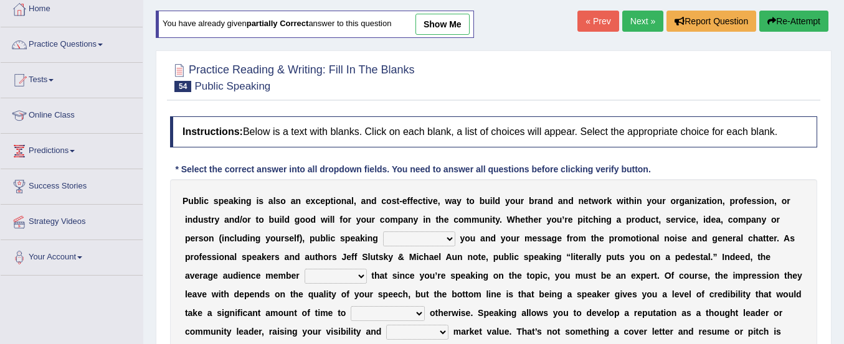
click at [424, 239] on select "differentiates disguises distributes dispute" at bounding box center [419, 239] width 72 height 15
select select "differentiates"
click at [383, 232] on select "differentiates disguises distributes dispute" at bounding box center [419, 239] width 72 height 15
click at [339, 275] on select "assists assumes accesses assesses" at bounding box center [335, 276] width 62 height 15
select select "assumes"
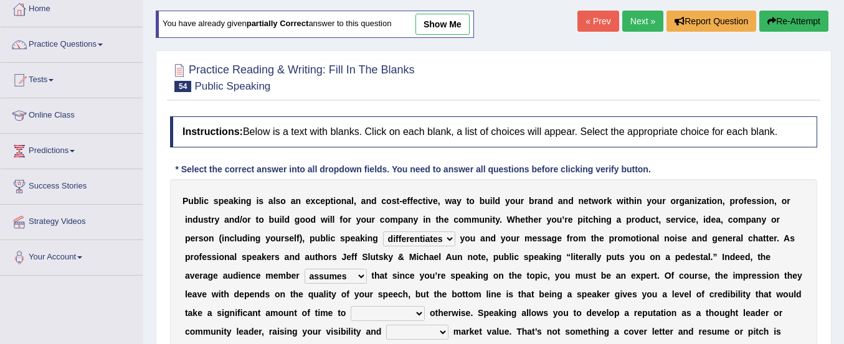
click at [304, 269] on select "assists assumes accesses assesses" at bounding box center [335, 276] width 62 height 15
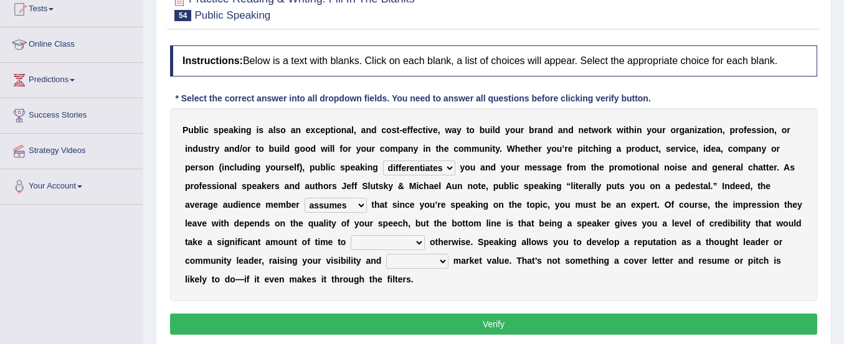
click at [361, 241] on select "cultivate procrastinate communicate culminate" at bounding box center [388, 242] width 74 height 15
select select "cultivate"
click at [351, 235] on select "cultivate procrastinate communicate culminate" at bounding box center [388, 242] width 74 height 15
click at [398, 239] on select "cultivate procrastinate communicate culminate" at bounding box center [388, 242] width 74 height 15
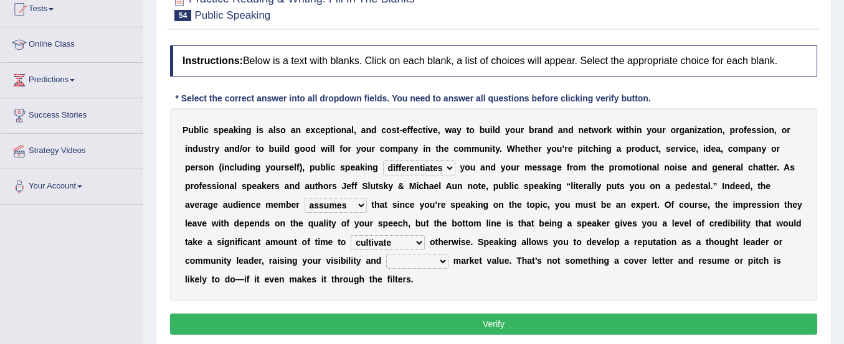
click at [400, 260] on select "perceived diagnosed recessed divided" at bounding box center [417, 261] width 62 height 15
select select "perceived"
click at [386, 254] on select "perceived diagnosed recessed divided" at bounding box center [417, 261] width 62 height 15
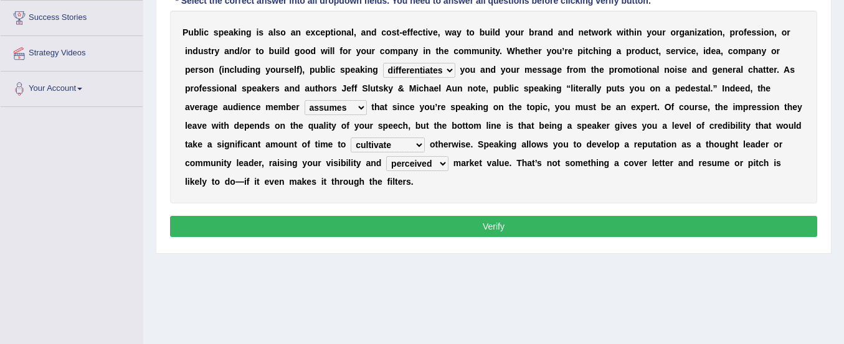
scroll to position [239, 0]
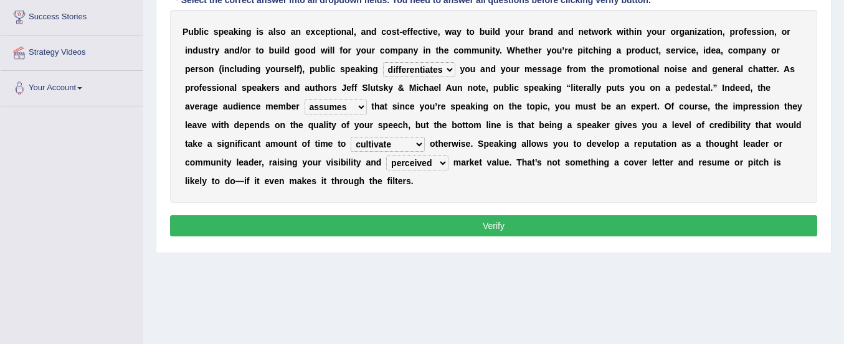
click at [413, 225] on button "Verify" at bounding box center [493, 225] width 647 height 21
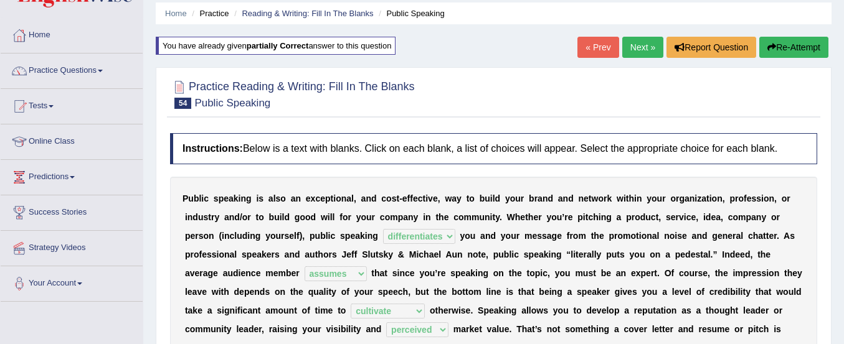
scroll to position [39, 0]
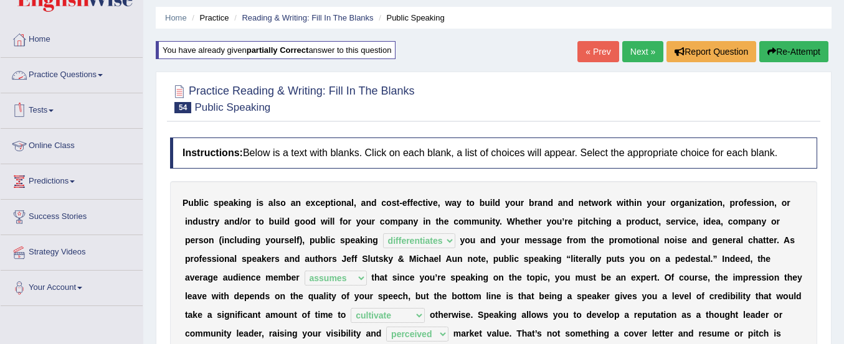
click at [59, 71] on link "Practice Questions" at bounding box center [72, 73] width 142 height 31
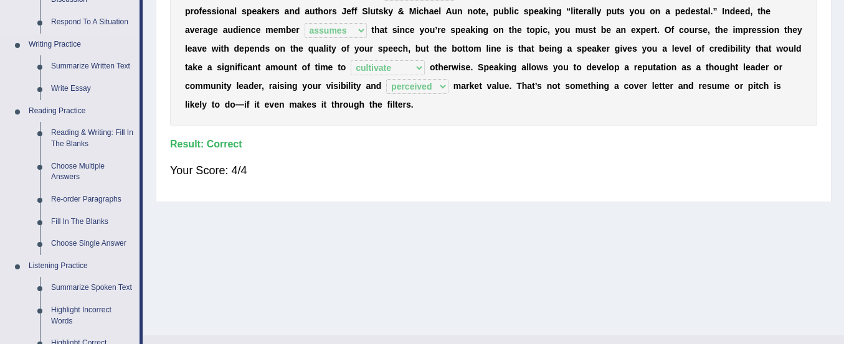
scroll to position [288, 0]
click at [91, 196] on link "Re-order Paragraphs" at bounding box center [92, 199] width 94 height 22
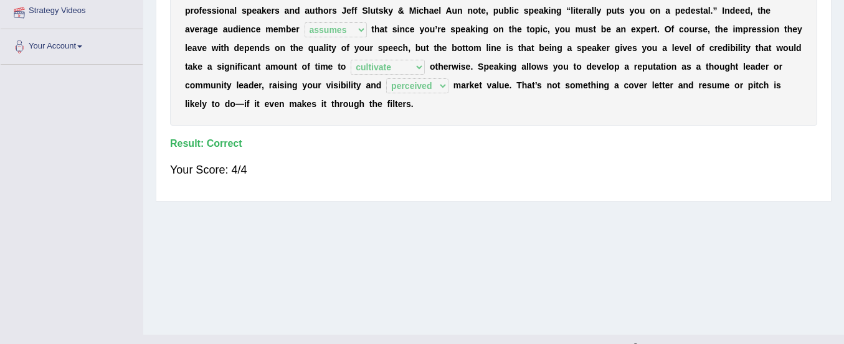
scroll to position [309, 0]
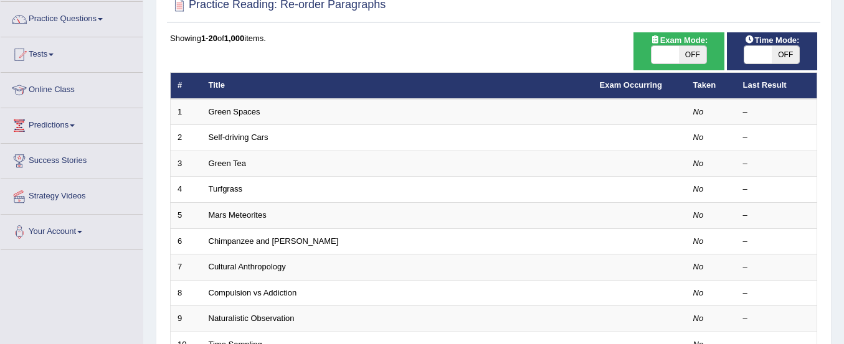
scroll to position [95, 0]
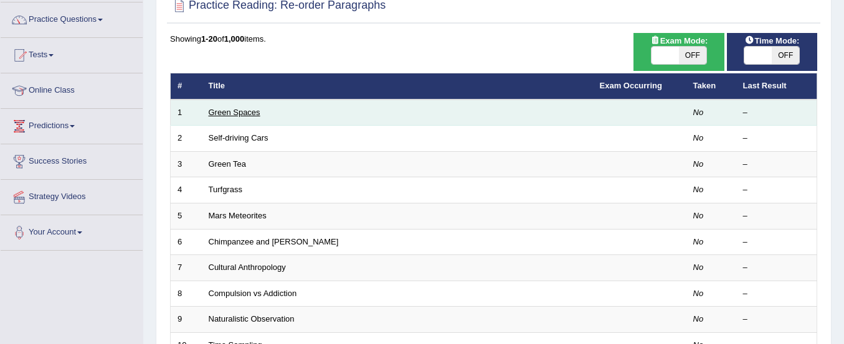
click at [247, 115] on link "Green Spaces" at bounding box center [235, 112] width 52 height 9
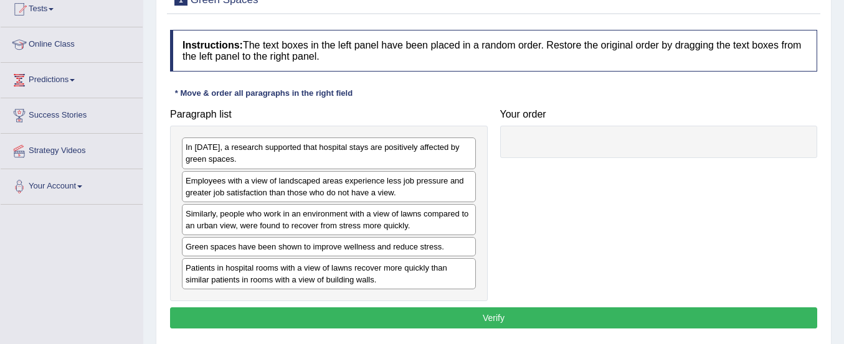
scroll to position [153, 0]
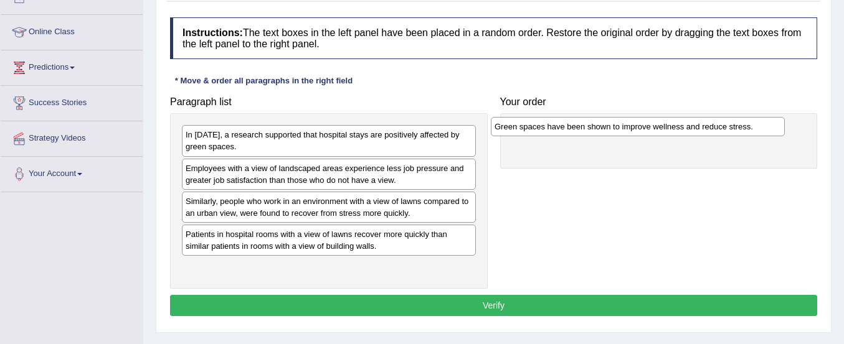
drag, startPoint x: 273, startPoint y: 241, endPoint x: 582, endPoint y: 133, distance: 327.1
click at [582, 133] on div "Green spaces have been shown to improve wellness and reduce stress." at bounding box center [638, 126] width 294 height 19
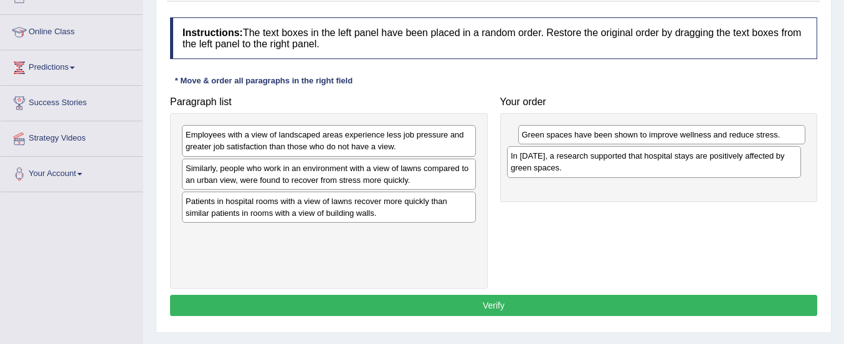
drag, startPoint x: 321, startPoint y: 154, endPoint x: 647, endPoint y: 176, distance: 326.9
click at [647, 176] on div "In [DATE], a research supported that hospital stays are positively affected by …" at bounding box center [654, 161] width 294 height 31
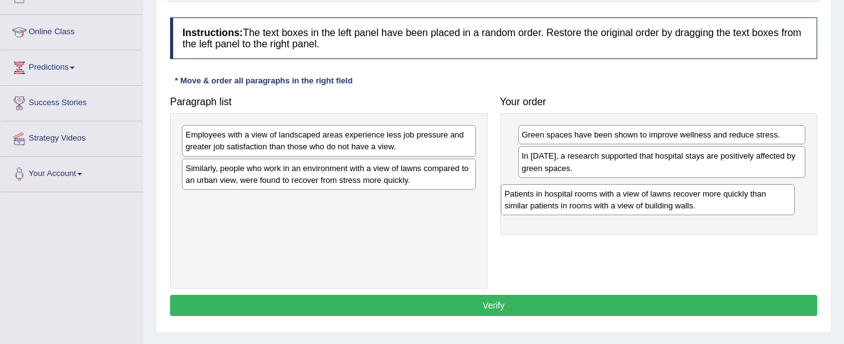
drag, startPoint x: 354, startPoint y: 217, endPoint x: 676, endPoint y: 202, distance: 322.9
click at [676, 202] on div "Patients in hospital rooms with a view of lawns recover more quickly than simil…" at bounding box center [648, 199] width 294 height 31
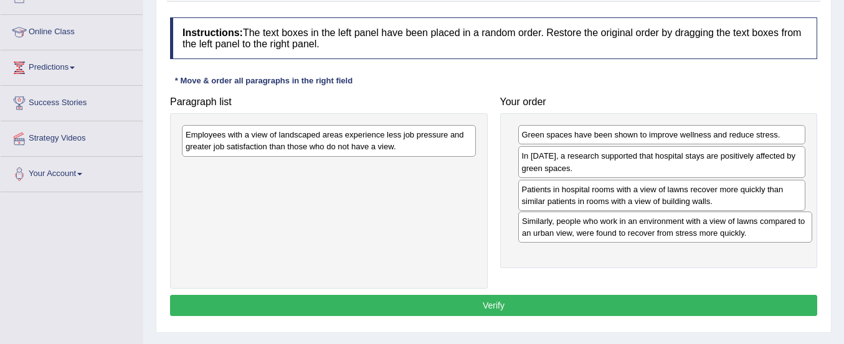
drag, startPoint x: 408, startPoint y: 179, endPoint x: 745, endPoint y: 232, distance: 340.4
click at [745, 232] on div "Similarly, people who work in an environment with a view of lawns compared to a…" at bounding box center [665, 227] width 294 height 31
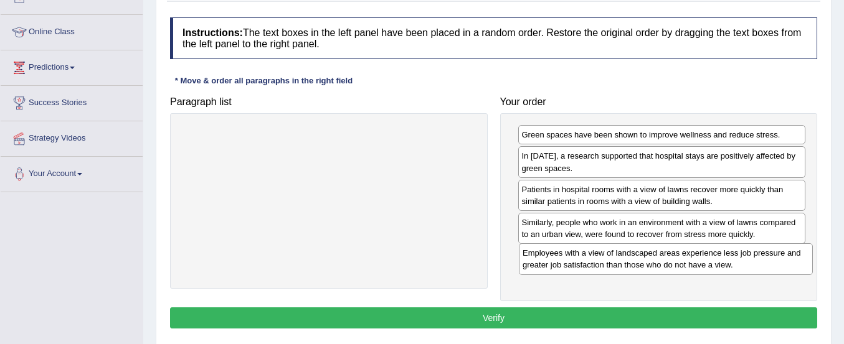
drag, startPoint x: 360, startPoint y: 146, endPoint x: 697, endPoint y: 265, distance: 357.0
click at [697, 265] on div "Employees with a view of landscaped areas experience less job pressure and grea…" at bounding box center [666, 258] width 294 height 31
click at [632, 311] on button "Verify" at bounding box center [493, 318] width 647 height 21
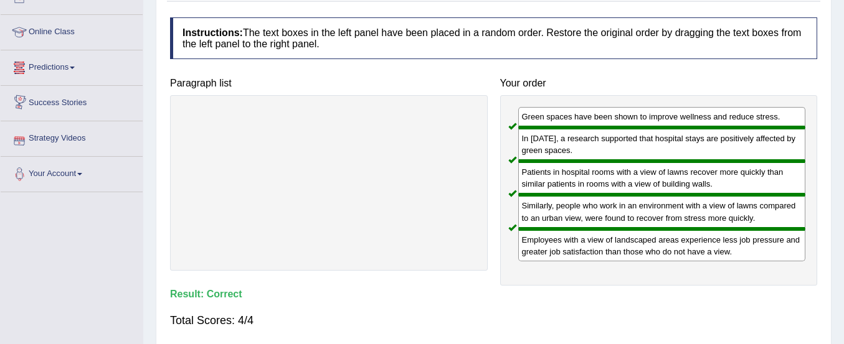
click at [68, 64] on link "Predictions" at bounding box center [72, 65] width 142 height 31
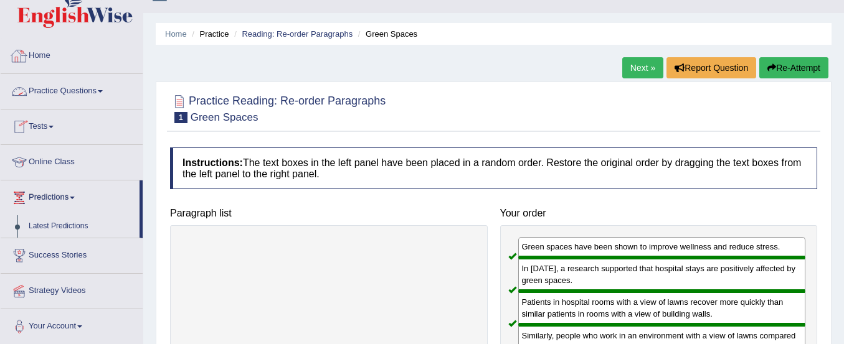
scroll to position [22, 0]
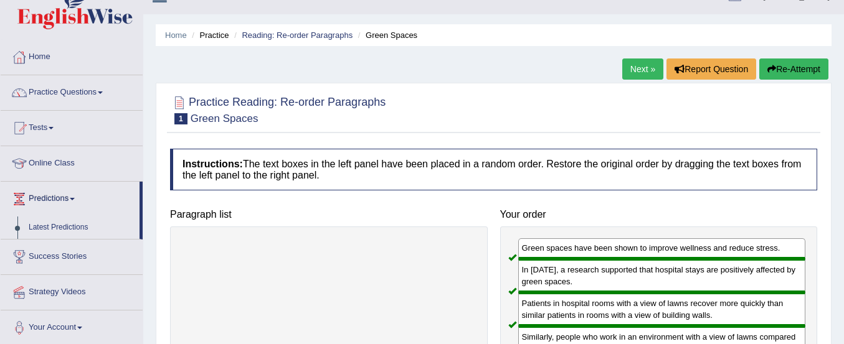
click at [73, 90] on link "Practice Questions" at bounding box center [72, 90] width 142 height 31
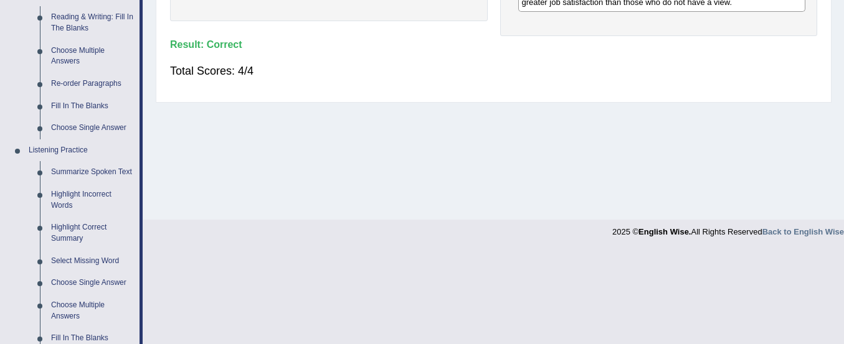
scroll to position [406, 0]
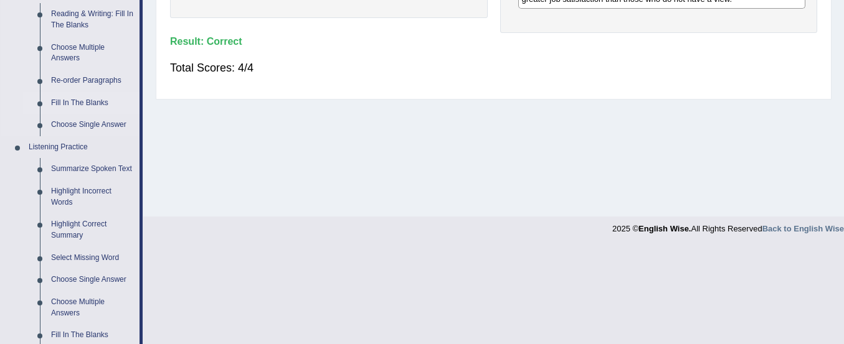
click at [76, 103] on link "Fill In The Blanks" at bounding box center [92, 103] width 94 height 22
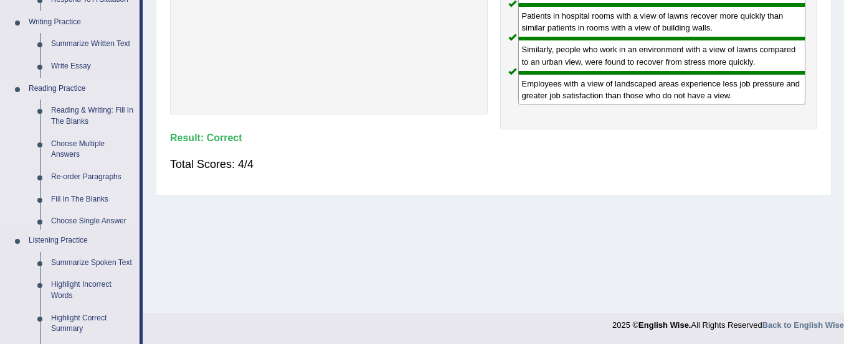
scroll to position [616, 0]
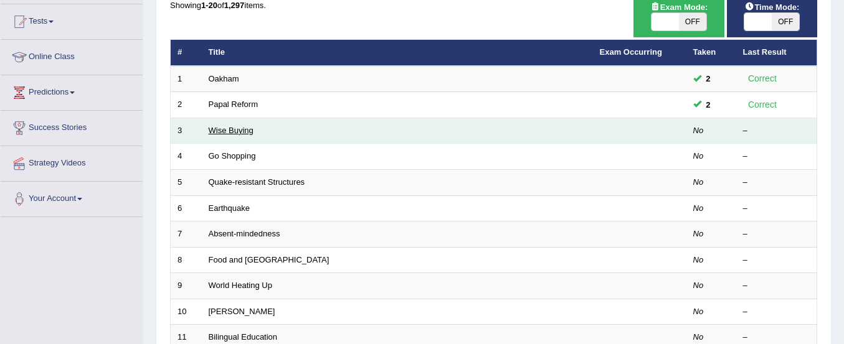
click at [221, 131] on link "Wise Buying" at bounding box center [231, 130] width 45 height 9
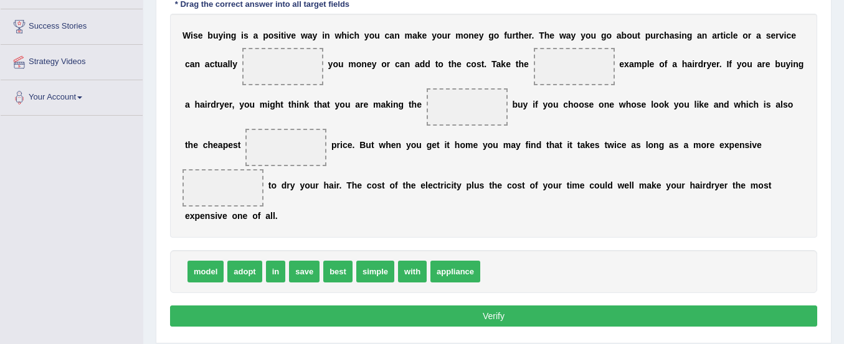
scroll to position [229, 0]
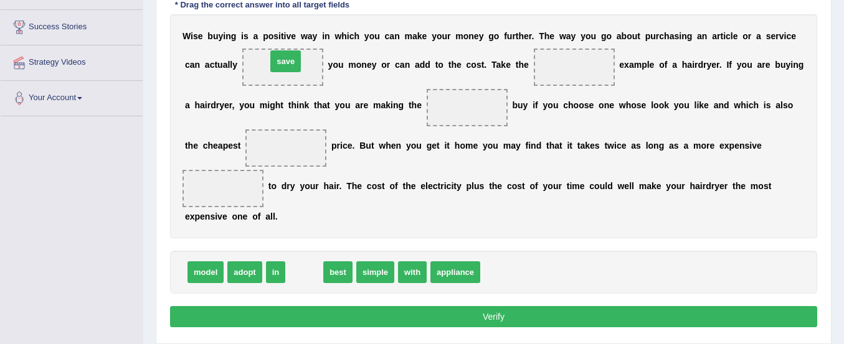
drag, startPoint x: 306, startPoint y: 273, endPoint x: 287, endPoint y: 61, distance: 212.5
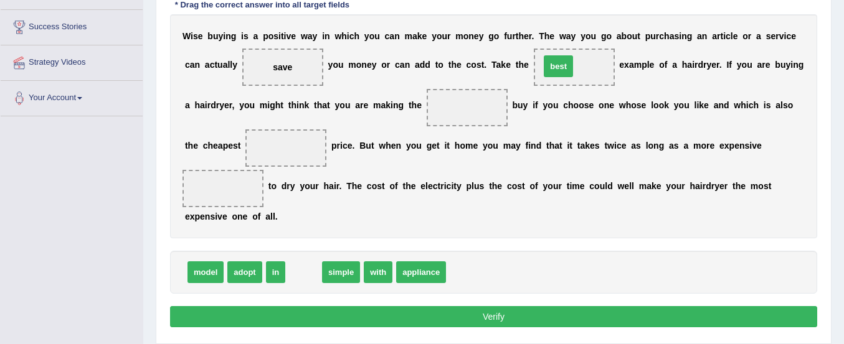
drag, startPoint x: 305, startPoint y: 275, endPoint x: 560, endPoint y: 70, distance: 327.3
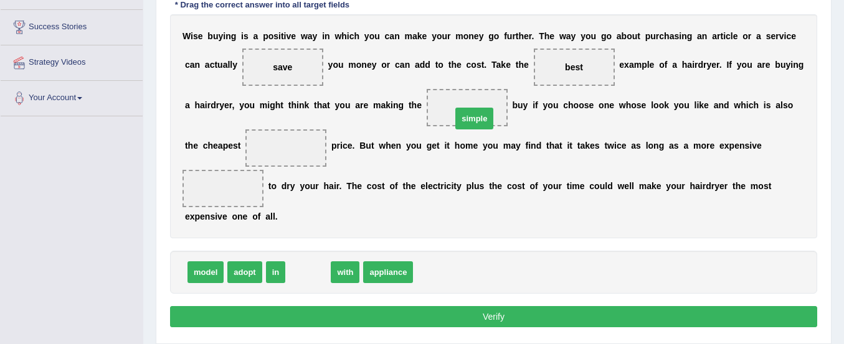
drag, startPoint x: 313, startPoint y: 273, endPoint x: 477, endPoint y: 115, distance: 228.1
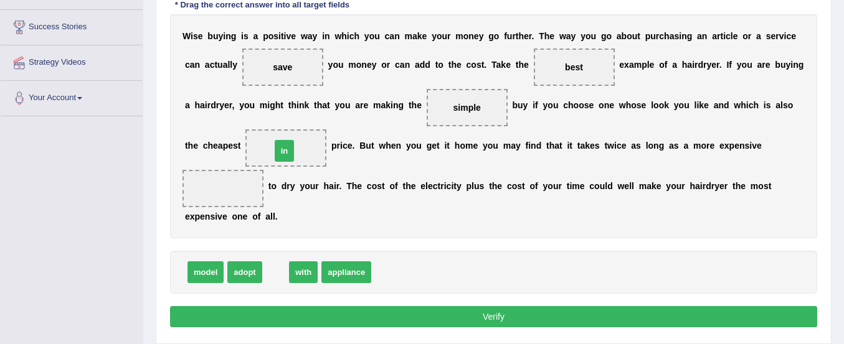
drag, startPoint x: 277, startPoint y: 276, endPoint x: 286, endPoint y: 154, distance: 121.7
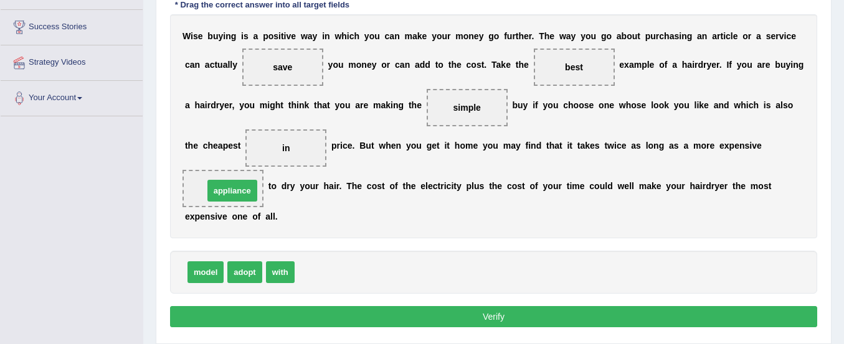
drag, startPoint x: 328, startPoint y: 271, endPoint x: 236, endPoint y: 196, distance: 118.9
click at [304, 312] on button "Verify" at bounding box center [493, 316] width 647 height 21
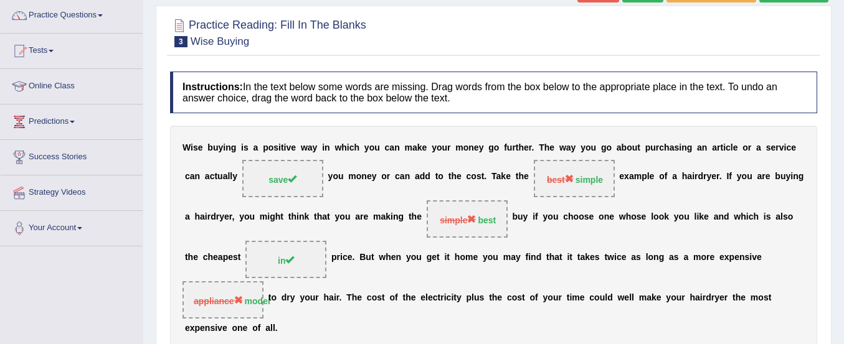
scroll to position [83, 0]
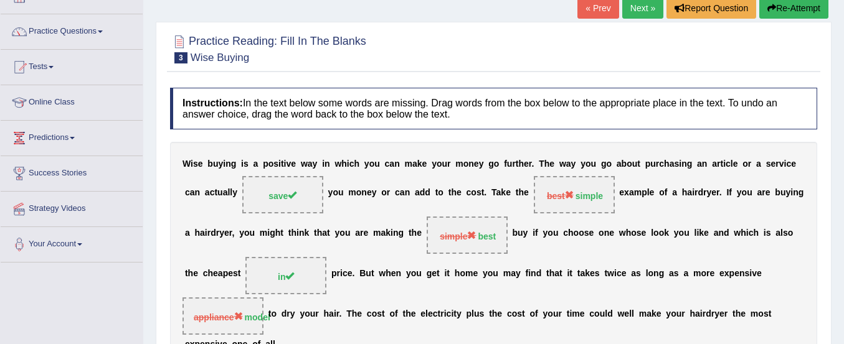
click at [786, 11] on button "Re-Attempt" at bounding box center [793, 8] width 69 height 21
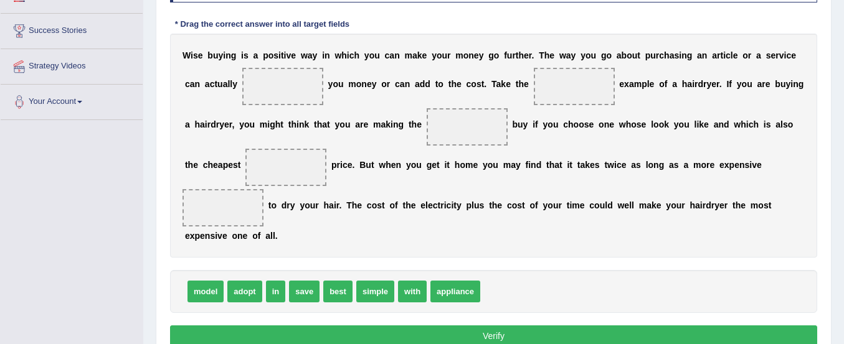
scroll to position [223, 0]
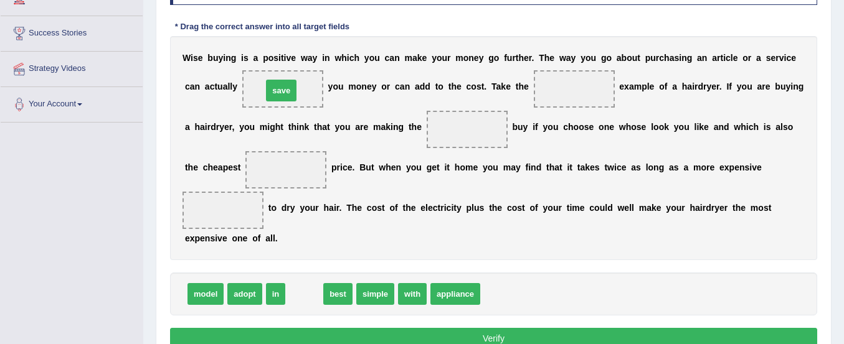
drag, startPoint x: 306, startPoint y: 291, endPoint x: 283, endPoint y: 88, distance: 204.9
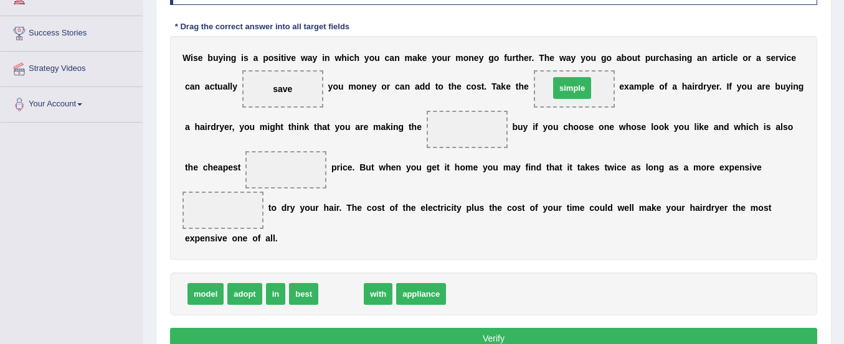
drag, startPoint x: 339, startPoint y: 293, endPoint x: 570, endPoint y: 87, distance: 309.6
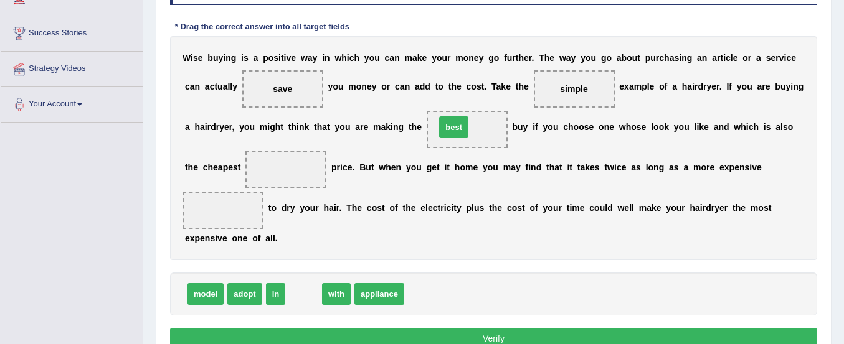
drag, startPoint x: 296, startPoint y: 296, endPoint x: 446, endPoint y: 129, distance: 224.4
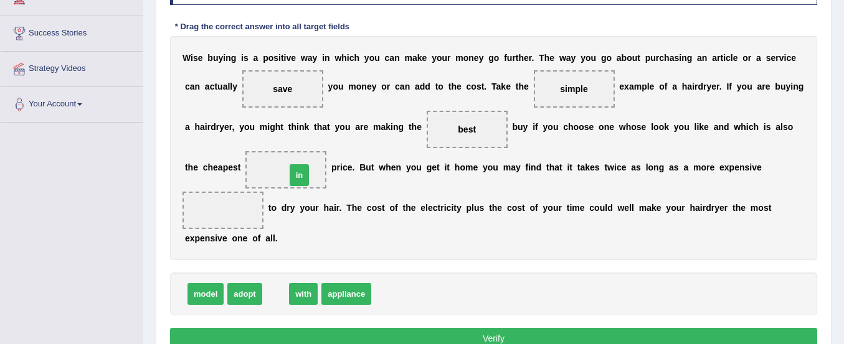
drag, startPoint x: 276, startPoint y: 289, endPoint x: 298, endPoint y: 166, distance: 124.7
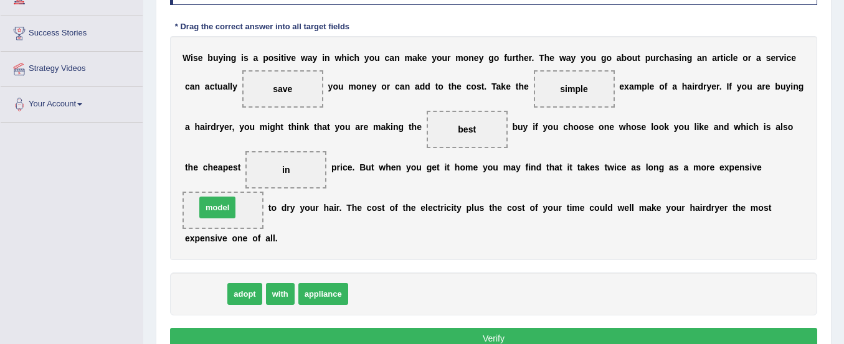
drag, startPoint x: 210, startPoint y: 288, endPoint x: 222, endPoint y: 204, distance: 85.5
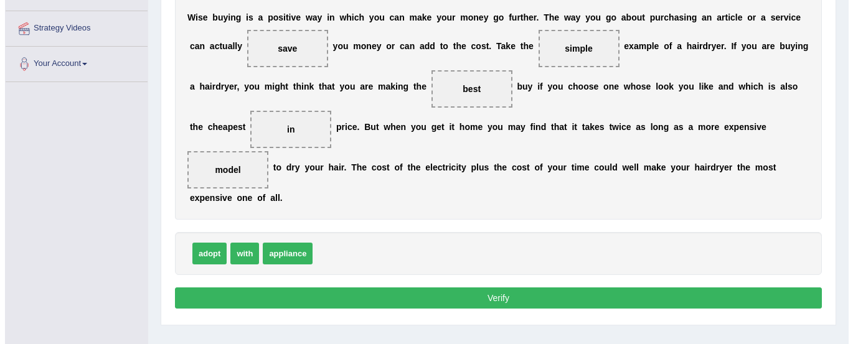
scroll to position [309, 0]
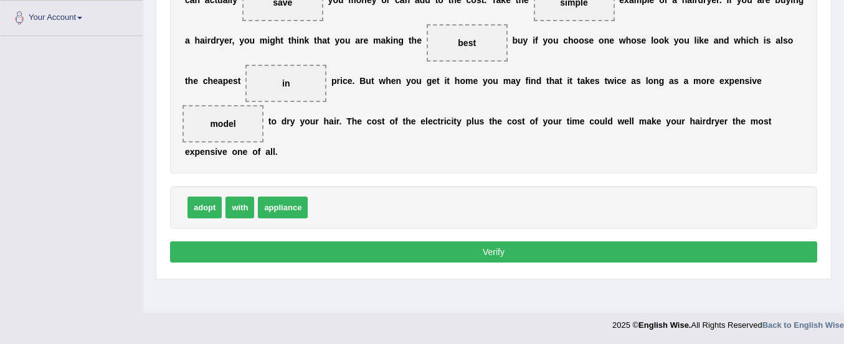
click at [534, 250] on button "Verify" at bounding box center [493, 252] width 647 height 21
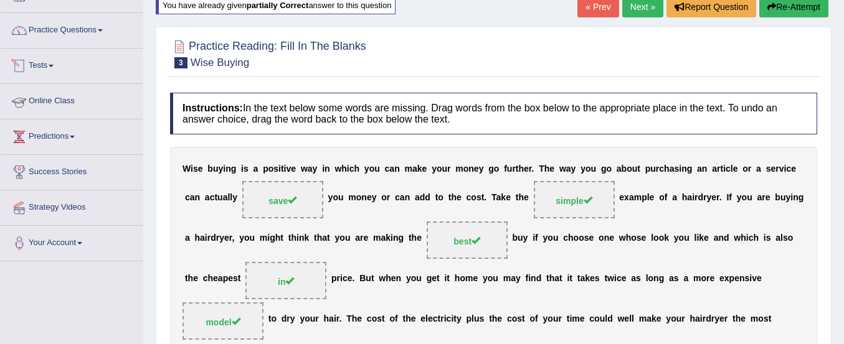
scroll to position [46, 0]
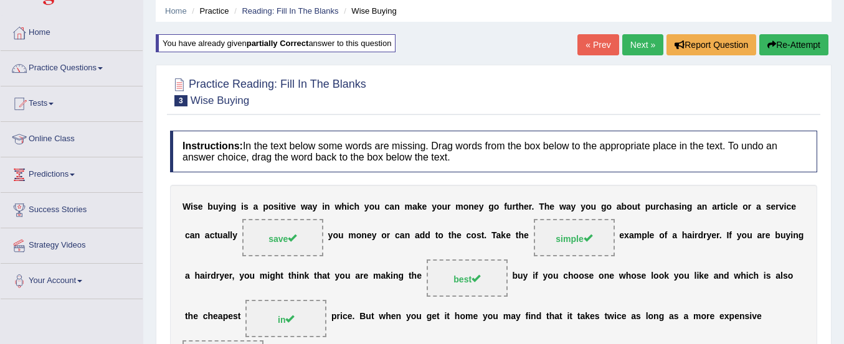
click at [71, 73] on link "Practice Questions" at bounding box center [72, 66] width 142 height 31
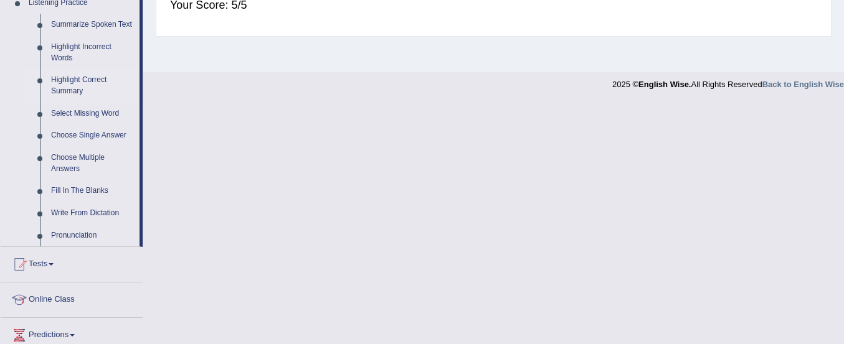
scroll to position [550, 0]
click at [72, 45] on link "Highlight Incorrect Words" at bounding box center [92, 53] width 94 height 33
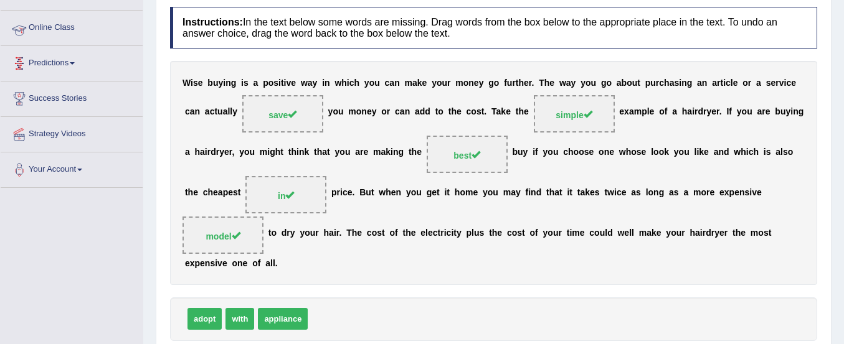
scroll to position [287, 0]
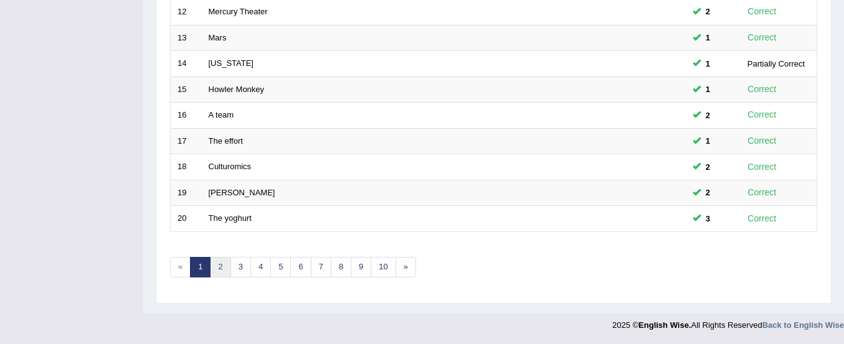
click at [222, 270] on link "2" at bounding box center [220, 267] width 21 height 21
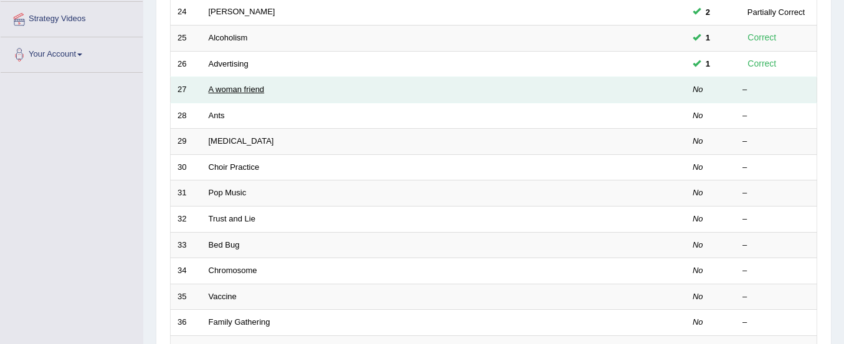
click at [238, 87] on link "A woman friend" at bounding box center [237, 89] width 56 height 9
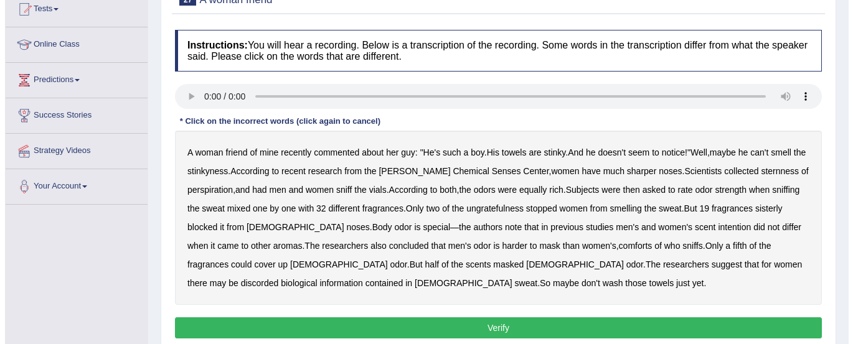
scroll to position [147, 0]
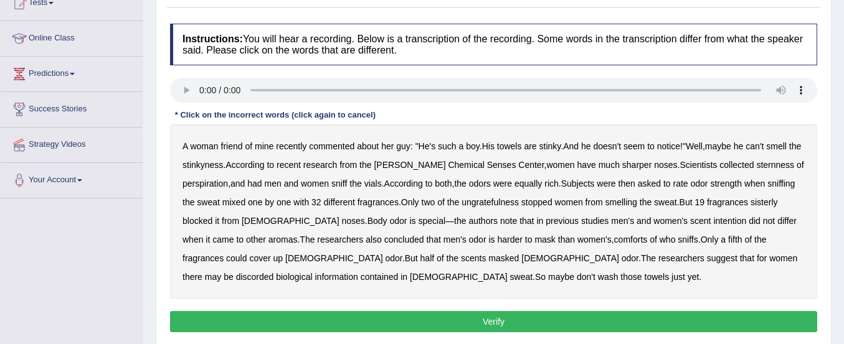
click at [756, 163] on b "sternness" at bounding box center [775, 165] width 38 height 10
click at [491, 208] on div "A woman friend of mine recently commented about her guy : " He's such a boy . H…" at bounding box center [493, 212] width 647 height 174
click at [491, 204] on b "ungratefulness" at bounding box center [489, 202] width 57 height 10
click at [775, 200] on b "sisterly" at bounding box center [763, 202] width 27 height 10
click at [713, 223] on b "intention" at bounding box center [729, 221] width 33 height 10
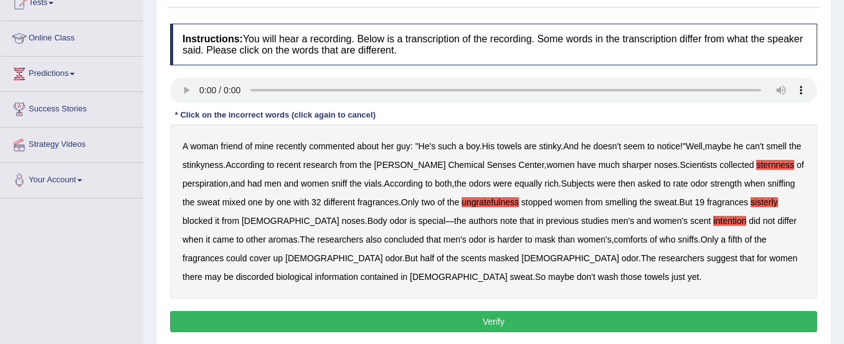
click at [614, 241] on b "comforts" at bounding box center [631, 240] width 34 height 10
click at [274, 272] on b "discorded" at bounding box center [255, 277] width 38 height 10
click at [396, 318] on button "Verify" at bounding box center [493, 321] width 647 height 21
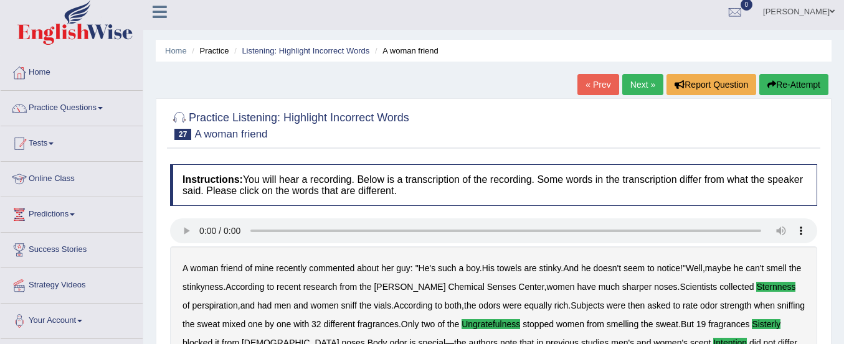
scroll to position [5, 0]
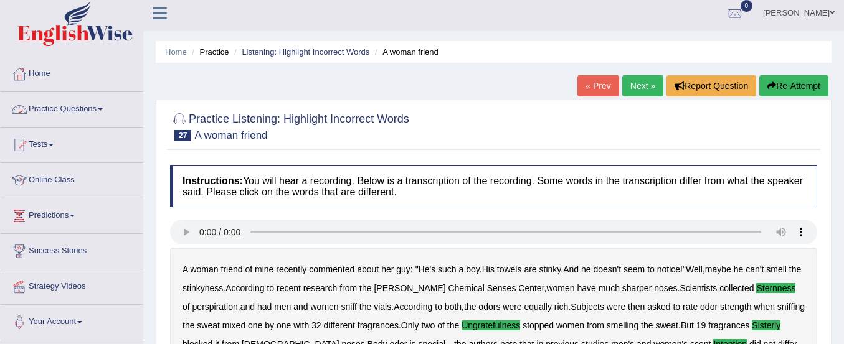
click at [83, 101] on link "Practice Questions" at bounding box center [72, 107] width 142 height 31
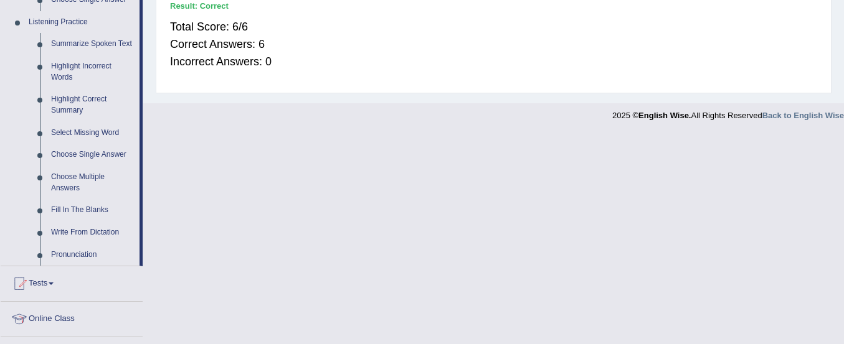
scroll to position [532, 0]
click at [85, 178] on link "Choose Multiple Answers" at bounding box center [92, 182] width 94 height 33
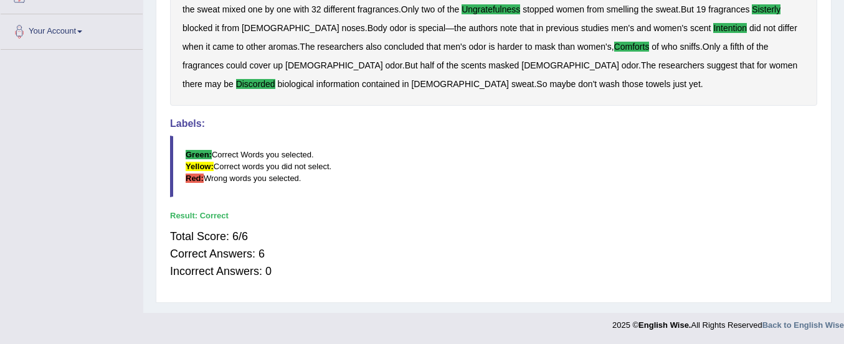
scroll to position [215, 0]
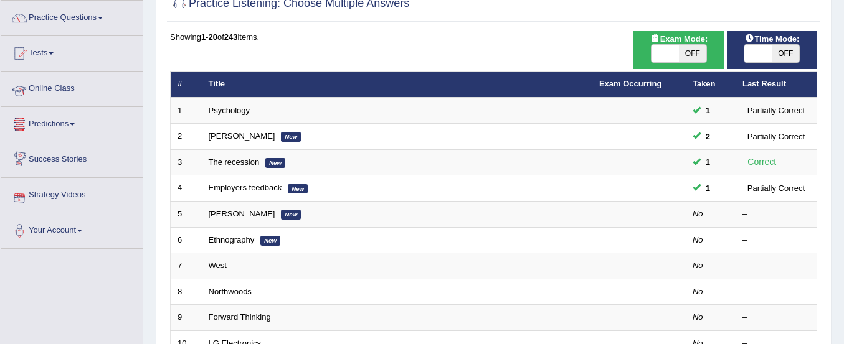
scroll to position [61, 0]
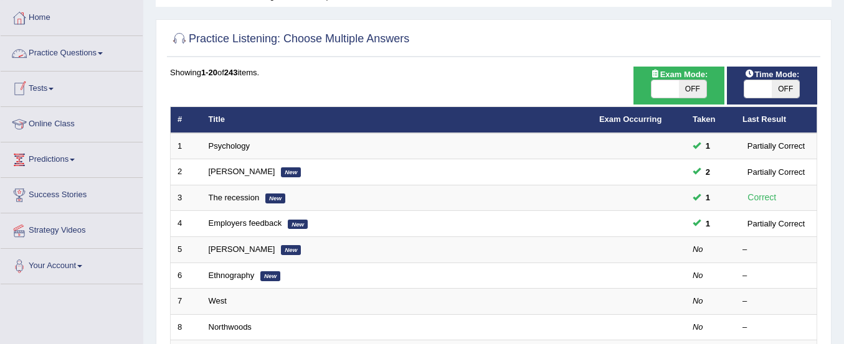
click at [80, 49] on link "Practice Questions" at bounding box center [72, 51] width 142 height 31
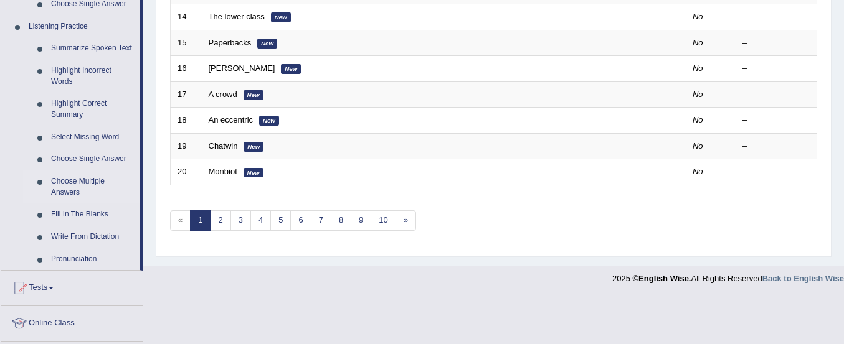
scroll to position [527, 0]
click at [88, 208] on link "Fill In The Blanks" at bounding box center [92, 214] width 94 height 22
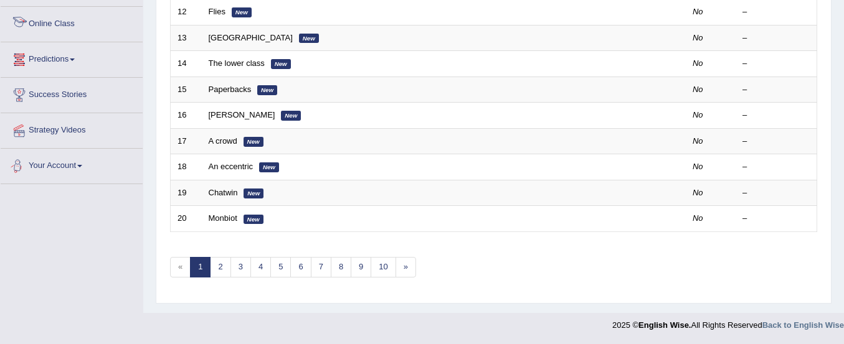
scroll to position [658, 0]
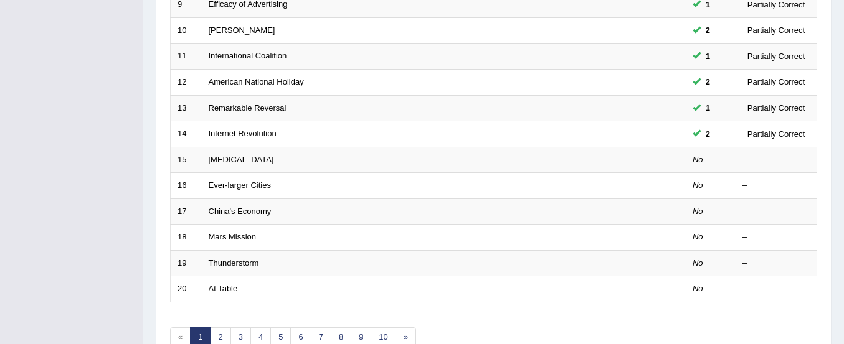
scroll to position [410, 0]
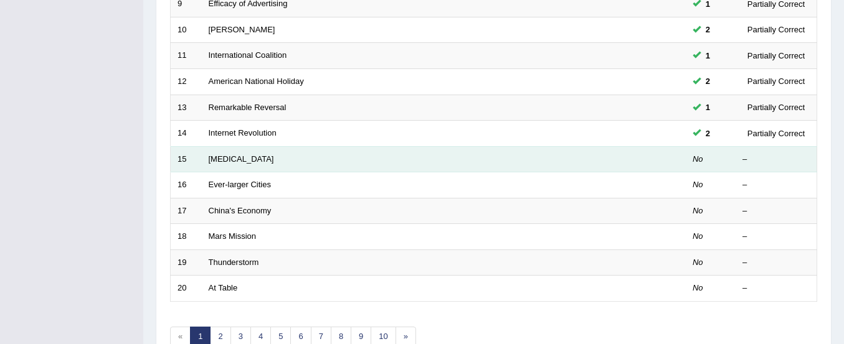
click at [217, 164] on td "[MEDICAL_DATA]" at bounding box center [397, 159] width 390 height 26
click at [217, 158] on link "[MEDICAL_DATA]" at bounding box center [241, 158] width 65 height 9
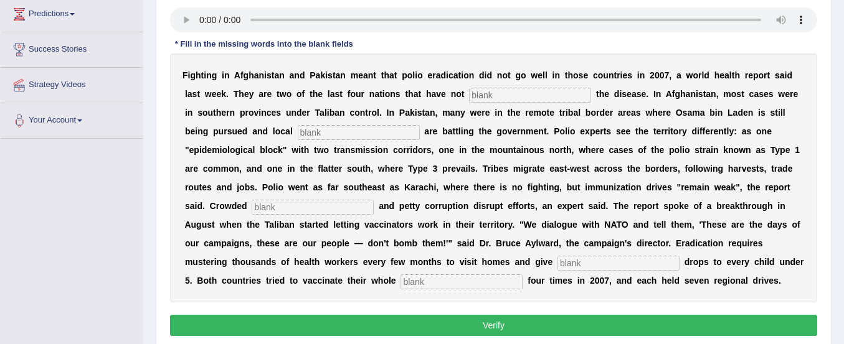
scroll to position [214, 0]
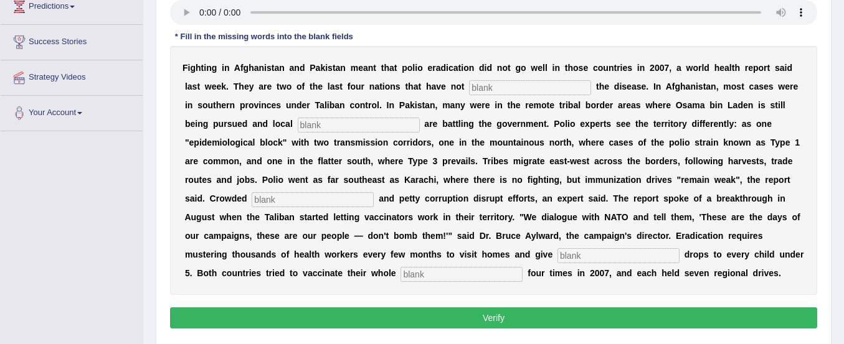
click at [489, 87] on input "text" at bounding box center [530, 87] width 122 height 15
type input "eliminated"
click at [365, 131] on input "text" at bounding box center [359, 125] width 122 height 15
type input "militain"
click at [271, 200] on input "text" at bounding box center [313, 199] width 122 height 15
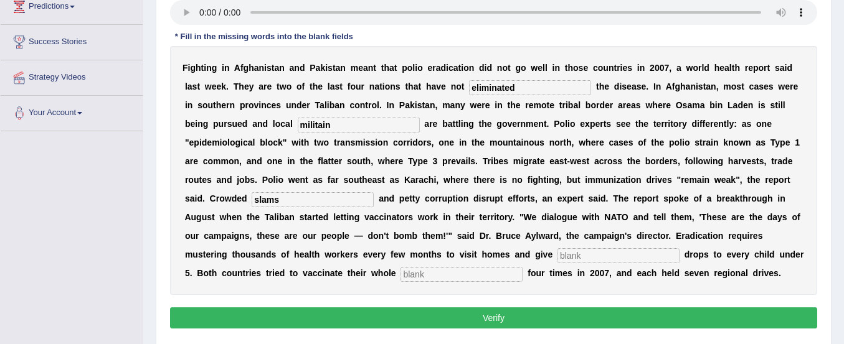
type input "slams"
click at [591, 253] on input "text" at bounding box center [618, 255] width 122 height 15
type input "vaccines"
click at [445, 274] on input "text" at bounding box center [461, 274] width 122 height 15
type input "population"
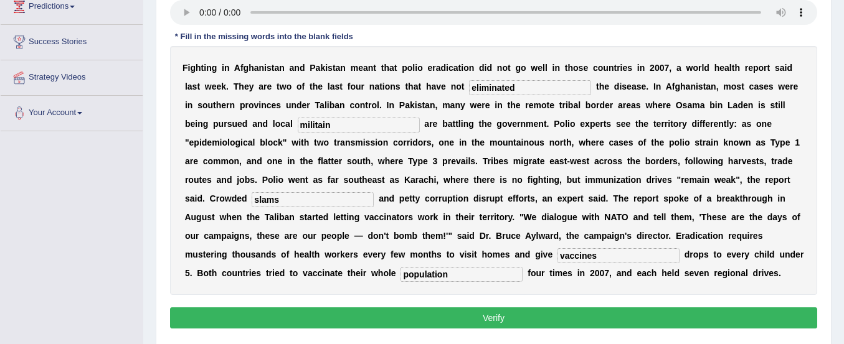
click at [343, 115] on div "F i g h t i n g i n A f g h a n i s t a n a n d P a k i s t a n m e a n t t h a…" at bounding box center [493, 170] width 647 height 249
click at [336, 129] on input "militain" at bounding box center [359, 125] width 122 height 15
click at [311, 123] on input "militerian" at bounding box center [359, 125] width 122 height 15
type input "milliterian"
click at [373, 313] on button "Verify" at bounding box center [493, 318] width 647 height 21
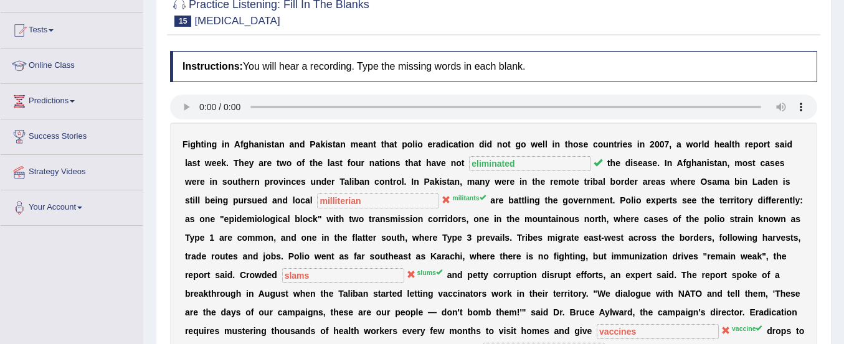
scroll to position [0, 0]
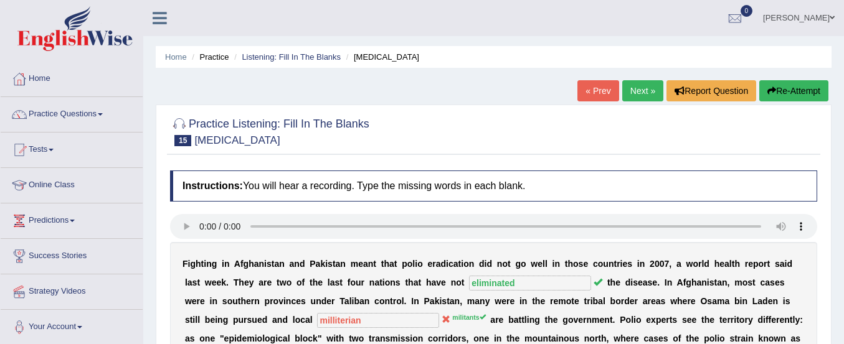
click at [785, 88] on button "Re-Attempt" at bounding box center [793, 90] width 69 height 21
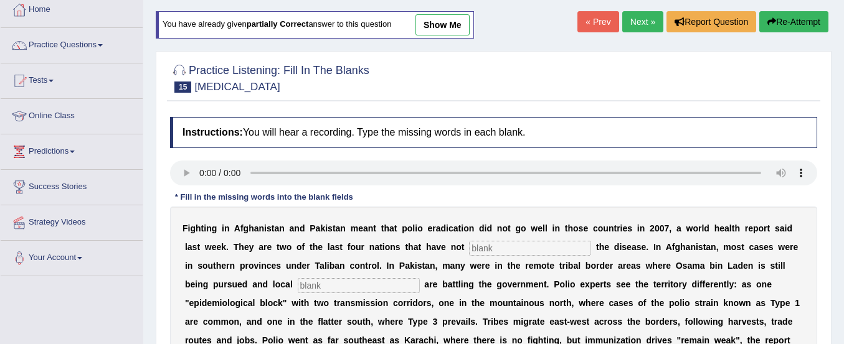
scroll to position [73, 0]
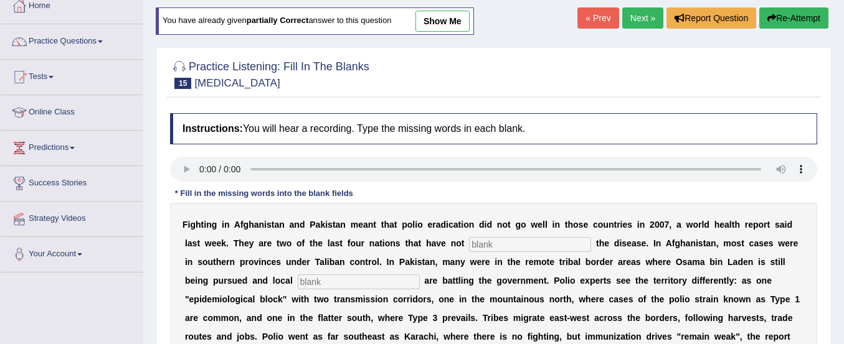
click at [511, 243] on input "text" at bounding box center [530, 244] width 122 height 15
type input "eliminated"
click at [356, 276] on input "text" at bounding box center [359, 282] width 122 height 15
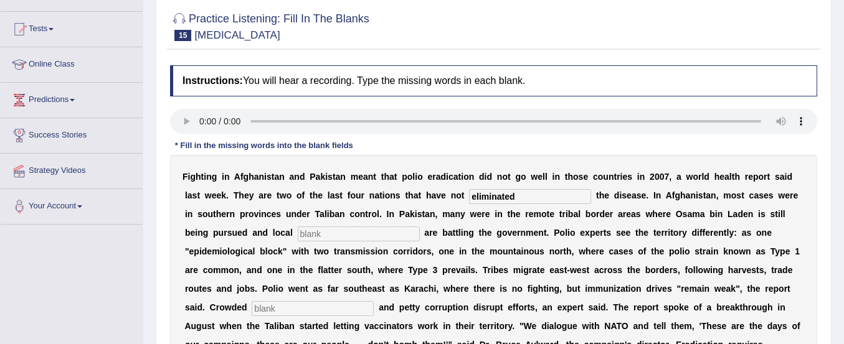
scroll to position [123, 0]
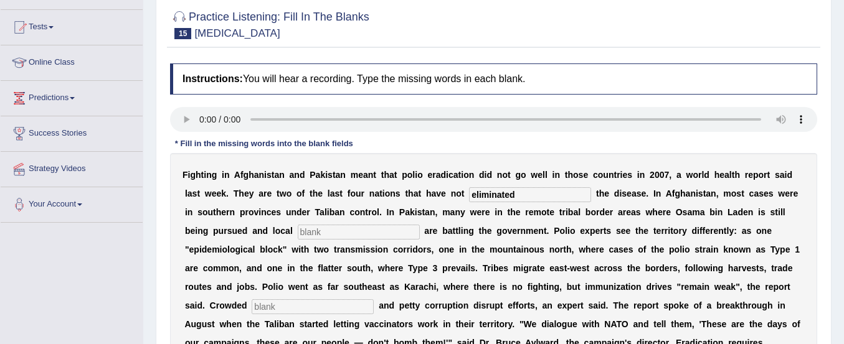
click at [356, 276] on div "F i g h t i n g i n A f g h a n i s t a n a n d P a k i s t a n m e a n t t h a…" at bounding box center [493, 277] width 647 height 249
click at [301, 230] on input "text" at bounding box center [359, 232] width 122 height 15
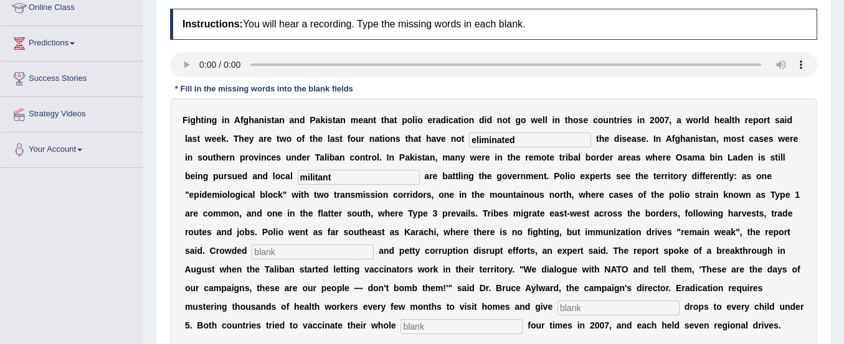
type input "militant"
click at [301, 252] on input "text" at bounding box center [313, 252] width 122 height 15
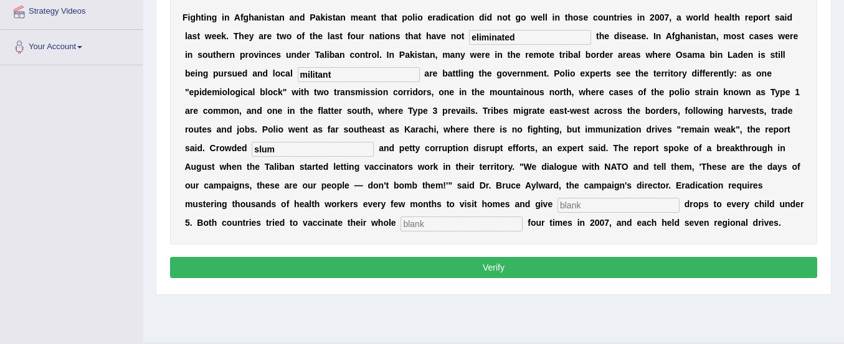
scroll to position [281, 0]
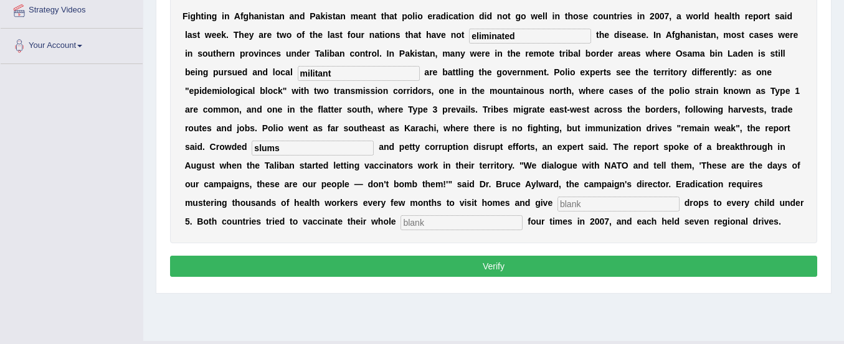
type input "slums"
click at [568, 204] on input "text" at bounding box center [618, 204] width 122 height 15
click at [572, 198] on input "vacine" at bounding box center [618, 204] width 122 height 15
type input "vaccine"
click at [511, 224] on input "text" at bounding box center [461, 222] width 122 height 15
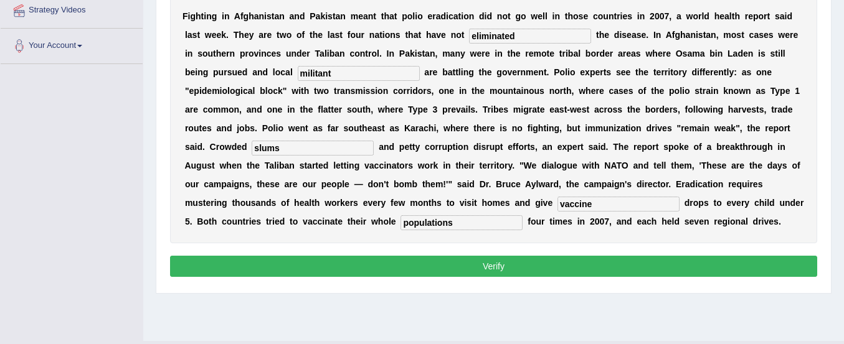
type input "populations"
click at [481, 258] on button "Verify" at bounding box center [493, 266] width 647 height 21
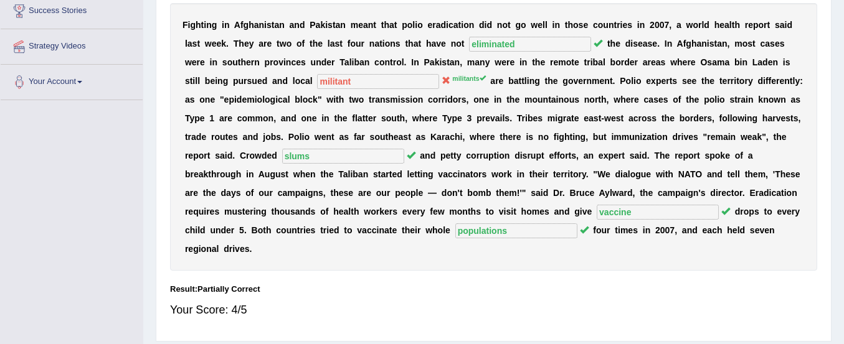
scroll to position [0, 0]
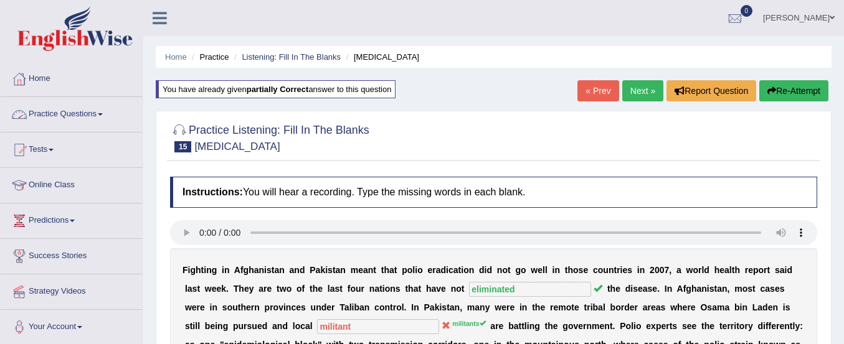
click at [86, 116] on link "Practice Questions" at bounding box center [72, 112] width 142 height 31
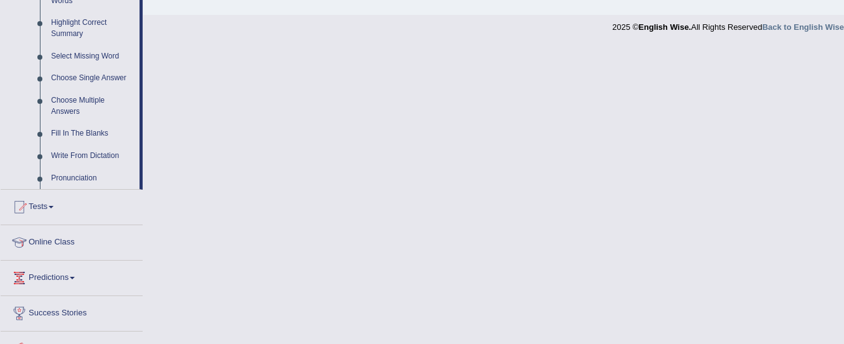
scroll to position [667, 0]
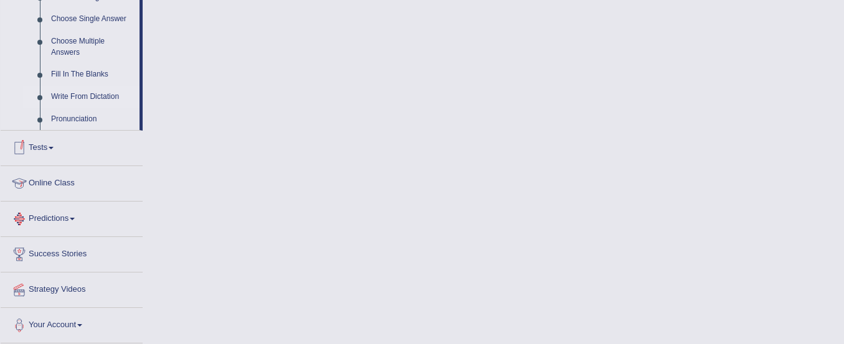
click at [95, 98] on link "Write From Dictation" at bounding box center [92, 97] width 94 height 22
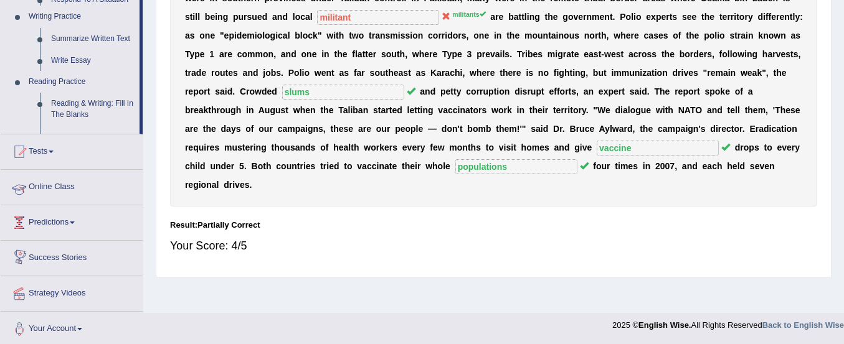
scroll to position [653, 0]
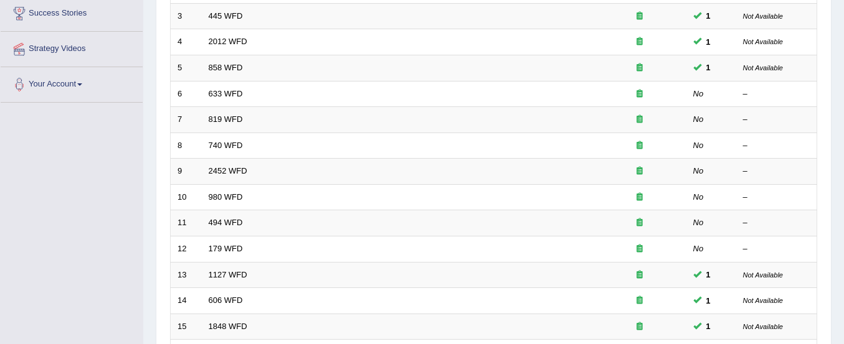
click at [230, 90] on link "633 WFD" at bounding box center [226, 93] width 34 height 9
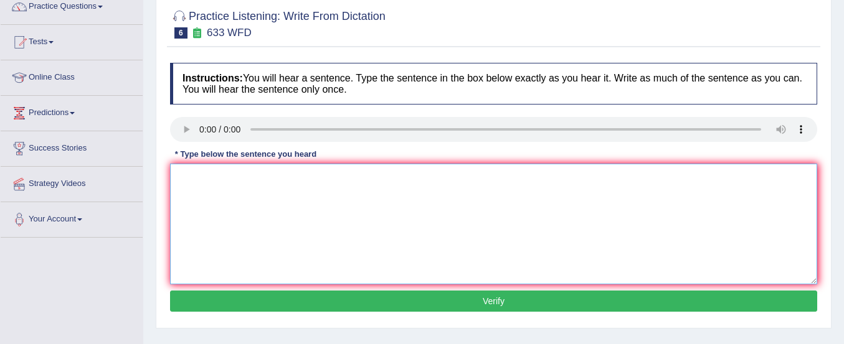
click at [194, 187] on textarea at bounding box center [493, 224] width 647 height 121
click at [199, 186] on textarea "rst" at bounding box center [493, 224] width 647 height 121
click at [276, 196] on textarea "rstemufb Research shows tha exercing" at bounding box center [493, 224] width 647 height 121
click at [319, 197] on textarea "rstemufb Research shows tha exersecing" at bounding box center [493, 224] width 647 height 121
click at [180, 196] on textarea "rstemufb Research shows tha exersecing makes us feel better." at bounding box center [493, 224] width 647 height 121
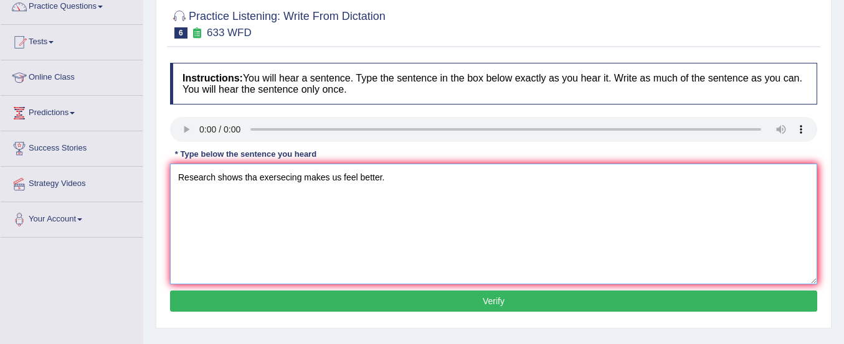
click at [256, 177] on textarea "Research shows tha exersecing makes us feel better." at bounding box center [493, 224] width 647 height 121
type textarea "Research shows that exersecing makes us feel better."
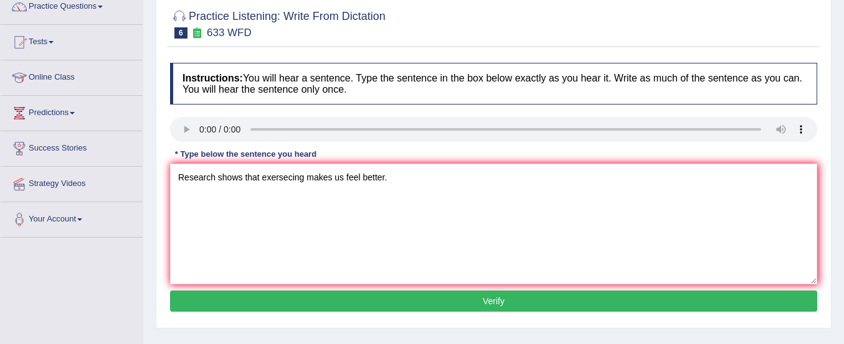
click at [272, 298] on button "Verify" at bounding box center [493, 301] width 647 height 21
